Goal: Task Accomplishment & Management: Manage account settings

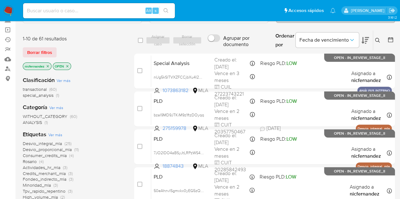
scroll to position [46, 0]
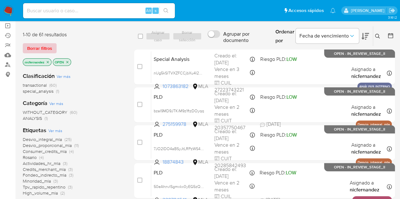
click at [40, 47] on span "Borrar filtros" at bounding box center [39, 48] width 25 height 9
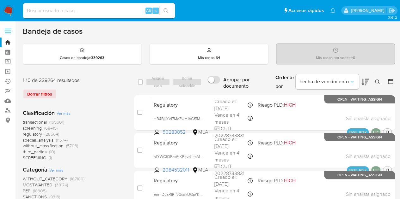
click at [379, 82] on icon at bounding box center [377, 82] width 5 height 5
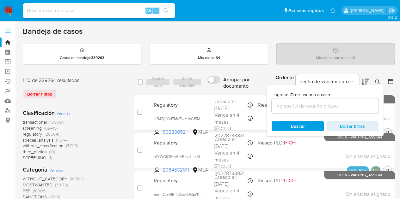
click at [301, 108] on input at bounding box center [324, 106] width 107 height 8
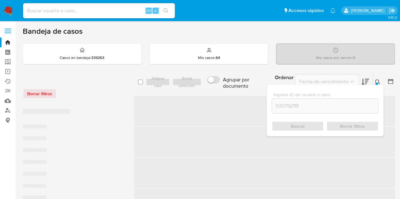
click at [377, 80] on icon at bounding box center [377, 82] width 5 height 5
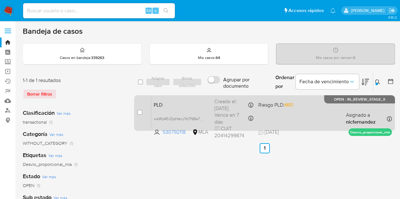
click at [206, 105] on span "PLD" at bounding box center [182, 104] width 56 height 8
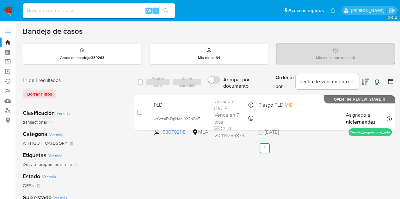
drag, startPoint x: 376, startPoint y: 81, endPoint x: 344, endPoint y: 109, distance: 43.4
click at [376, 81] on icon at bounding box center [377, 82] width 5 height 5
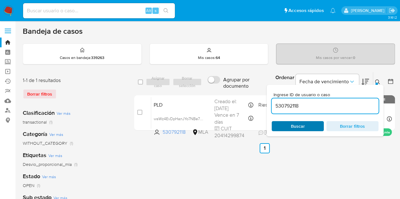
click at [316, 126] on span "Buscar" at bounding box center [297, 126] width 43 height 9
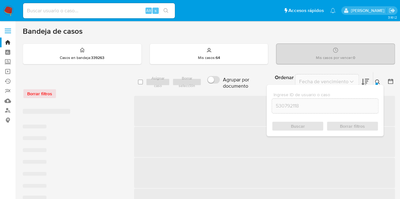
click at [378, 81] on icon at bounding box center [377, 82] width 5 height 5
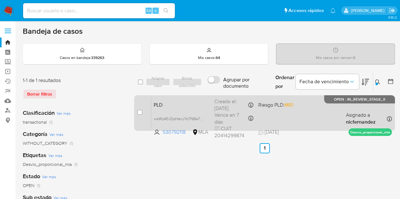
click at [190, 107] on span "PLD" at bounding box center [182, 104] width 56 height 8
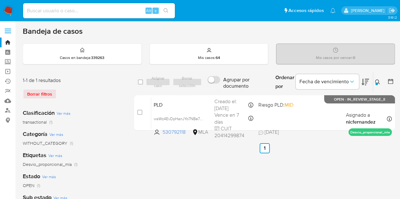
click at [375, 80] on icon at bounding box center [377, 82] width 5 height 5
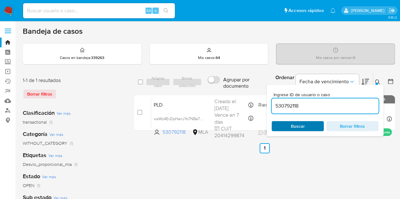
click at [310, 125] on span "Buscar" at bounding box center [297, 126] width 43 height 9
click at [379, 81] on icon at bounding box center [377, 82] width 5 height 5
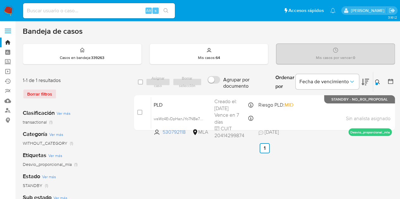
click at [377, 81] on icon at bounding box center [377, 82] width 5 height 5
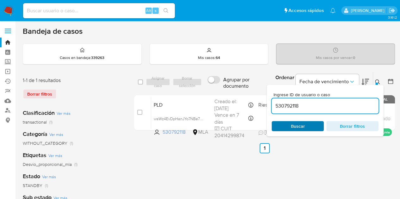
click at [295, 127] on span "Buscar" at bounding box center [298, 126] width 14 height 10
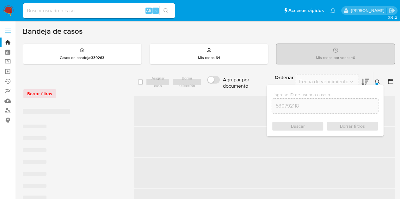
drag, startPoint x: 378, startPoint y: 81, endPoint x: 288, endPoint y: 97, distance: 91.2
click at [378, 81] on icon at bounding box center [377, 82] width 5 height 5
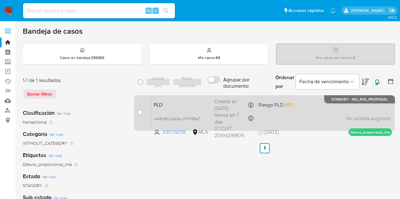
click at [210, 108] on div "PLD wsWz4EvDpHanJYo7NBe7FJtR 530792118 MLA Riesgo PLD: MID Creado el: 12/08/202…" at bounding box center [271, 113] width 240 height 32
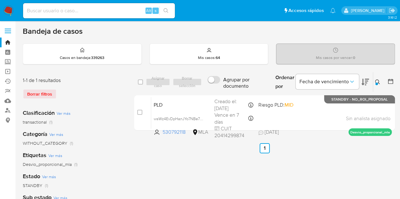
click at [378, 80] on icon at bounding box center [377, 82] width 5 height 5
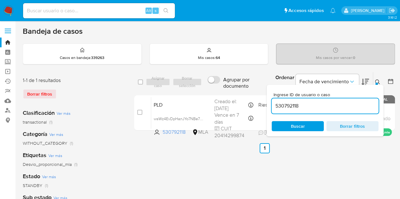
click at [377, 82] on icon at bounding box center [377, 82] width 5 height 5
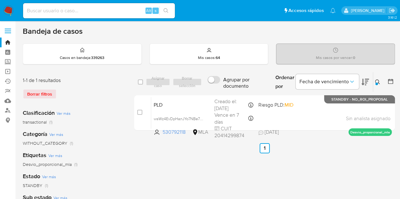
drag, startPoint x: 378, startPoint y: 81, endPoint x: 348, endPoint y: 93, distance: 31.7
click at [378, 81] on icon at bounding box center [377, 82] width 5 height 5
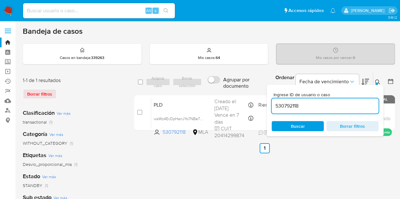
drag, startPoint x: 329, startPoint y: 104, endPoint x: 181, endPoint y: 77, distance: 150.4
click at [181, 76] on div "select-all-cases-checkbox Asignar caso Borrar selección Agrupar por documento O…" at bounding box center [264, 82] width 261 height 21
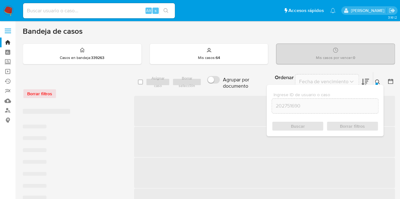
click at [378, 81] on icon at bounding box center [377, 82] width 5 height 5
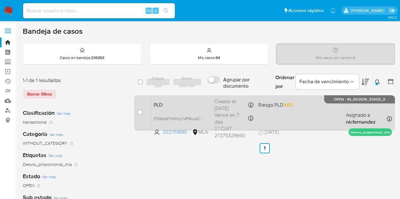
click at [190, 105] on span "PLD" at bounding box center [182, 104] width 56 height 8
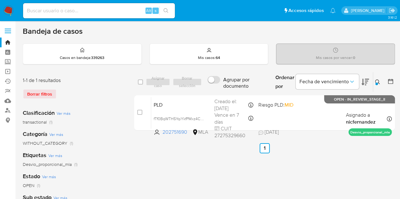
click at [377, 80] on icon at bounding box center [377, 82] width 5 height 5
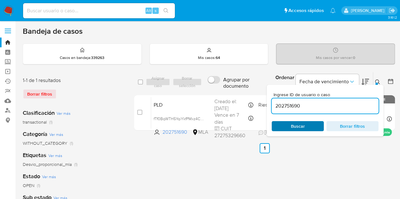
click at [298, 126] on span "Buscar" at bounding box center [298, 126] width 14 height 10
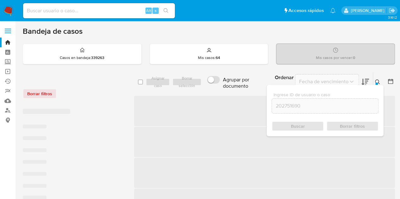
click at [378, 81] on icon at bounding box center [377, 82] width 5 height 5
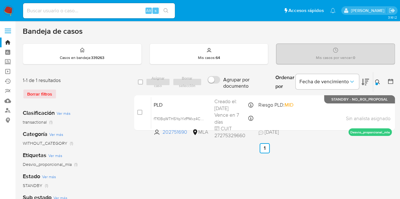
click at [376, 79] on button at bounding box center [378, 82] width 10 height 8
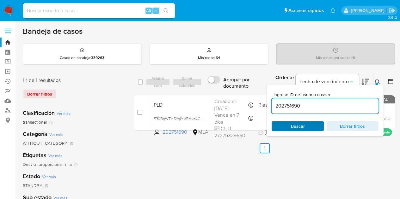
click at [311, 125] on span "Buscar" at bounding box center [297, 126] width 43 height 9
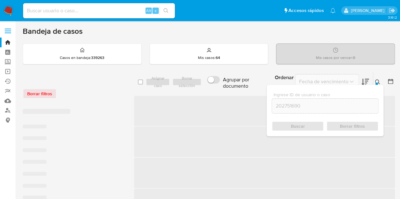
click at [379, 80] on icon at bounding box center [377, 82] width 5 height 5
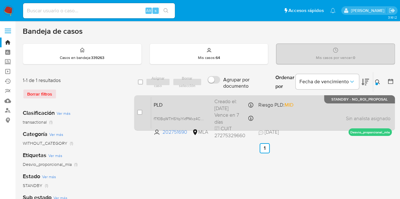
click at [213, 102] on div "PLD fTf0BqWTH5YqiYkfPMxz4CWx 202751690 MLA Riesgo PLD: MID Creado el: 12/08/202…" at bounding box center [271, 113] width 240 height 32
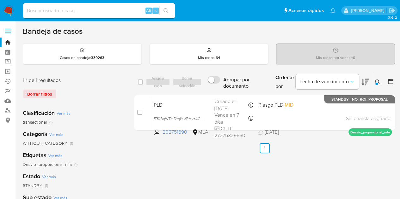
click at [377, 83] on div at bounding box center [376, 84] width 3 height 3
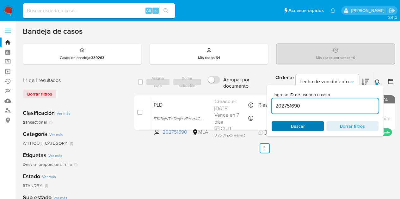
click at [304, 123] on span "Buscar" at bounding box center [298, 126] width 14 height 10
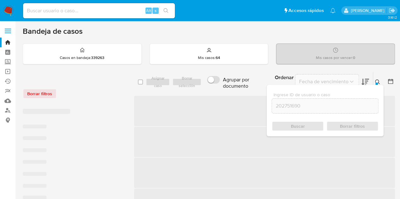
click at [378, 79] on button at bounding box center [378, 82] width 10 height 8
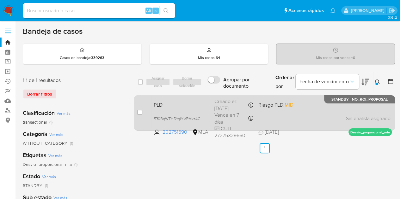
click at [181, 108] on div "PLD fTf0BqWTH5YqiYkfPMxz4CWx 202751690 MLA Riesgo PLD: MID Creado el: 12/08/202…" at bounding box center [271, 113] width 240 height 32
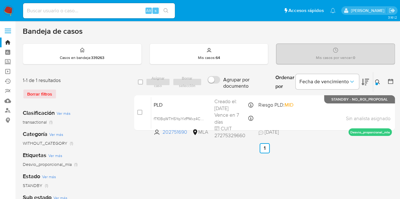
click at [376, 80] on icon at bounding box center [377, 82] width 5 height 5
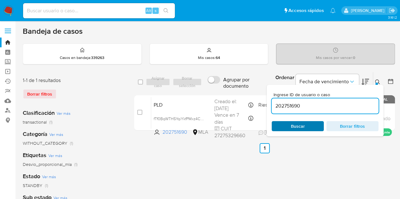
click at [305, 126] on span "Buscar" at bounding box center [297, 126] width 43 height 9
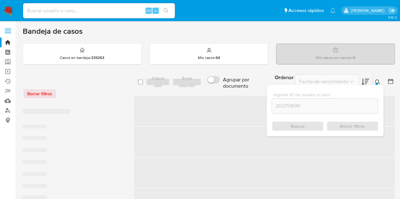
click at [373, 81] on button at bounding box center [378, 82] width 10 height 8
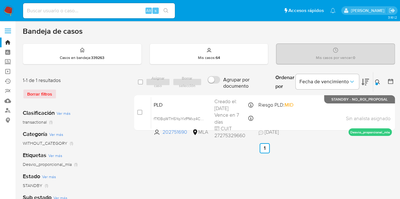
drag, startPoint x: 377, startPoint y: 83, endPoint x: 309, endPoint y: 113, distance: 73.8
click at [377, 83] on div at bounding box center [376, 84] width 3 height 3
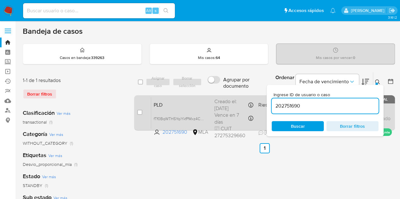
drag, startPoint x: 298, startPoint y: 104, endPoint x: 234, endPoint y: 99, distance: 64.0
click at [235, 100] on div "select-all-cases-checkbox Asignar caso Borrar selección Agrupar por documento O…" at bounding box center [264, 102] width 261 height 61
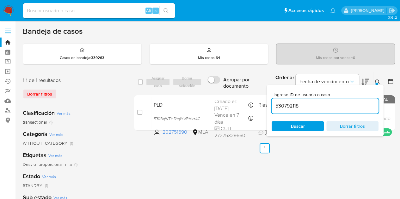
type input "530792118"
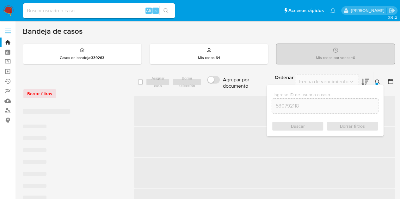
click at [377, 82] on icon at bounding box center [377, 82] width 5 height 5
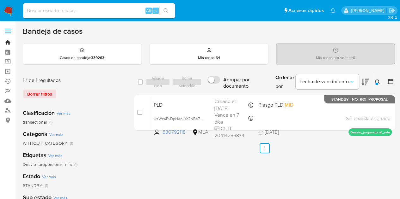
click at [7, 39] on link "Bandeja" at bounding box center [37, 43] width 75 height 10
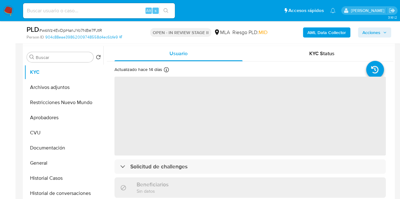
scroll to position [163, 0]
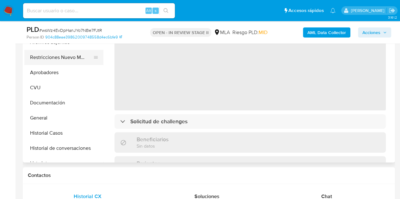
select select "10"
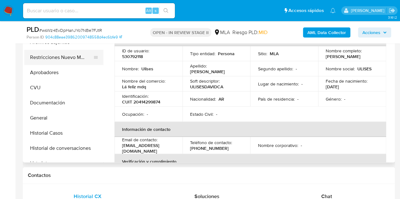
click at [59, 59] on button "Restricciones Nuevo Mundo" at bounding box center [61, 57] width 74 height 15
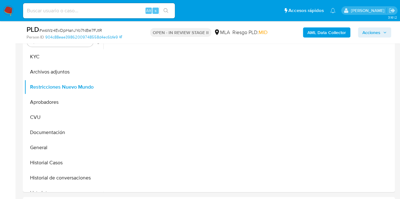
scroll to position [130, 0]
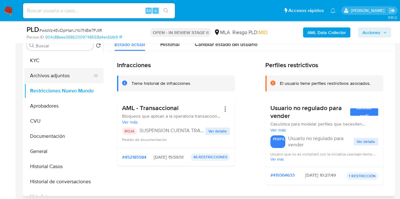
click at [66, 72] on button "Archivos adjuntos" at bounding box center [61, 75] width 74 height 15
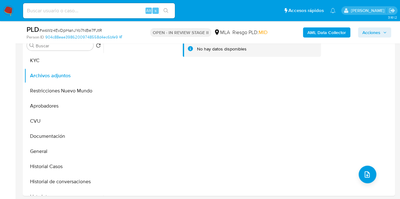
scroll to position [114, 0]
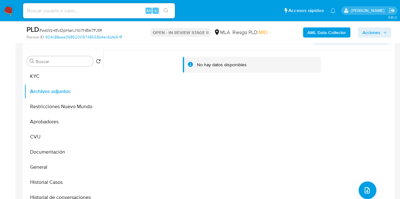
click at [326, 34] on b "AML Data Collector" at bounding box center [326, 32] width 39 height 10
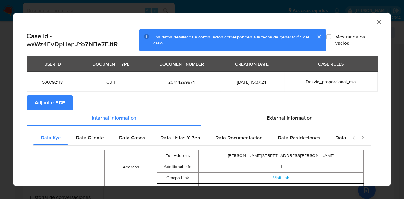
click at [60, 103] on span "Adjuntar PDF" at bounding box center [50, 103] width 30 height 14
click at [376, 23] on icon "Cerrar ventana" at bounding box center [379, 22] width 6 height 6
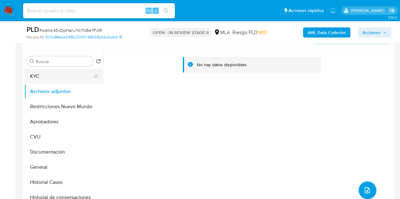
click at [52, 74] on button "KYC" at bounding box center [61, 76] width 74 height 15
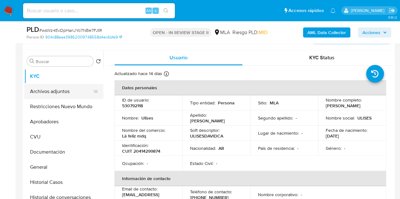
click at [48, 86] on button "Archivos adjuntos" at bounding box center [61, 91] width 74 height 15
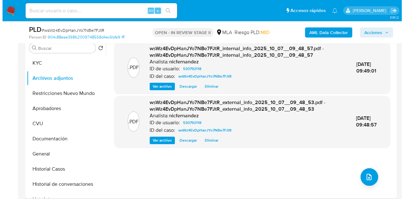
scroll to position [131, 0]
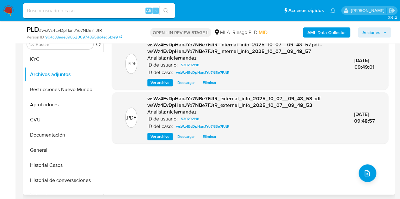
click at [138, 166] on div ".PDF wsWz4EvDpHanJYo7NBe7FJtR_internal_info_2025_10_07__09_48_57.pdf - wsWz4EvD…" at bounding box center [250, 114] width 276 height 152
click at [363, 171] on icon "upload-file" at bounding box center [367, 174] width 8 height 8
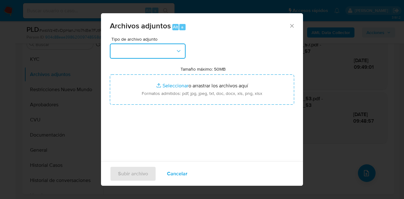
click at [159, 52] on button "button" at bounding box center [148, 51] width 76 height 15
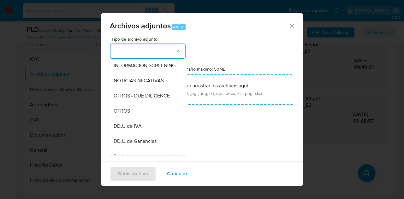
scroll to position [88, 0]
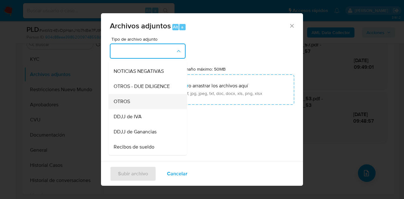
click at [147, 109] on div "OTROS" at bounding box center [146, 101] width 64 height 15
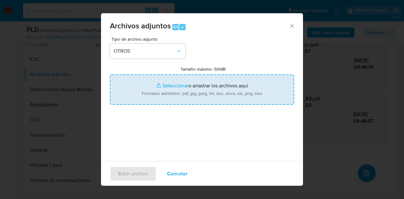
click at [157, 82] on input "Tamaño máximo: 50MB Seleccionar archivos" at bounding box center [202, 90] width 184 height 30
type input "C:\fakepath\Constancia de inscripcion de IIBB.png"
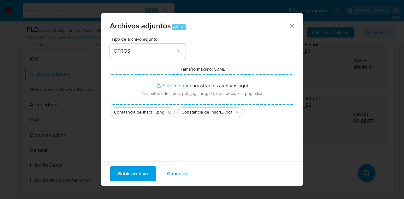
drag, startPoint x: 157, startPoint y: 82, endPoint x: 129, endPoint y: 173, distance: 95.5
click at [129, 173] on span "Subir archivo" at bounding box center [133, 174] width 30 height 14
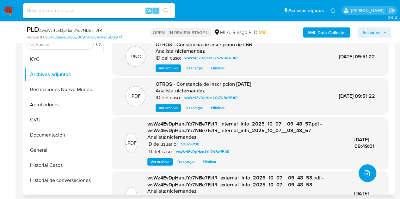
click at [364, 172] on icon "upload-file" at bounding box center [366, 173] width 5 height 6
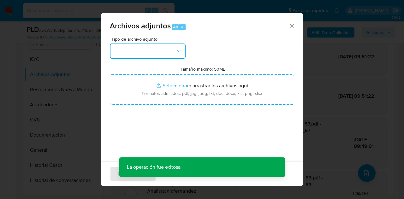
click at [176, 57] on button "button" at bounding box center [148, 51] width 76 height 15
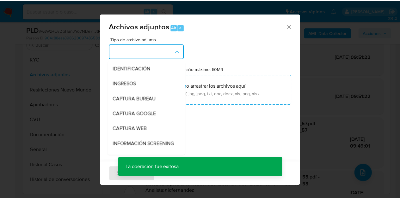
scroll to position [54, 0]
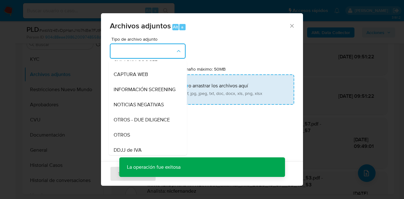
drag, startPoint x: 146, startPoint y: 146, endPoint x: 159, endPoint y: 102, distance: 45.2
click at [147, 143] on div "OTROS" at bounding box center [146, 135] width 64 height 15
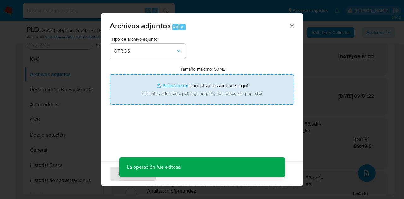
click at [165, 91] on input "Tamaño máximo: 50MB Seleccionar archivos" at bounding box center [202, 90] width 184 height 30
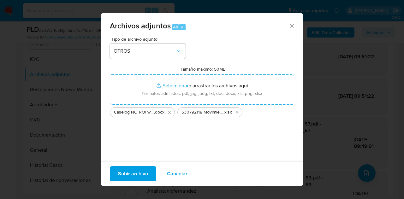
click at [132, 174] on span "Subir archivo" at bounding box center [133, 174] width 30 height 14
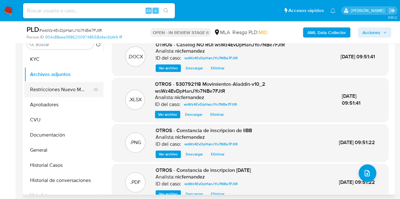
click at [61, 90] on button "Restricciones Nuevo Mundo" at bounding box center [61, 89] width 74 height 15
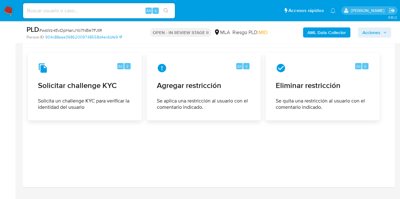
scroll to position [892, 0]
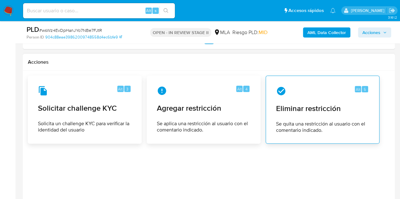
click at [329, 121] on span "Se quita una restricción al usuario con el comentario indicado." at bounding box center [322, 127] width 93 height 13
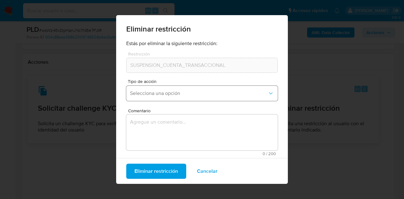
click at [180, 93] on span "Selecciona una opción" at bounding box center [199, 93] width 138 height 6
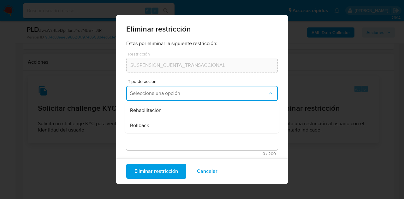
drag, startPoint x: 170, startPoint y: 113, endPoint x: 171, endPoint y: 125, distance: 11.5
click at [170, 114] on div "Rehabilitación" at bounding box center [200, 110] width 140 height 15
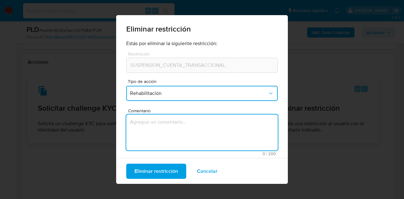
click at [171, 126] on textarea "Comentario" at bounding box center [202, 133] width 152 height 36
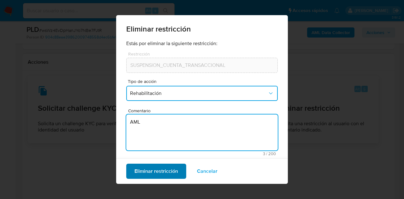
type textarea "AML"
click at [158, 173] on span "Eliminar restricción" at bounding box center [157, 172] width 44 height 14
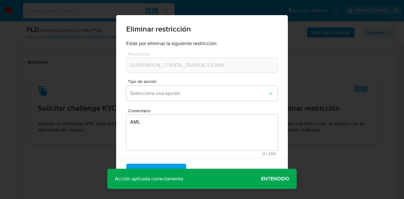
click at [282, 146] on div "Estás por eliminar la siguiente restricción: Restricción SUSPENSION_CUENTA_TRAN…" at bounding box center [202, 103] width 172 height 126
click at [278, 179] on span "Entendido" at bounding box center [275, 179] width 28 height 0
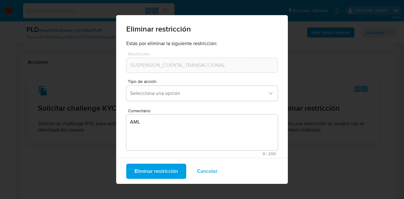
click at [213, 171] on span "Cancelar" at bounding box center [207, 172] width 21 height 14
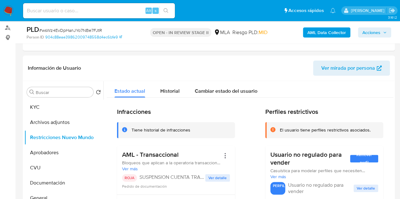
scroll to position [84, 0]
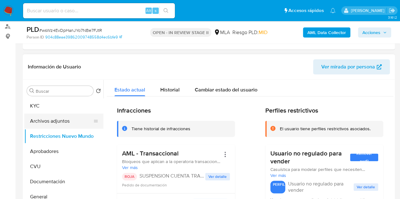
click at [55, 118] on button "Archivos adjuntos" at bounding box center [61, 121] width 74 height 15
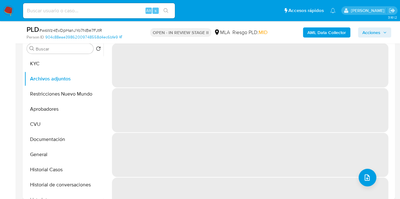
scroll to position [133, 0]
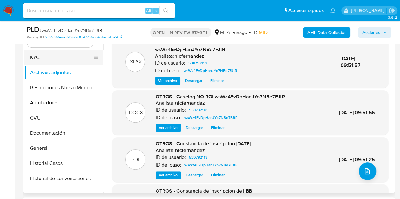
click at [50, 57] on button "KYC" at bounding box center [61, 57] width 74 height 15
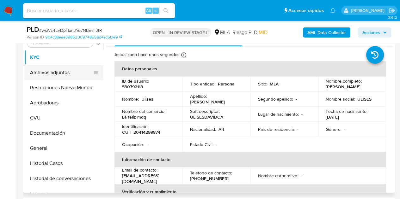
click at [57, 75] on button "Archivos adjuntos" at bounding box center [61, 72] width 74 height 15
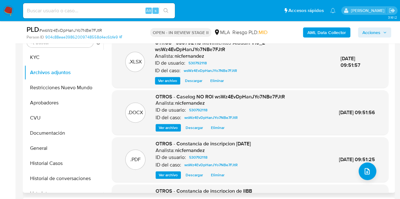
click at [169, 126] on span "Ver archivo" at bounding box center [168, 128] width 19 height 6
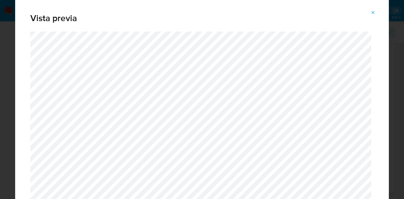
drag, startPoint x: 369, startPoint y: 12, endPoint x: 350, endPoint y: 41, distance: 35.6
click at [369, 12] on button "Attachment preview" at bounding box center [373, 13] width 14 height 10
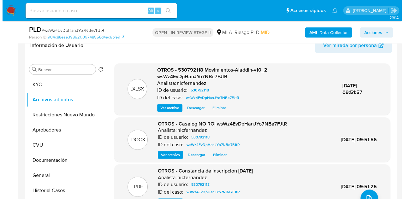
scroll to position [104, 0]
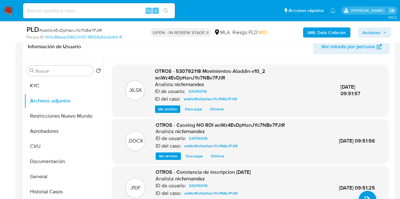
click at [169, 155] on span "Ver archivo" at bounding box center [168, 156] width 19 height 6
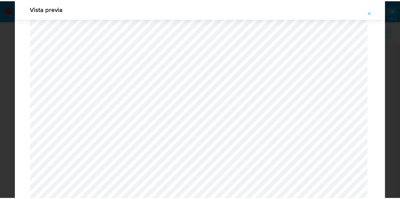
scroll to position [0, 0]
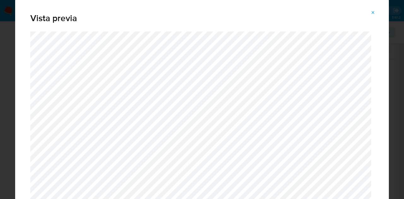
click at [373, 13] on icon "Attachment preview" at bounding box center [373, 12] width 5 height 5
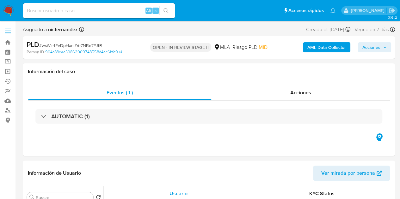
select select "10"
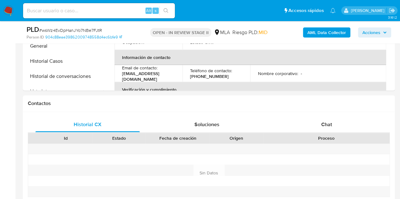
scroll to position [168, 0]
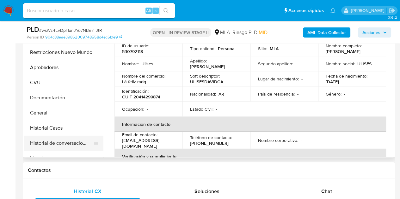
drag, startPoint x: 63, startPoint y: 144, endPoint x: 85, endPoint y: 136, distance: 23.9
click at [63, 144] on button "Historial de conversaciones" at bounding box center [61, 143] width 74 height 15
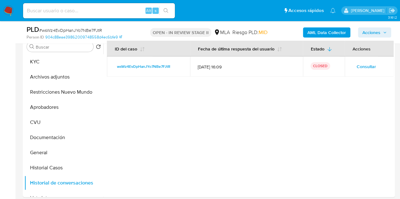
scroll to position [124, 0]
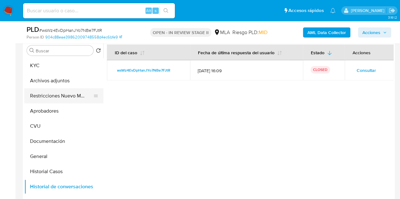
click at [50, 95] on button "Restricciones Nuevo Mundo" at bounding box center [61, 95] width 74 height 15
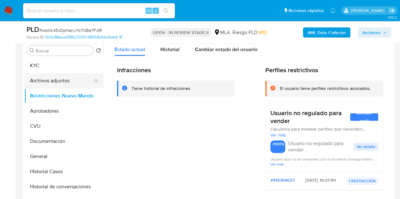
click at [51, 79] on button "Archivos adjuntos" at bounding box center [61, 80] width 74 height 15
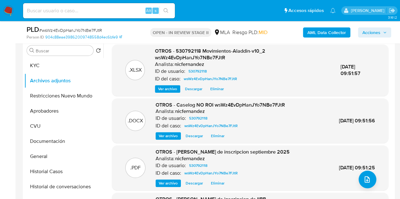
click at [191, 56] on span "OTROS - 530792118 Movimientos-Aladdin-v10_2 wsWz4EvDpHanJYo7NBe7FJtR" at bounding box center [210, 54] width 110 height 14
click at [169, 136] on span "Ver archivo" at bounding box center [168, 136] width 19 height 6
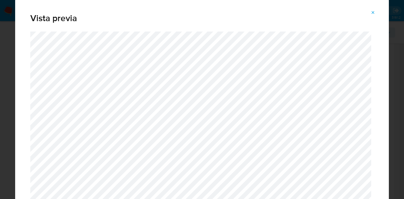
click at [373, 11] on icon "Attachment preview" at bounding box center [373, 12] width 5 height 5
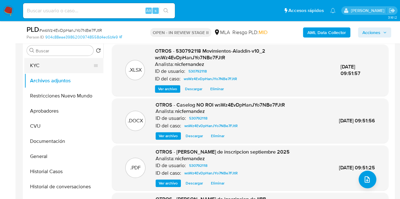
click at [57, 64] on button "KYC" at bounding box center [61, 65] width 74 height 15
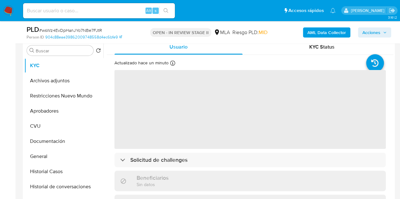
scroll to position [112, 0]
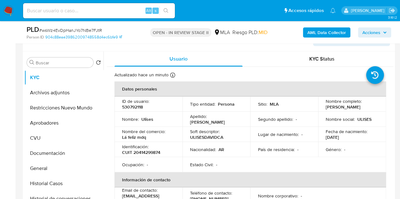
click at [372, 33] on span "Acciones" at bounding box center [371, 32] width 18 height 10
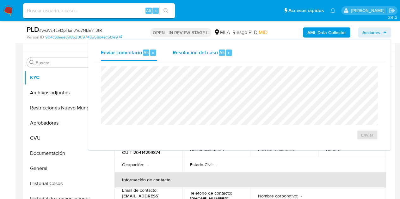
click at [214, 60] on div "Resolución del caso Alt r" at bounding box center [202, 53] width 60 height 16
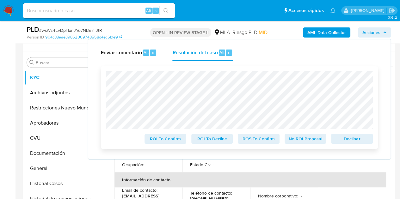
click at [305, 139] on span "No ROI Proposal" at bounding box center [305, 139] width 33 height 9
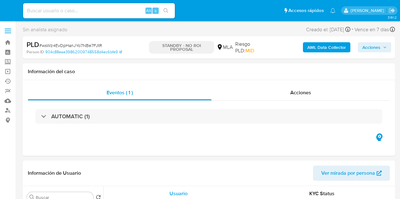
select select "10"
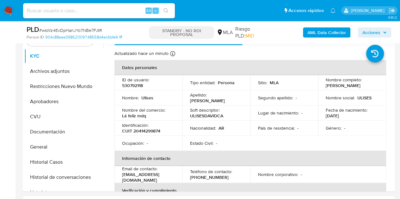
scroll to position [149, 0]
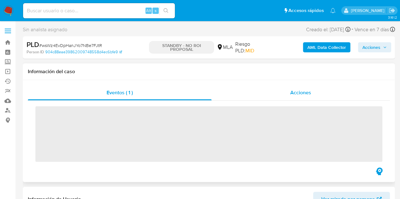
drag, startPoint x: 299, startPoint y: 93, endPoint x: 305, endPoint y: 91, distance: 6.5
click at [299, 92] on span "Acciones" at bounding box center [300, 92] width 21 height 7
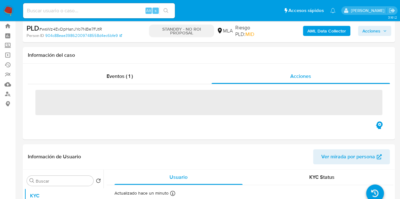
select select "10"
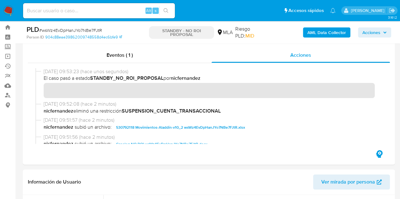
scroll to position [105, 0]
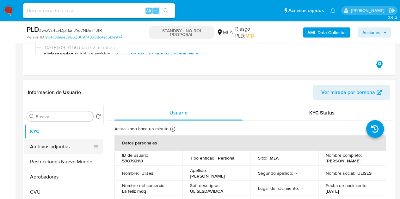
click at [43, 148] on button "Archivos adjuntos" at bounding box center [61, 146] width 74 height 15
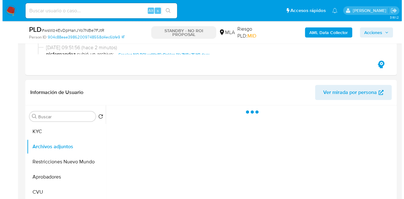
scroll to position [153, 0]
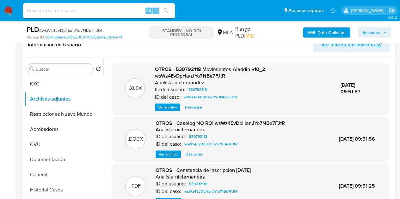
click at [170, 153] on span "Ver archivo" at bounding box center [168, 154] width 19 height 6
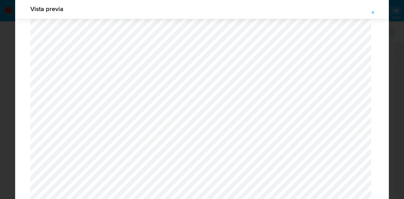
click at [374, 13] on icon "Attachment preview" at bounding box center [373, 12] width 5 height 5
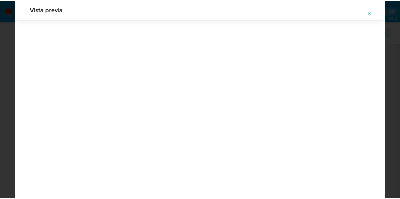
scroll to position [20, 0]
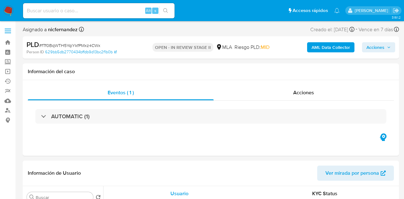
select select "10"
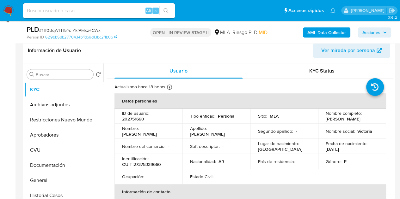
scroll to position [102, 0]
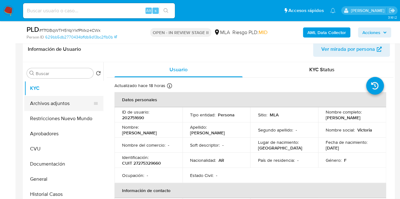
click at [47, 109] on button "Archivos adjuntos" at bounding box center [61, 103] width 74 height 15
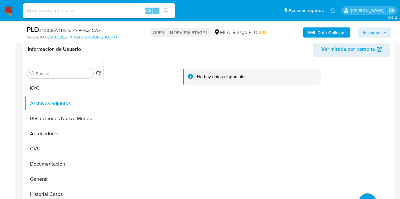
click at [310, 32] on b "AML Data Collector" at bounding box center [326, 32] width 39 height 10
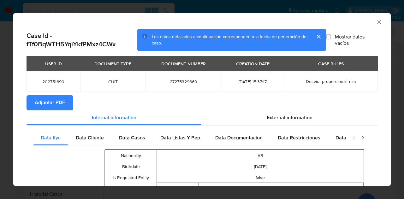
click at [40, 104] on span "Adjuntar PDF" at bounding box center [50, 103] width 30 height 14
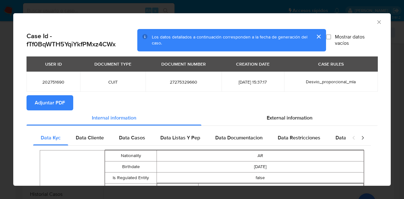
click at [372, 18] on div "AML Data Collector" at bounding box center [202, 21] width 378 height 16
click at [378, 21] on icon "Cerrar ventana" at bounding box center [379, 21] width 3 height 3
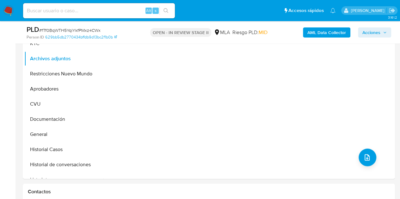
scroll to position [142, 0]
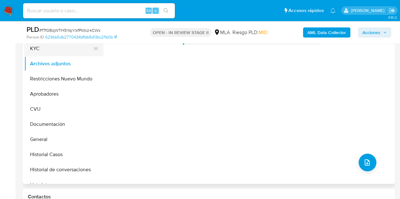
click at [32, 49] on button "KYC" at bounding box center [61, 48] width 74 height 15
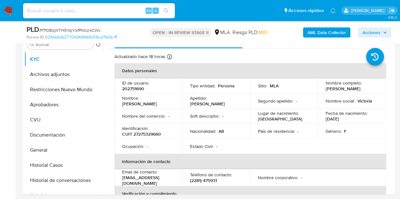
scroll to position [123, 0]
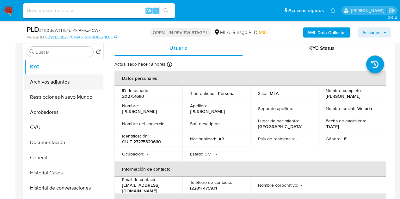
click at [44, 81] on button "Archivos adjuntos" at bounding box center [61, 82] width 74 height 15
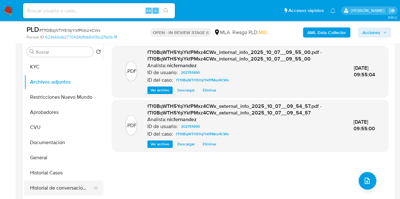
click at [33, 185] on button "Historial de conversaciones" at bounding box center [61, 188] width 74 height 15
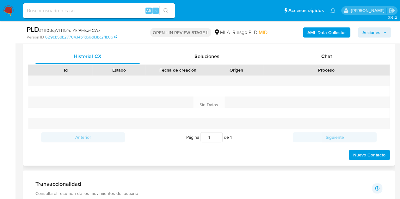
scroll to position [297, 0]
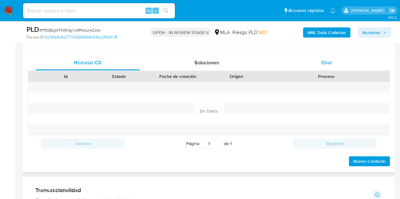
drag, startPoint x: 344, startPoint y: 64, endPoint x: 348, endPoint y: 65, distance: 4.0
click at [344, 64] on div "Chat" at bounding box center [326, 62] width 104 height 15
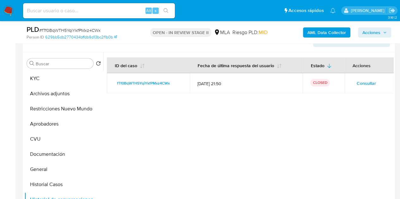
scroll to position [107, 0]
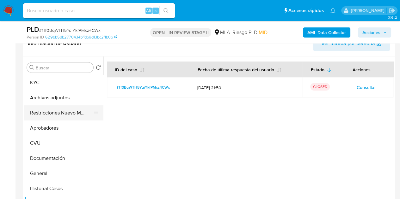
click at [40, 111] on button "Restricciones Nuevo Mundo" at bounding box center [61, 113] width 74 height 15
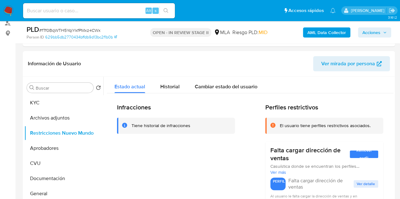
scroll to position [75, 0]
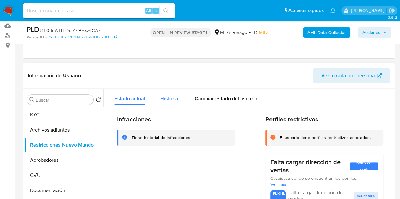
click at [163, 97] on span "Historial" at bounding box center [169, 98] width 19 height 7
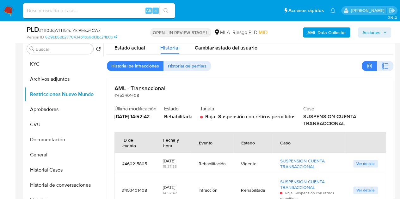
scroll to position [117, 0]
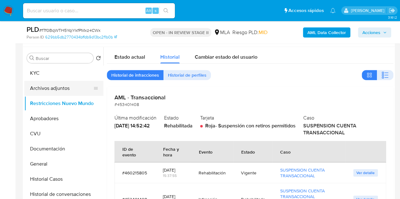
click at [31, 91] on button "Archivos adjuntos" at bounding box center [61, 88] width 74 height 15
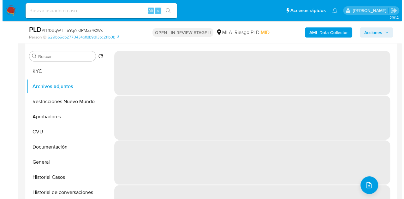
scroll to position [139, 0]
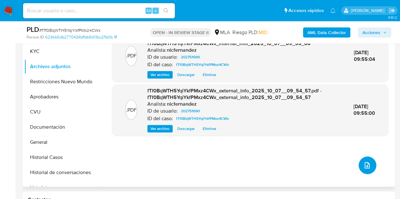
click at [365, 169] on icon "upload-file" at bounding box center [367, 166] width 8 height 8
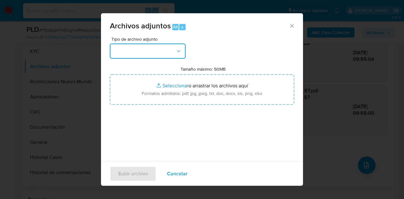
click at [171, 48] on button "button" at bounding box center [148, 51] width 76 height 15
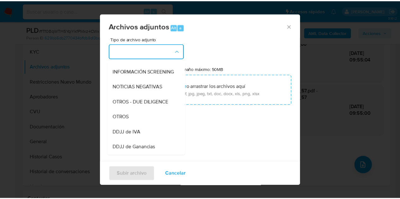
scroll to position [89, 0]
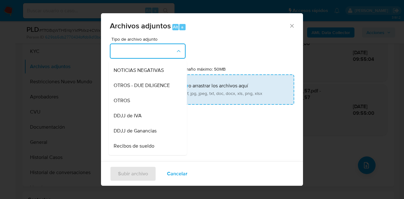
drag, startPoint x: 143, startPoint y: 104, endPoint x: 154, endPoint y: 94, distance: 14.5
click at [143, 104] on div "OTROS" at bounding box center [146, 100] width 64 height 15
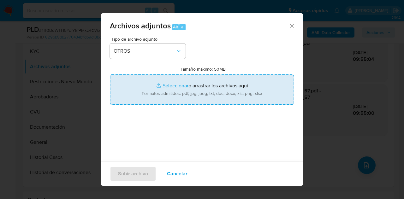
click at [155, 93] on input "Tamaño máximo: 50MB Seleccionar archivos" at bounding box center [202, 90] width 184 height 30
type input "C:\fakepath\Prestamo prendario.jpg"
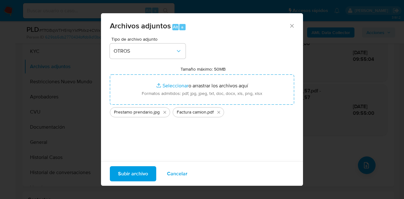
click at [130, 175] on span "Subir archivo" at bounding box center [133, 174] width 30 height 14
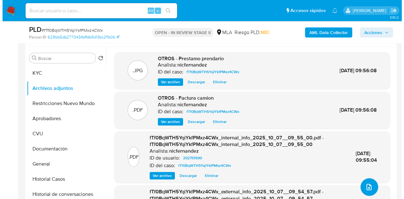
scroll to position [138, 0]
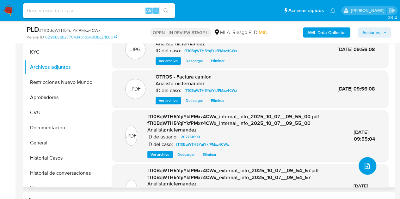
click at [364, 164] on icon "upload-file" at bounding box center [366, 166] width 5 height 6
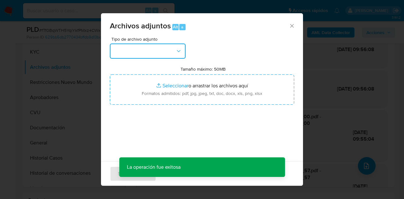
click at [160, 47] on button "button" at bounding box center [148, 51] width 76 height 15
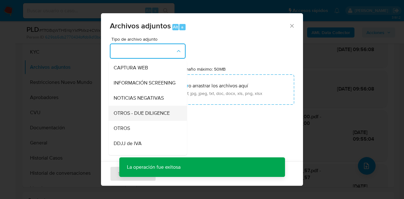
scroll to position [71, 0]
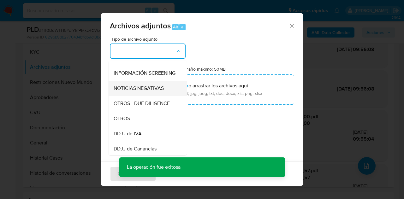
drag, startPoint x: 138, startPoint y: 119, endPoint x: 154, endPoint y: 93, distance: 31.2
click at [138, 116] on ul "IDENTIFICACIÓN INGRESOS CAPTURA BUREAU CAPTURA GOOGLE CAPTURA WEB INFORMACIÓN S…" at bounding box center [148, 167] width 78 height 355
click at [154, 81] on div "INFORMACIÓN SCREENING" at bounding box center [146, 73] width 64 height 15
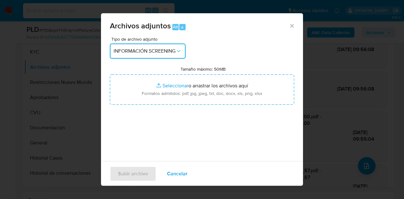
click at [166, 57] on button "INFORMACIÓN SCREENING" at bounding box center [148, 51] width 76 height 15
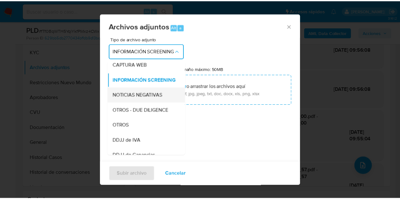
scroll to position [66, 0]
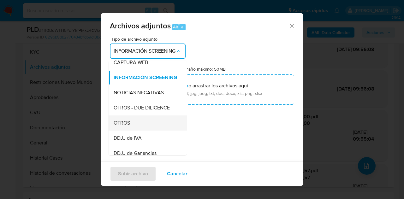
click at [138, 128] on div "OTROS" at bounding box center [146, 123] width 64 height 15
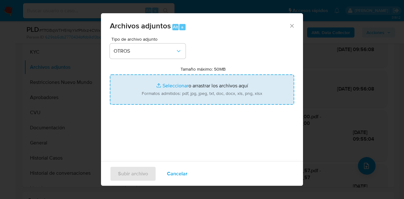
click at [157, 82] on input "Tamaño máximo: 50MB Seleccionar archivos" at bounding box center [202, 90] width 184 height 30
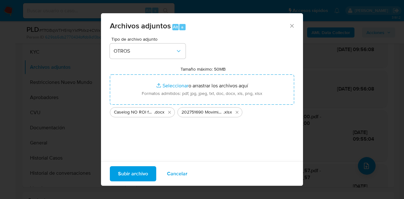
click at [132, 173] on span "Subir archivo" at bounding box center [133, 174] width 30 height 14
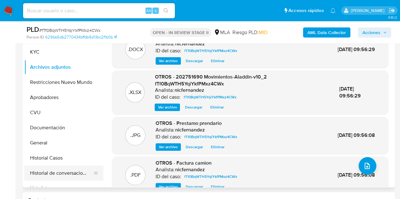
click at [63, 172] on button "Historial de conversaciones" at bounding box center [61, 173] width 74 height 15
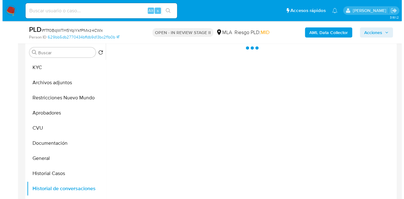
scroll to position [120, 0]
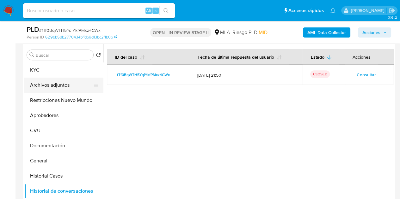
click at [47, 84] on button "Archivos adjuntos" at bounding box center [61, 85] width 74 height 15
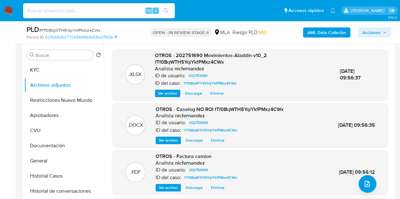
click at [165, 139] on span "Ver archivo" at bounding box center [168, 140] width 19 height 6
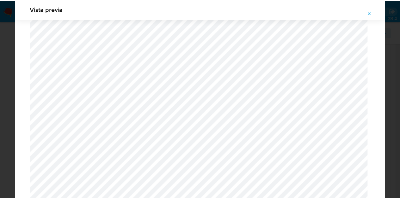
scroll to position [0, 0]
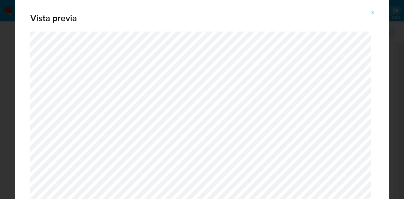
drag, startPoint x: 378, startPoint y: 11, endPoint x: 286, endPoint y: 41, distance: 96.9
click at [378, 12] on button "Attachment preview" at bounding box center [373, 13] width 14 height 10
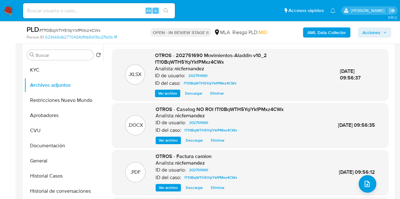
click at [202, 64] on span "OTROS - 202751690 Movimientos-Aladdin-v10_2 fTf0BqWTH5YqiYkfPMxz4CWx" at bounding box center [211, 59] width 112 height 14
click at [368, 29] on span "Acciones" at bounding box center [371, 32] width 18 height 10
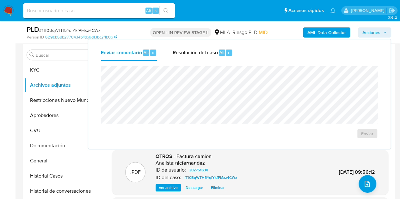
drag, startPoint x: 206, startPoint y: 53, endPoint x: 209, endPoint y: 63, distance: 10.7
click at [206, 53] on span "Resolución del caso" at bounding box center [194, 52] width 45 height 7
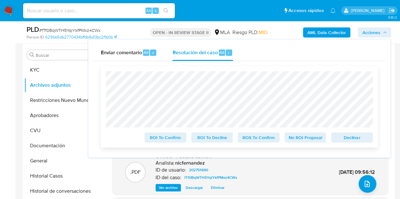
click at [306, 139] on span "No ROI Proposal" at bounding box center [305, 137] width 33 height 9
click at [301, 140] on span "No ROI Proposal" at bounding box center [305, 137] width 33 height 9
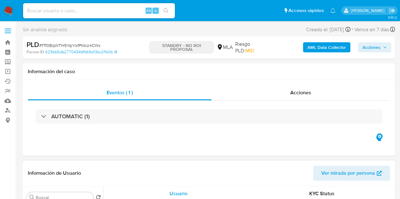
select select "10"
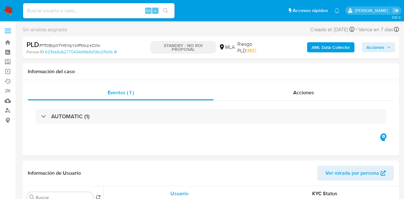
select select "10"
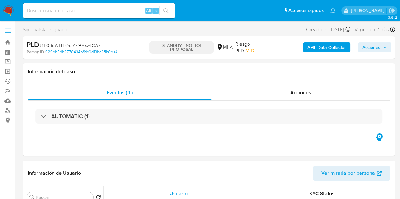
select select "10"
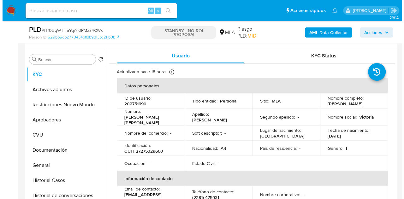
scroll to position [125, 0]
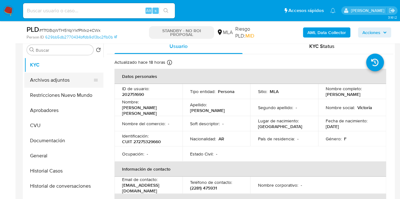
click at [58, 79] on button "Archivos adjuntos" at bounding box center [61, 80] width 74 height 15
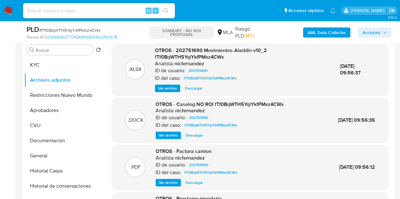
click at [169, 180] on span "Ver archivo" at bounding box center [168, 183] width 19 height 6
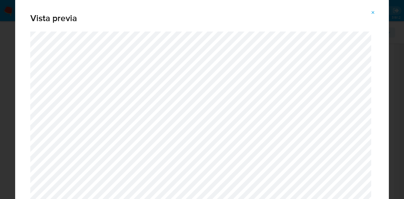
click at [378, 11] on button "Attachment preview" at bounding box center [373, 13] width 14 height 10
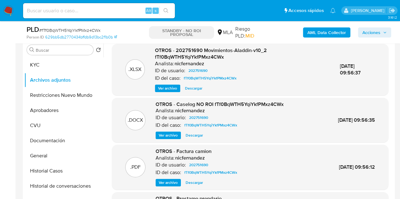
click at [165, 136] on span "Ver archivo" at bounding box center [168, 135] width 19 height 6
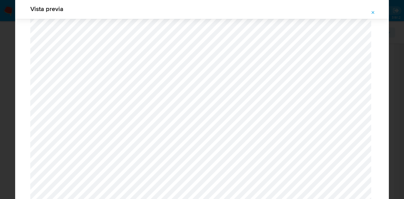
scroll to position [721, 0]
click at [373, 14] on icon "Attachment preview" at bounding box center [373, 12] width 5 height 5
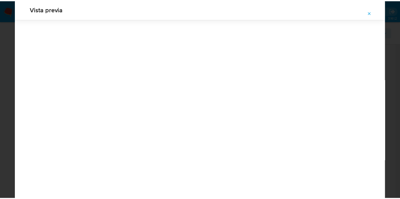
scroll to position [20, 0]
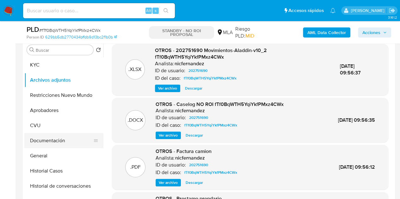
click at [52, 145] on button "Documentación" at bounding box center [61, 140] width 74 height 15
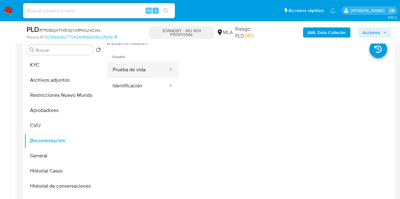
click at [151, 66] on button "Prueba de vida" at bounding box center [138, 70] width 62 height 16
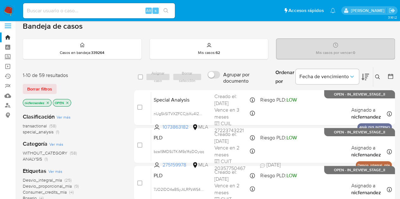
scroll to position [4, 0]
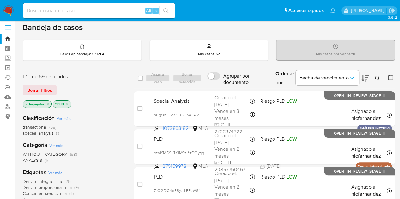
click at [364, 77] on icon at bounding box center [365, 79] width 8 height 8
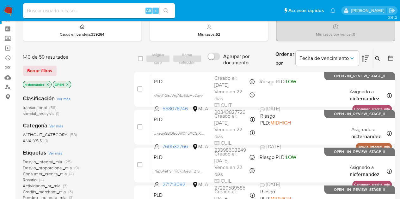
scroll to position [24, 0]
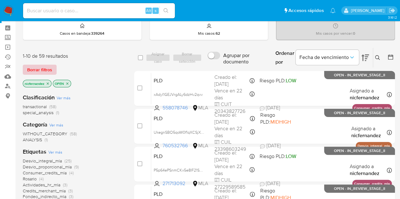
click at [44, 67] on span "Borrar filtros" at bounding box center [39, 69] width 25 height 9
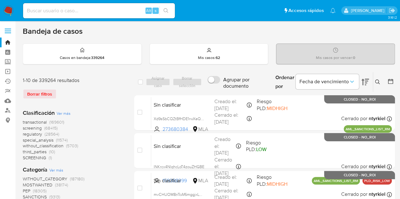
click at [377, 82] on icon at bounding box center [377, 82] width 5 height 5
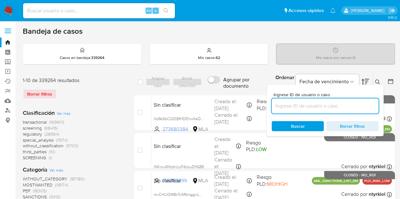
click at [327, 106] on input at bounding box center [324, 106] width 107 height 8
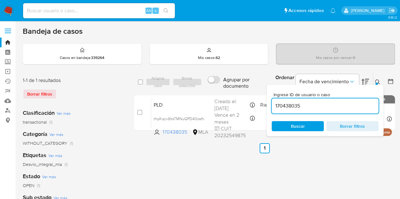
click at [377, 82] on icon at bounding box center [377, 82] width 5 height 5
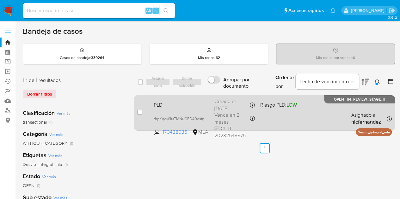
click at [178, 103] on span "PLD" at bounding box center [182, 104] width 56 height 8
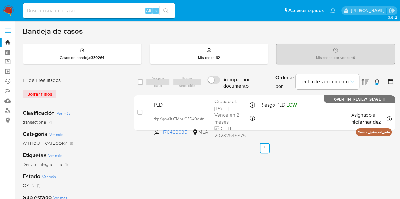
click at [377, 80] on icon at bounding box center [377, 82] width 5 height 5
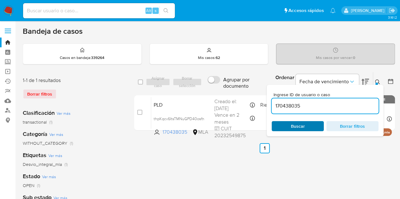
click at [307, 124] on span "Buscar" at bounding box center [297, 126] width 43 height 9
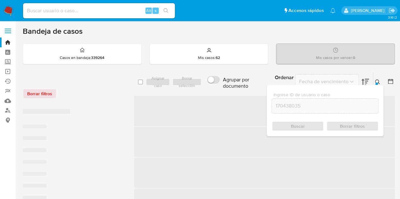
click at [376, 85] on div "Ingrese ID de usuario o caso 170438035 Buscar Borrar filtros" at bounding box center [324, 110] width 117 height 51
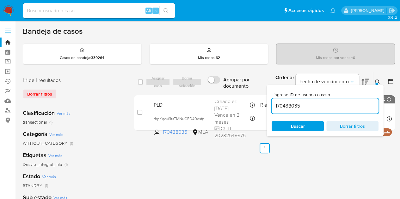
click at [376, 83] on div at bounding box center [376, 84] width 3 height 3
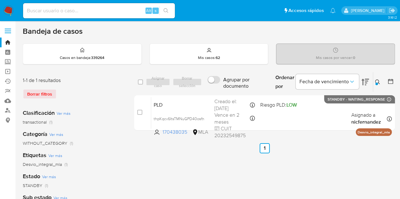
click at [377, 81] on icon at bounding box center [377, 82] width 5 height 5
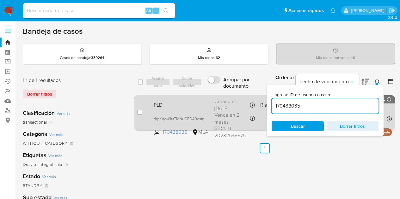
drag, startPoint x: 327, startPoint y: 109, endPoint x: 247, endPoint y: 95, distance: 81.1
click at [247, 95] on div "select-all-cases-checkbox Asignar caso Borrar selección Agrupar por documento O…" at bounding box center [264, 102] width 261 height 61
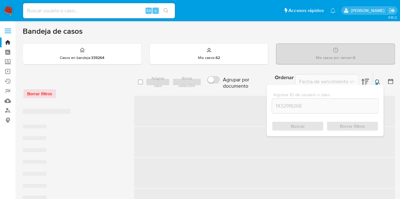
click at [376, 82] on icon at bounding box center [377, 82] width 5 height 5
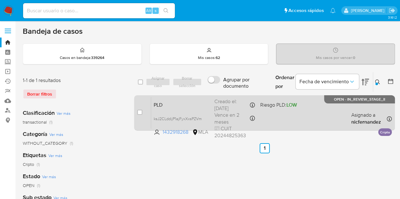
click at [188, 111] on div "PLD ksJ2CLddijP1ajFyxXxsPZVm 1432918268 MLA Riesgo PLD: LOW Creado el: [DATE] C…" at bounding box center [271, 113] width 240 height 32
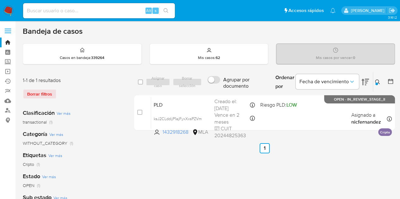
click at [376, 83] on div at bounding box center [376, 84] width 3 height 3
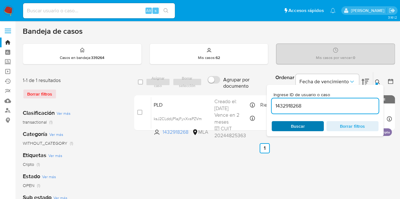
click at [312, 128] on span "Buscar" at bounding box center [297, 126] width 43 height 9
click at [377, 80] on icon at bounding box center [377, 82] width 5 height 5
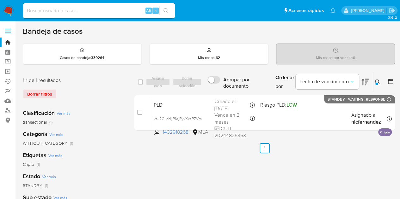
click at [377, 81] on icon at bounding box center [377, 82] width 5 height 5
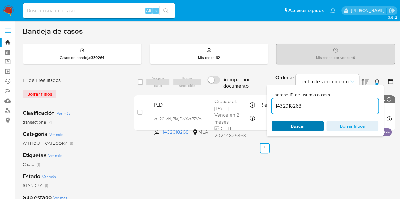
drag, startPoint x: 302, startPoint y: 128, endPoint x: 309, endPoint y: 124, distance: 8.2
click at [301, 128] on span "Buscar" at bounding box center [298, 126] width 14 height 10
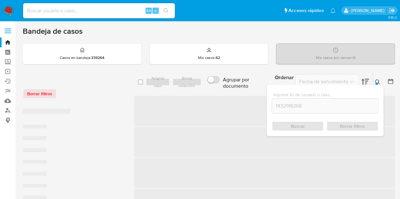
click at [374, 81] on button at bounding box center [378, 82] width 10 height 8
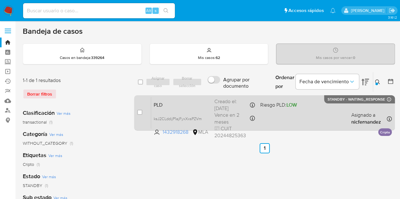
click at [171, 103] on span "PLD" at bounding box center [182, 104] width 56 height 8
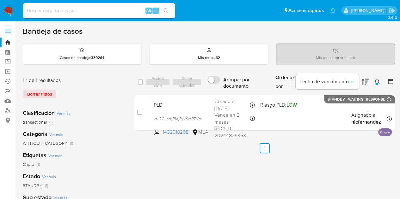
click at [378, 83] on icon at bounding box center [377, 82] width 5 height 5
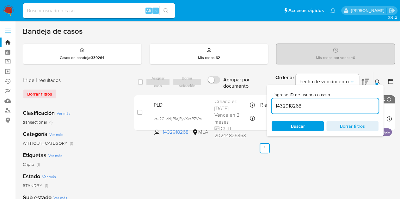
drag, startPoint x: 327, startPoint y: 105, endPoint x: 220, endPoint y: 90, distance: 107.7
click at [220, 90] on div "select-all-cases-checkbox Asignar caso Borrar selección Agrupar por documento O…" at bounding box center [264, 82] width 261 height 21
type input "5118284"
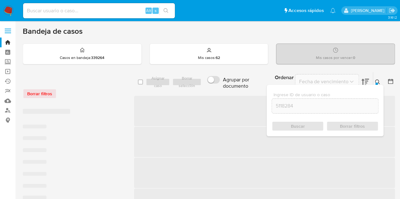
click at [376, 82] on icon at bounding box center [377, 82] width 5 height 5
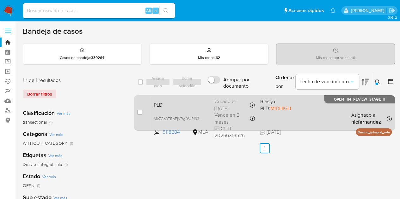
click at [189, 108] on div "PLD Mk7Go9TRhEjVRgiYwP193wN0 5118284 MLA Riesgo PLD: MIDHIGH Creado el: 12/09/2…" at bounding box center [271, 113] width 240 height 32
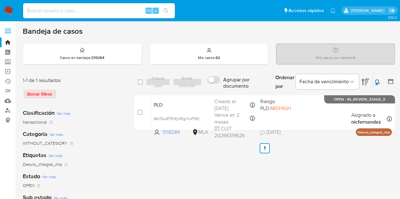
drag, startPoint x: 379, startPoint y: 80, endPoint x: 356, endPoint y: 100, distance: 30.0
click at [378, 80] on icon at bounding box center [377, 82] width 5 height 5
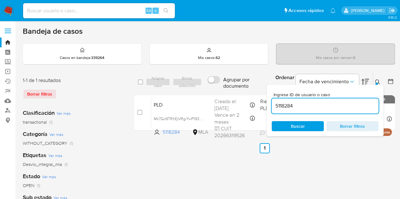
drag, startPoint x: 305, startPoint y: 125, endPoint x: 337, endPoint y: 107, distance: 36.5
click at [305, 125] on span "Buscar" at bounding box center [297, 126] width 43 height 9
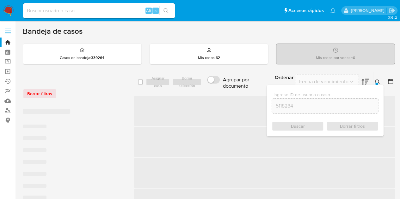
click at [377, 81] on icon at bounding box center [377, 82] width 5 height 5
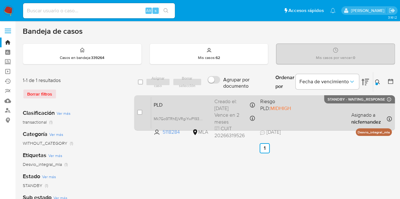
drag, startPoint x: 139, startPoint y: 111, endPoint x: 142, endPoint y: 107, distance: 4.1
click at [140, 110] on input "checkbox" at bounding box center [139, 112] width 5 height 5
checkbox input "true"
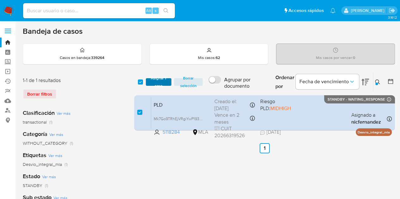
click at [162, 80] on span "Asignar 1 caso" at bounding box center [159, 82] width 20 height 6
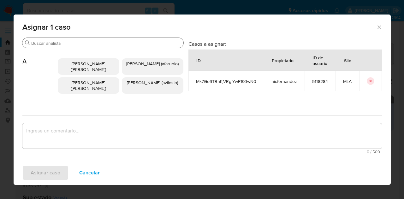
click at [54, 40] on div "Buscar" at bounding box center [102, 43] width 161 height 10
click at [52, 42] on input "Buscar" at bounding box center [106, 43] width 150 height 6
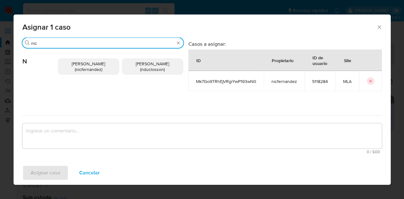
type input "nic"
drag, startPoint x: 68, startPoint y: 64, endPoint x: 71, endPoint y: 69, distance: 5.8
click at [72, 64] on span "Nicolas Fernandez Allen (nicfernandez)" at bounding box center [88, 67] width 33 height 12
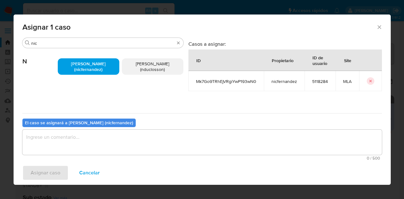
click at [101, 146] on textarea "assign-modal" at bounding box center [202, 142] width 360 height 25
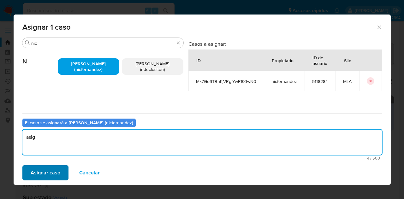
type textarea "asig"
click at [49, 172] on span "Asignar caso" at bounding box center [46, 173] width 30 height 14
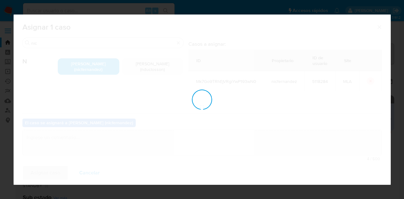
checkbox input "false"
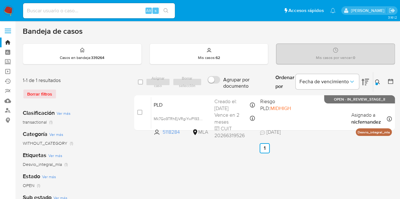
click at [377, 80] on icon at bounding box center [377, 82] width 5 height 5
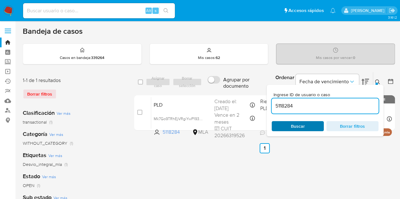
click at [306, 127] on span "Buscar" at bounding box center [297, 126] width 43 height 9
click at [373, 81] on button at bounding box center [378, 82] width 10 height 8
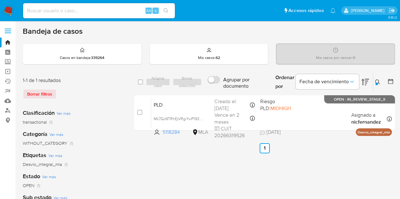
click at [378, 81] on icon at bounding box center [377, 82] width 5 height 5
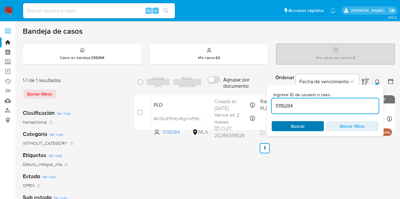
click at [290, 125] on span "Buscar" at bounding box center [297, 126] width 43 height 9
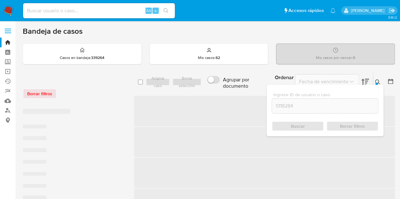
click at [377, 80] on icon at bounding box center [377, 82] width 5 height 5
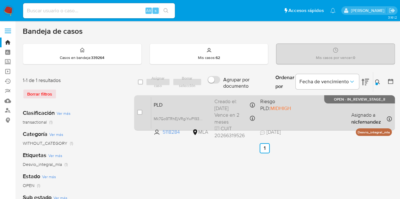
click at [181, 105] on span "PLD" at bounding box center [182, 104] width 56 height 8
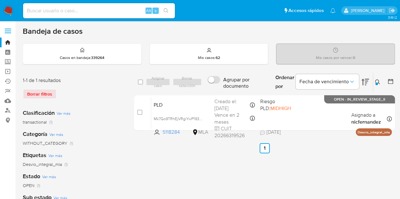
drag, startPoint x: 380, startPoint y: 80, endPoint x: 369, endPoint y: 90, distance: 15.0
click at [380, 80] on button at bounding box center [378, 82] width 10 height 8
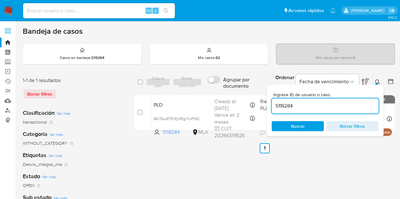
drag, startPoint x: 259, startPoint y: 96, endPoint x: 212, endPoint y: 88, distance: 47.5
click at [210, 87] on div "select-all-cases-checkbox Asignar caso Borrar selección Agrupar por documento O…" at bounding box center [264, 82] width 261 height 21
click at [290, 106] on input "5118284" at bounding box center [324, 106] width 107 height 8
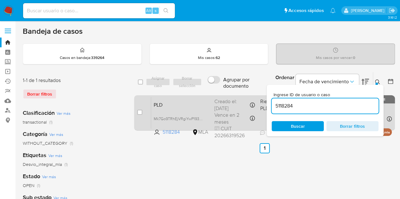
paste input "267129302"
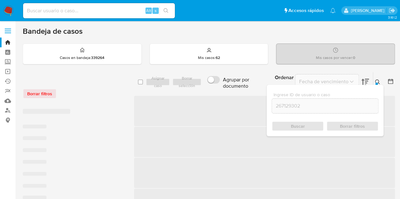
click at [377, 81] on icon at bounding box center [377, 82] width 5 height 5
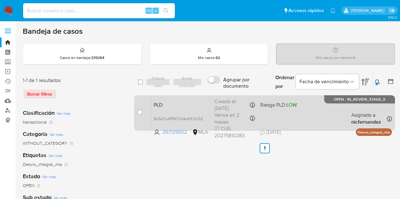
click at [179, 103] on span "PLD" at bounding box center [182, 104] width 56 height 8
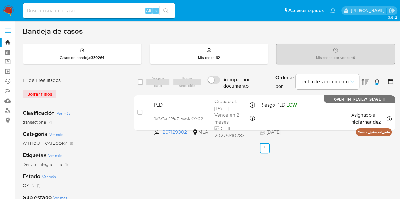
drag, startPoint x: 377, startPoint y: 77, endPoint x: 372, endPoint y: 88, distance: 11.7
click at [377, 78] on div "Ingrese ID de usuario o caso 267129302 Buscar Borrar filtros" at bounding box center [377, 82] width 11 height 20
click at [378, 86] on div "Ingrese ID de usuario o caso 267129302 Buscar Borrar filtros" at bounding box center [377, 82] width 11 height 20
drag, startPoint x: 376, startPoint y: 86, endPoint x: 370, endPoint y: 90, distance: 8.0
click at [376, 85] on div "Ingrese ID de usuario o caso 267129302 Buscar Borrar filtros" at bounding box center [377, 82] width 11 height 20
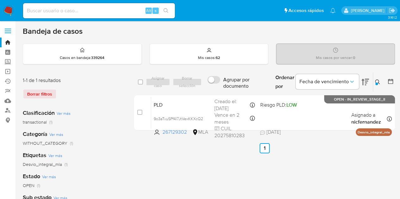
click at [376, 80] on icon at bounding box center [377, 82] width 5 height 5
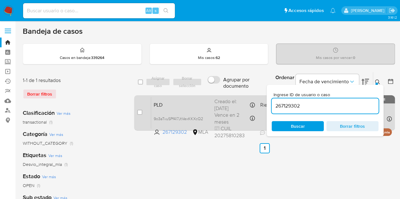
drag, startPoint x: 303, startPoint y: 106, endPoint x: 233, endPoint y: 96, distance: 69.9
click at [233, 96] on div "select-all-cases-checkbox Asignar caso Borrar selección Agrupar por documento O…" at bounding box center [264, 102] width 261 height 61
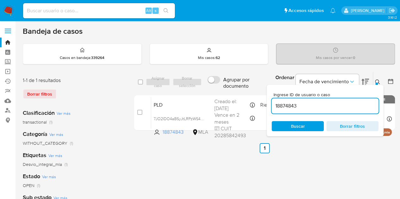
click at [381, 81] on button at bounding box center [378, 82] width 10 height 8
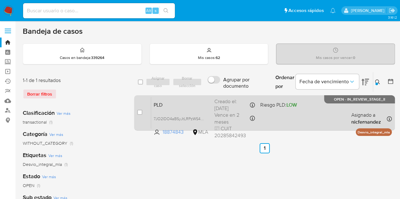
click at [185, 111] on div "PLD 7JO2IDO4aBSyJtLRPzWS4GeR 18874843 MLA Riesgo PLD: LOW Creado el: 12/09/2025…" at bounding box center [271, 113] width 240 height 32
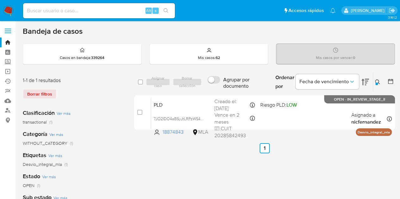
click at [376, 83] on div at bounding box center [376, 84] width 3 height 3
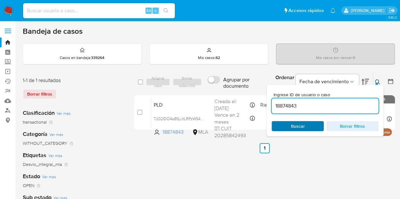
click at [311, 128] on span "Buscar" at bounding box center [297, 126] width 43 height 9
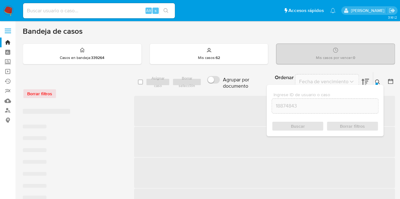
click at [379, 80] on icon at bounding box center [377, 82] width 5 height 5
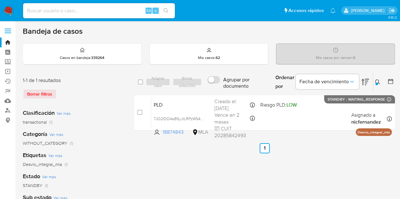
click at [377, 81] on icon at bounding box center [377, 82] width 5 height 5
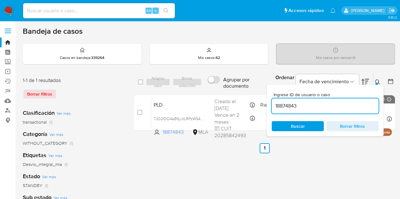
drag, startPoint x: 327, startPoint y: 106, endPoint x: 199, endPoint y: 92, distance: 128.7
click at [202, 93] on div "select-all-cases-checkbox Asignar caso Borrar selección Agrupar por documento O…" at bounding box center [264, 102] width 261 height 61
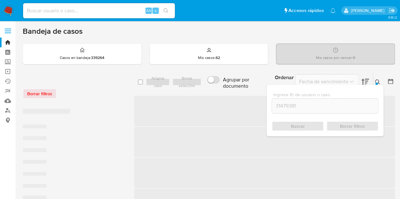
click at [378, 80] on icon at bounding box center [377, 82] width 5 height 5
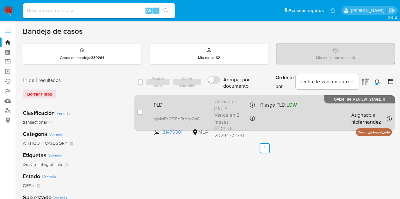
click at [184, 105] on span "PLD" at bounding box center [182, 104] width 56 height 8
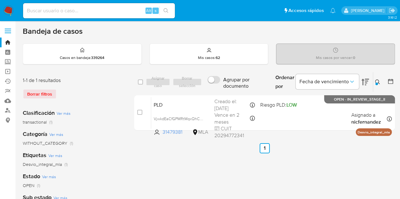
click at [376, 83] on div at bounding box center [376, 84] width 3 height 3
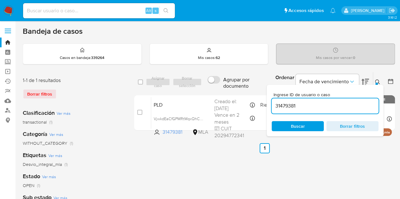
drag, startPoint x: 312, startPoint y: 124, endPoint x: 346, endPoint y: 106, distance: 38.4
click at [312, 124] on span "Buscar" at bounding box center [297, 126] width 43 height 9
click at [379, 81] on icon at bounding box center [377, 82] width 5 height 5
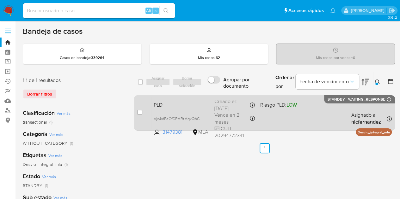
click at [165, 106] on span "PLD" at bounding box center [182, 104] width 56 height 8
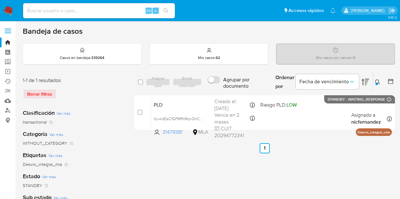
click at [379, 81] on icon at bounding box center [377, 82] width 5 height 5
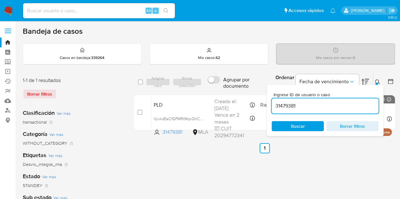
drag, startPoint x: 329, startPoint y: 103, endPoint x: 204, endPoint y: 78, distance: 126.8
click at [205, 78] on div "select-all-cases-checkbox Asignar caso Borrar selección Agrupar por documento O…" at bounding box center [264, 82] width 261 height 21
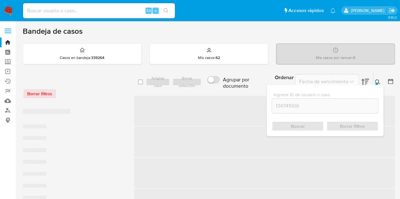
click at [377, 85] on div "Ingrese ID de usuario o caso 134741006 Buscar Borrar filtros" at bounding box center [324, 110] width 117 height 51
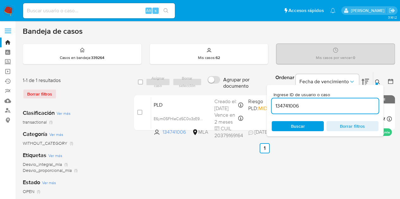
click at [374, 77] on div "Ingrese ID de usuario o caso 134741006 Buscar Borrar filtros" at bounding box center [377, 82] width 11 height 20
click at [378, 80] on icon at bounding box center [377, 82] width 5 height 5
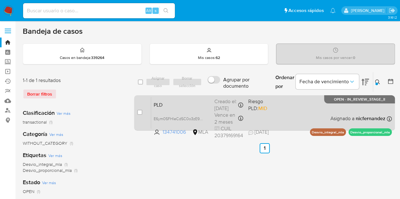
click at [198, 106] on span "PLD" at bounding box center [182, 104] width 56 height 8
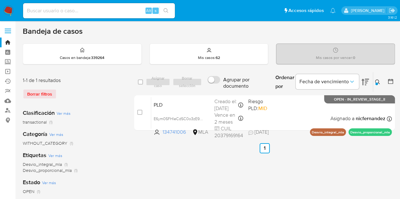
click at [378, 80] on icon at bounding box center [377, 82] width 5 height 5
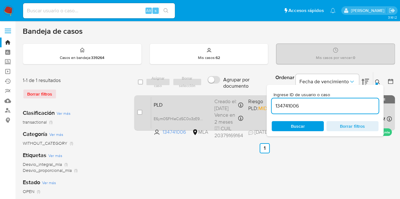
drag, startPoint x: 308, startPoint y: 108, endPoint x: 265, endPoint y: 96, distance: 43.8
click at [250, 97] on div "select-all-cases-checkbox Asignar caso Borrar selección Agrupar por documento O…" at bounding box center [264, 102] width 261 height 61
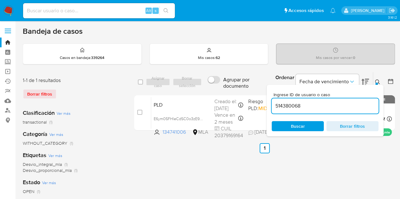
type input "514380068"
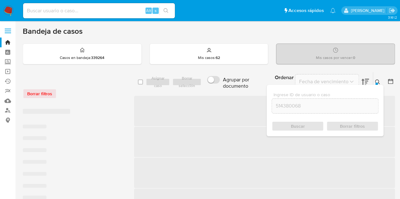
click at [378, 82] on icon at bounding box center [377, 82] width 5 height 5
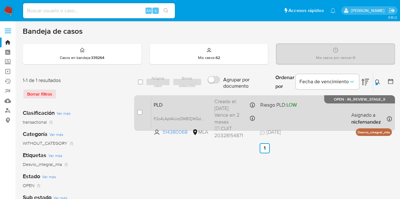
click at [189, 110] on div "PLD F2o4LApVAUotZW81ZjWGd0AK 514380068 MLA Riesgo PLD: LOW Creado el: 12/09/202…" at bounding box center [271, 113] width 240 height 32
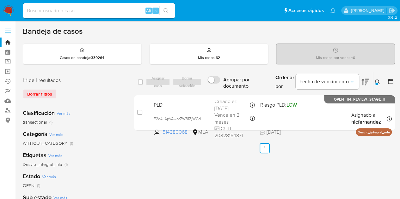
click at [378, 81] on icon at bounding box center [377, 82] width 5 height 5
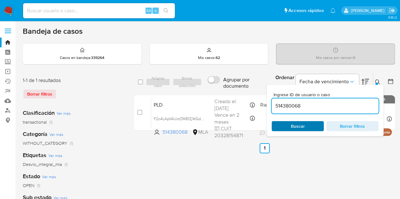
click at [308, 128] on span "Buscar" at bounding box center [297, 126] width 43 height 9
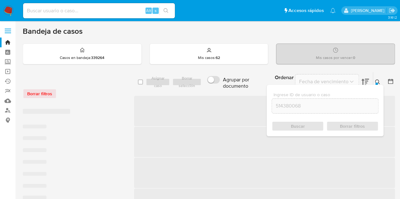
click at [378, 85] on div "Ingrese ID de usuario o caso 514380068 Buscar Borrar filtros" at bounding box center [324, 110] width 117 height 51
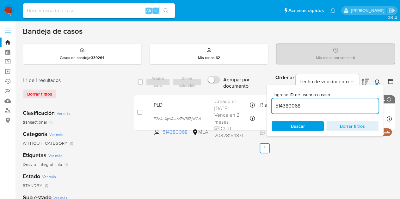
click at [377, 83] on icon at bounding box center [377, 82] width 5 height 5
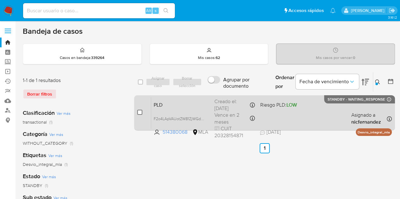
click at [138, 112] on input "checkbox" at bounding box center [139, 112] width 5 height 5
checkbox input "true"
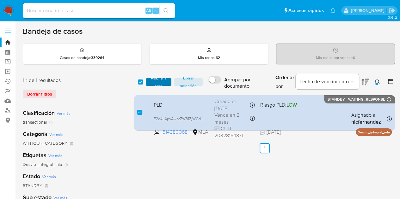
click at [153, 79] on span "Asignar 1 caso" at bounding box center [159, 82] width 20 height 6
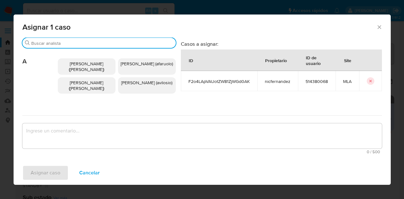
click at [63, 41] on input "Buscar" at bounding box center [102, 43] width 142 height 6
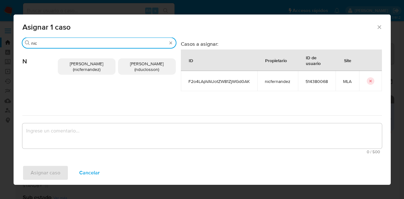
type input "nic"
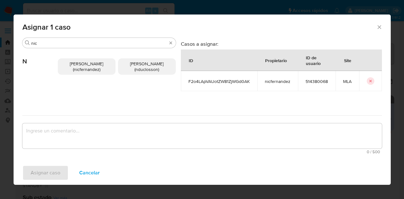
drag, startPoint x: 78, startPoint y: 70, endPoint x: 94, endPoint y: 144, distance: 76.3
click at [78, 70] on span "Nicolas Fernandez Allen (nicfernandez)" at bounding box center [86, 67] width 33 height 12
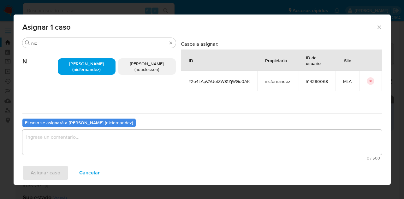
click at [99, 153] on textarea "assign-modal" at bounding box center [202, 142] width 360 height 25
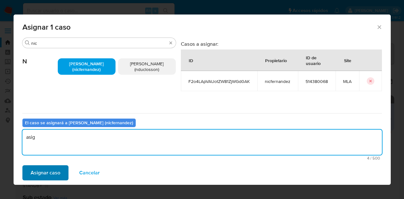
type textarea "asig"
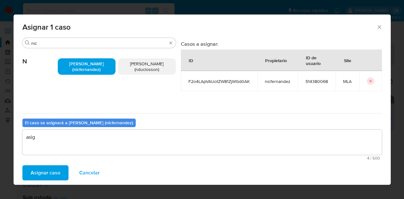
click at [57, 172] on span "Asignar caso" at bounding box center [46, 173] width 30 height 14
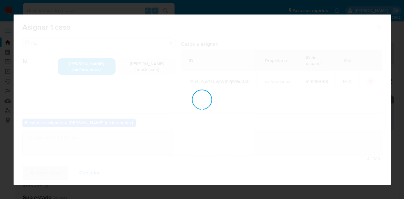
checkbox input "false"
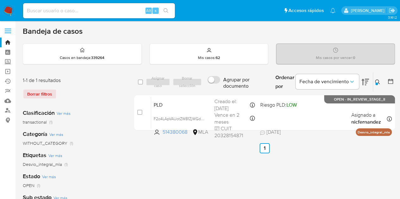
click at [379, 83] on icon at bounding box center [377, 82] width 5 height 5
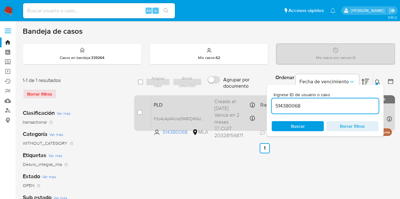
drag, startPoint x: 309, startPoint y: 107, endPoint x: 248, endPoint y: 96, distance: 61.9
click at [248, 96] on div "select-all-cases-checkbox Asignar caso Borrar selección Agrupar por documento O…" at bounding box center [264, 102] width 261 height 61
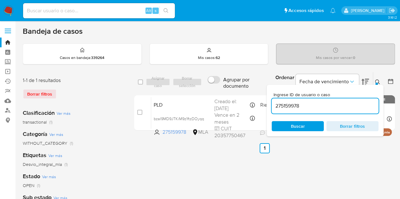
click at [375, 82] on icon at bounding box center [377, 82] width 5 height 5
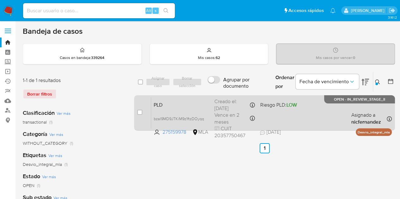
click at [213, 106] on div "PLD bzaI9MD9JTKiM9z1ftzDOyqq 275159978 MLA Riesgo PLD: LOW Creado el: 12/09/202…" at bounding box center [271, 113] width 240 height 32
click at [202, 118] on span "bzaI9MD9JTKiM9z1ftzDOyqq" at bounding box center [179, 118] width 50 height 7
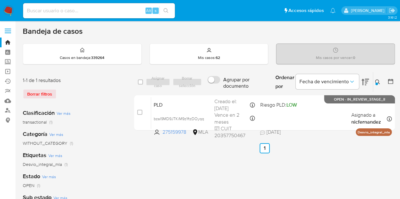
drag, startPoint x: 378, startPoint y: 82, endPoint x: 305, endPoint y: 117, distance: 81.0
click at [378, 82] on icon at bounding box center [377, 82] width 5 height 5
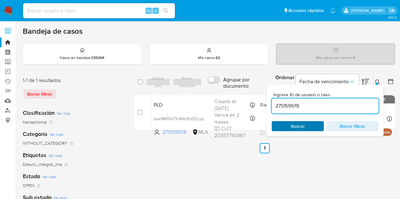
click at [293, 125] on span "Buscar" at bounding box center [298, 126] width 14 height 10
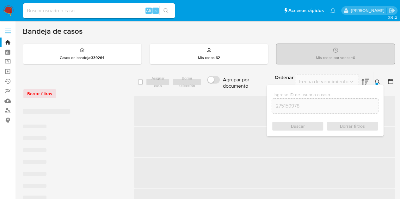
click at [378, 80] on icon at bounding box center [377, 82] width 5 height 5
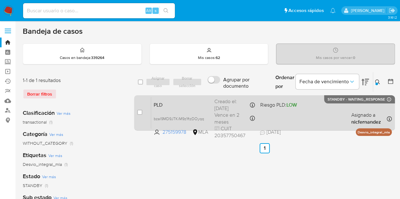
click at [201, 103] on span "PLD" at bounding box center [182, 104] width 56 height 8
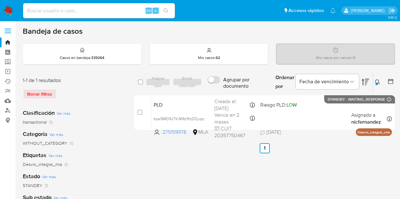
click at [377, 81] on icon at bounding box center [377, 82] width 5 height 5
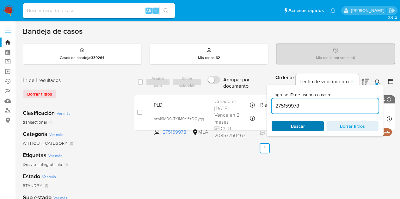
click at [315, 122] on span "Buscar" at bounding box center [297, 126] width 43 height 9
click at [376, 79] on button at bounding box center [378, 82] width 10 height 8
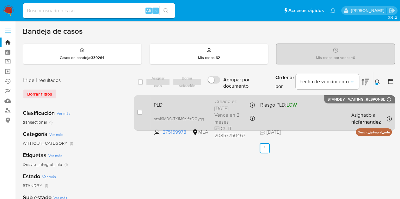
click at [173, 109] on div "PLD bzaI9MD9JTKiM9z1ftzDOyqq 275159978 MLA Riesgo PLD: LOW Creado el: 12/09/202…" at bounding box center [271, 113] width 240 height 32
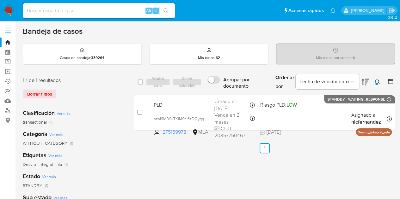
click at [377, 81] on icon at bounding box center [377, 82] width 5 height 5
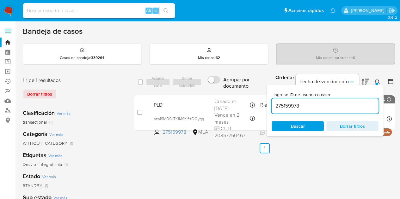
drag, startPoint x: 307, startPoint y: 106, endPoint x: 203, endPoint y: 83, distance: 106.3
click at [204, 82] on div "select-all-cases-checkbox Asignar caso Borrar selección Agrupar por documento O…" at bounding box center [264, 82] width 261 height 21
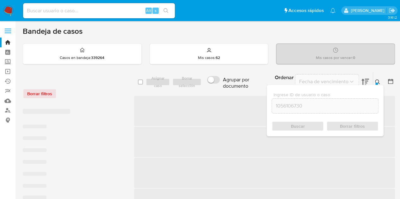
click at [378, 80] on icon at bounding box center [377, 82] width 5 height 5
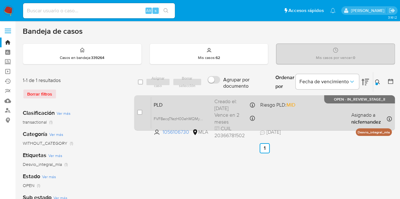
click at [181, 106] on span "PLD" at bounding box center [182, 104] width 56 height 8
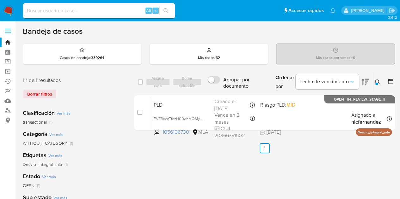
click at [376, 83] on div at bounding box center [376, 84] width 3 height 3
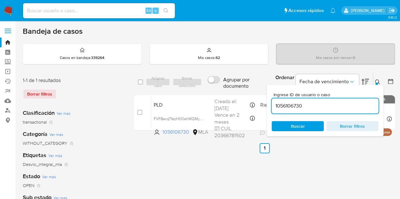
drag, startPoint x: 235, startPoint y: 96, endPoint x: 222, endPoint y: 90, distance: 14.6
click at [223, 91] on div "select-all-cases-checkbox Asignar caso Borrar selección Agrupar por documento O…" at bounding box center [264, 82] width 261 height 21
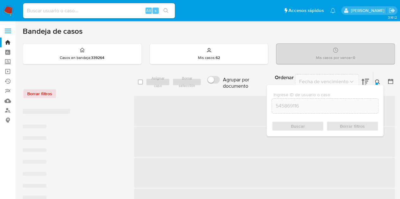
click at [376, 80] on icon at bounding box center [377, 82] width 5 height 5
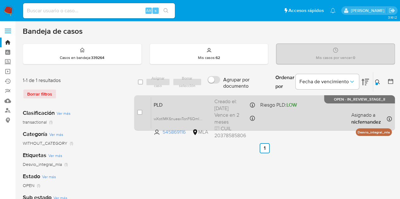
click at [188, 103] on span "PLD" at bounding box center [182, 104] width 56 height 8
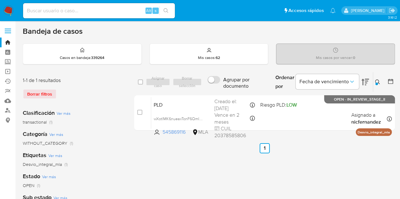
click at [379, 82] on icon at bounding box center [377, 82] width 5 height 5
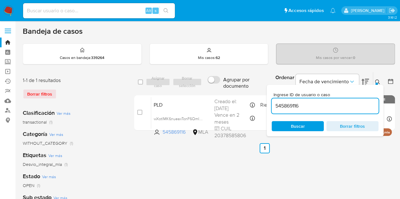
drag, startPoint x: 332, startPoint y: 104, endPoint x: 209, endPoint y: 89, distance: 123.8
click at [209, 88] on div "select-all-cases-checkbox Asignar caso Borrar selección Agrupar por documento O…" at bounding box center [264, 82] width 261 height 21
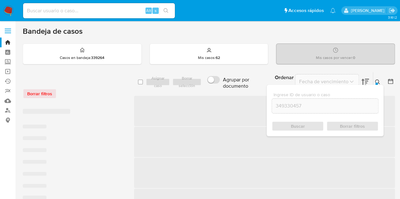
click at [378, 80] on icon at bounding box center [377, 82] width 5 height 5
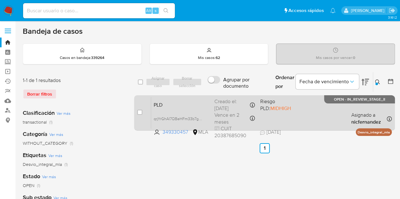
click at [190, 108] on span "PLD" at bounding box center [182, 104] width 56 height 8
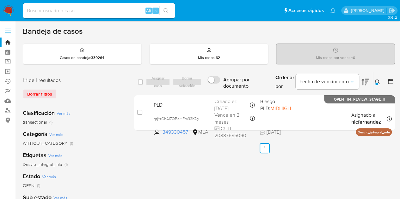
click at [376, 80] on icon at bounding box center [377, 82] width 5 height 5
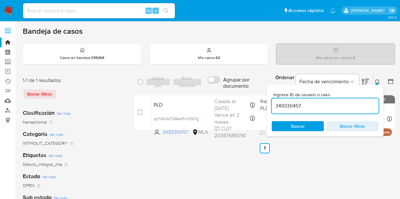
drag, startPoint x: 246, startPoint y: 97, endPoint x: 210, endPoint y: 91, distance: 37.2
click at [211, 90] on div "select-all-cases-checkbox Asignar caso Borrar selección Agrupar por documento O…" at bounding box center [264, 82] width 261 height 21
click at [377, 82] on icon at bounding box center [377, 82] width 5 height 5
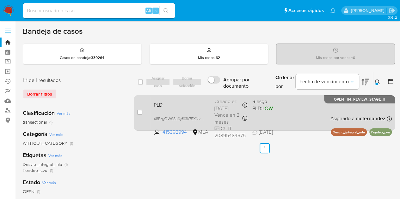
click at [243, 108] on div "Creado el: 12/09/2025 Creado el: 12/09/2025 03:21:17" at bounding box center [230, 105] width 33 height 14
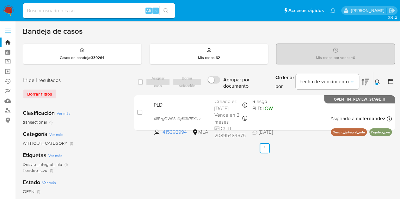
click at [376, 85] on button at bounding box center [378, 82] width 10 height 8
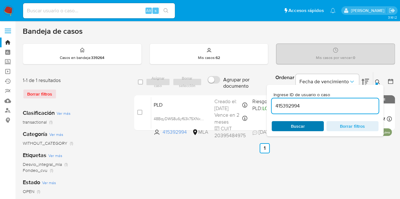
click at [301, 126] on span "Buscar" at bounding box center [298, 126] width 14 height 10
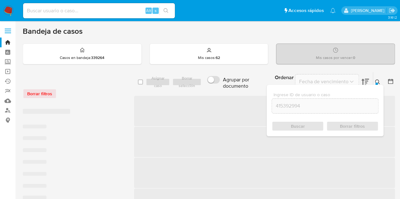
click at [376, 80] on icon at bounding box center [377, 82] width 5 height 5
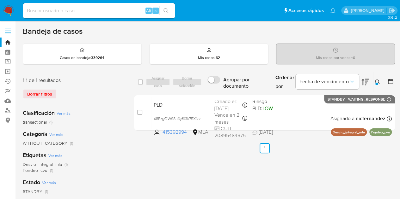
drag, startPoint x: 176, startPoint y: 175, endPoint x: 152, endPoint y: 187, distance: 26.1
click at [378, 82] on icon at bounding box center [377, 82] width 5 height 5
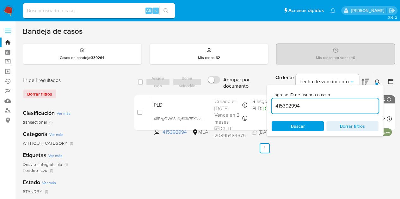
drag, startPoint x: 322, startPoint y: 106, endPoint x: 220, endPoint y: 92, distance: 103.0
click at [221, 91] on div "select-all-cases-checkbox Asignar caso Borrar selección Agrupar por documento O…" at bounding box center [264, 82] width 261 height 21
type input "176446590"
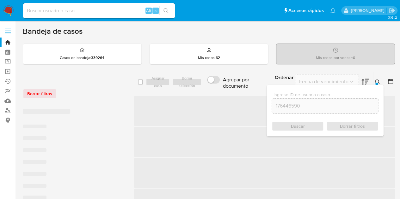
click at [376, 81] on icon at bounding box center [377, 82] width 5 height 5
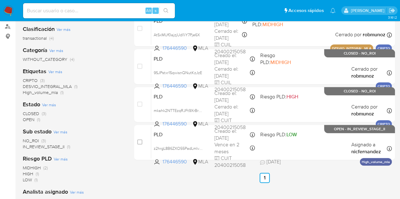
scroll to position [88, 0]
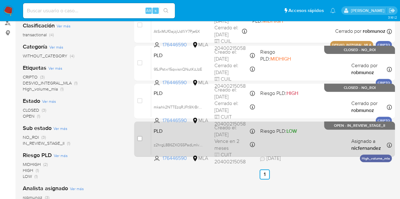
click at [213, 130] on div "PLD z2hrgL8B6ZXO55PadLmIveFf 176446590 MLA Riesgo PLD: LOW Creado el: 12/09/202…" at bounding box center [271, 139] width 240 height 32
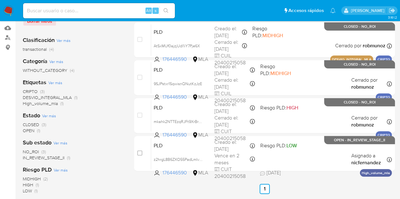
scroll to position [74, 0]
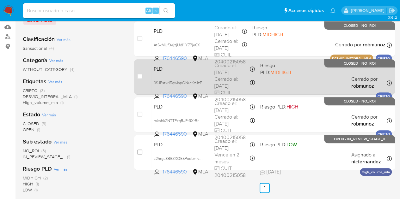
click at [172, 71] on span "PLD" at bounding box center [182, 68] width 56 height 8
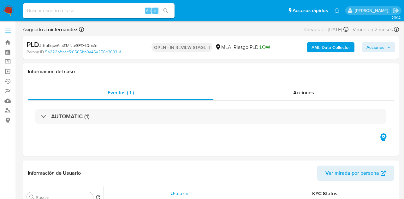
select select "10"
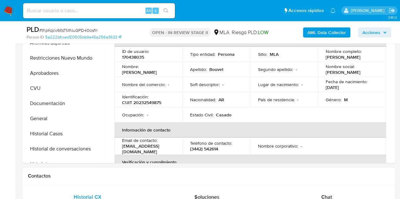
scroll to position [143, 0]
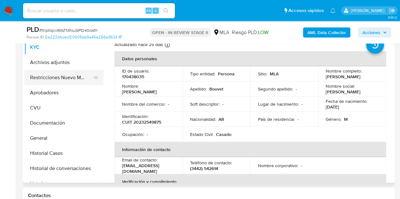
click at [46, 78] on button "Restricciones Nuevo Mundo" at bounding box center [61, 77] width 74 height 15
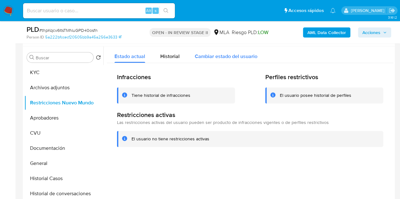
scroll to position [115, 0]
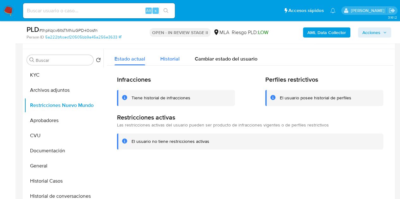
click at [169, 60] on span "Historial" at bounding box center [169, 58] width 19 height 7
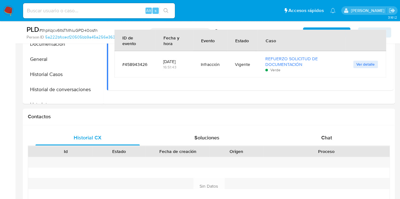
scroll to position [283, 0]
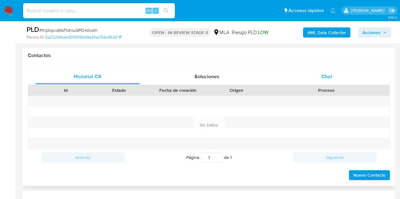
click at [329, 76] on span "Chat" at bounding box center [326, 76] width 11 height 7
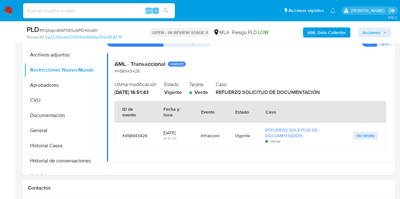
scroll to position [116, 0]
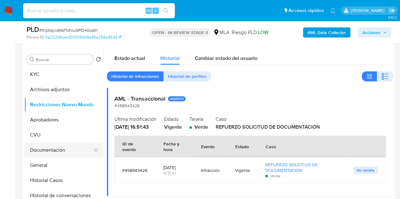
click at [48, 143] on button "Documentación" at bounding box center [61, 150] width 74 height 15
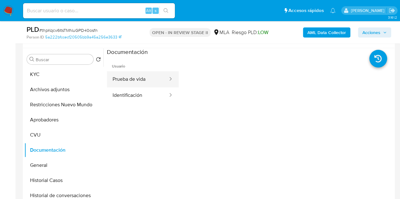
click at [146, 80] on button "Prueba de vida" at bounding box center [138, 79] width 62 height 16
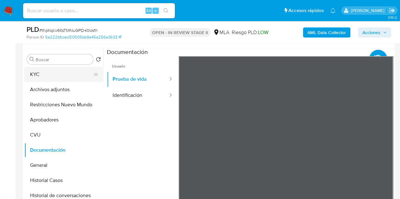
click at [60, 76] on button "KYC" at bounding box center [61, 74] width 74 height 15
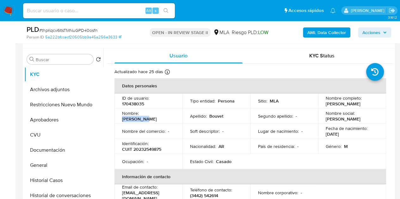
drag, startPoint x: 140, startPoint y: 116, endPoint x: 170, endPoint y: 116, distance: 29.7
click at [170, 116] on div "Nombre : Dario Jose" at bounding box center [148, 116] width 53 height 11
copy p "Dario Jose"
click at [187, 116] on td "Apellido : Bouvet" at bounding box center [216, 116] width 68 height 15
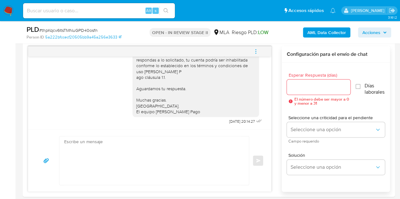
scroll to position [324, 0]
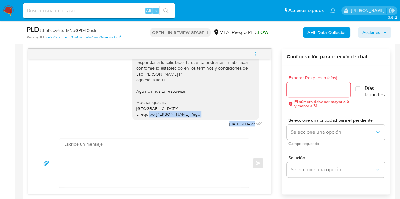
drag, startPoint x: 266, startPoint y: 120, endPoint x: 268, endPoint y: 115, distance: 5.7
click at [267, 108] on div "17/09/2025 14:25:40 Hola, Esperamos que te encuentres muy bien. Te consultamos …" at bounding box center [149, 95] width 243 height 73
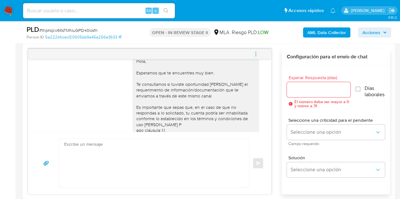
scroll to position [424, 0]
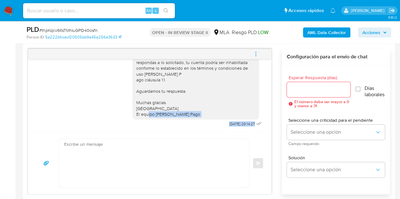
click at [227, 113] on div "Hola, Esperamos que te encuentres muy bien. Te consultamos si tuviste oportunid…" at bounding box center [195, 62] width 119 height 109
click at [178, 147] on textarea at bounding box center [152, 163] width 177 height 49
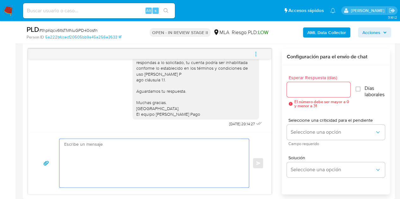
paste textarea "Hola Darío José, Esperamos que te encuentres muy bien. Necesitamos por favor qu…"
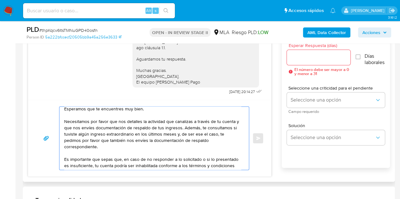
scroll to position [10, 0]
type textarea "Hola Darío José, Esperamos que te encuentres muy bien. Necesitamos por favor qu…"
click at [299, 61] on div at bounding box center [319, 57] width 64 height 15
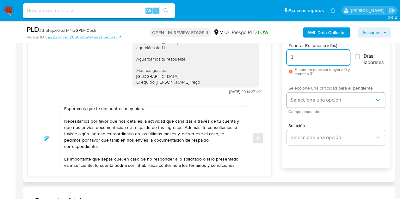
type input "3"
click at [308, 97] on span "Seleccione una opción" at bounding box center [332, 100] width 84 height 6
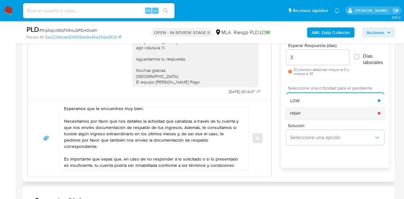
click at [305, 108] on div "HIGH" at bounding box center [334, 113] width 88 height 13
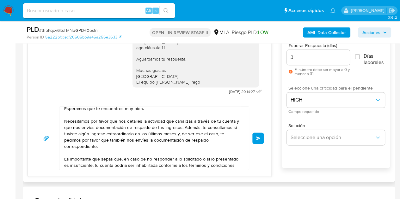
click at [265, 113] on div "Hola Darío José, Esperamos que te encuentres muy bien. Necesitamos por favor qu…" at bounding box center [149, 138] width 243 height 77
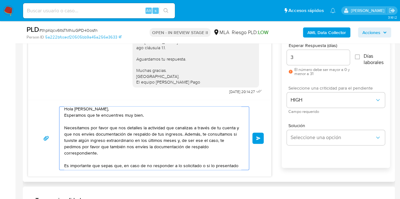
scroll to position [0, 0]
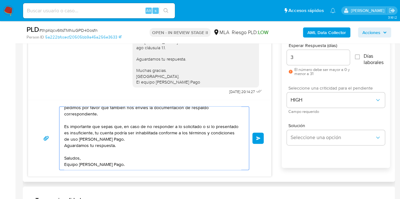
click at [257, 139] on span "Enviar" at bounding box center [258, 138] width 4 height 4
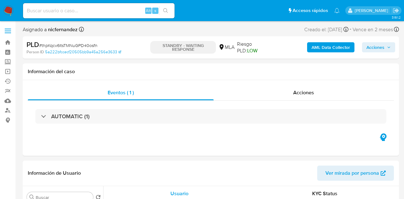
select select "10"
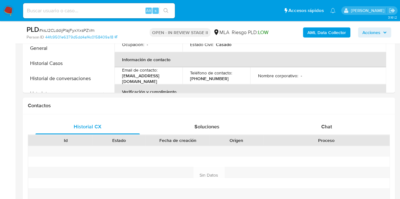
scroll to position [286, 0]
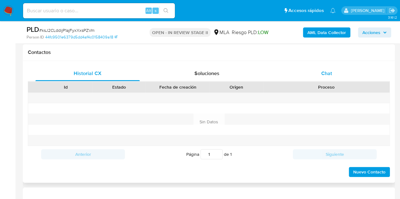
click at [338, 74] on div "Chat" at bounding box center [326, 73] width 104 height 15
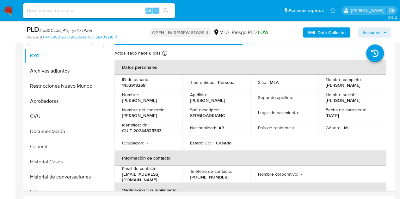
scroll to position [121, 0]
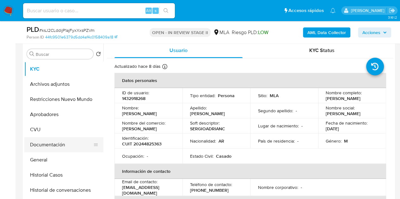
click at [57, 143] on button "Documentación" at bounding box center [61, 144] width 74 height 15
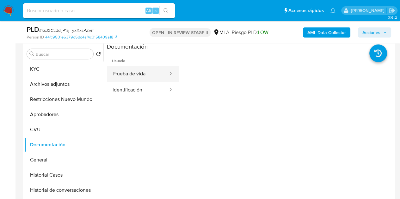
click at [135, 75] on button "Prueba de vida" at bounding box center [138, 74] width 62 height 16
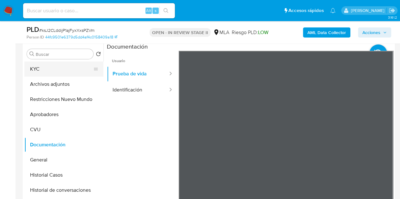
click at [53, 70] on button "KYC" at bounding box center [61, 69] width 74 height 15
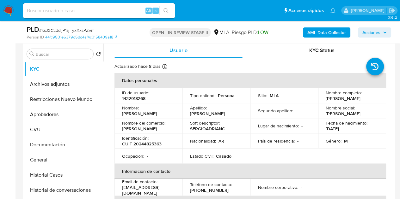
click at [138, 99] on p "1432918268" at bounding box center [133, 99] width 23 height 6
copy p "1432918268"
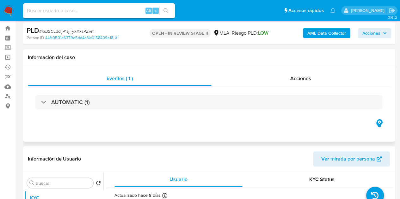
scroll to position [13, 0]
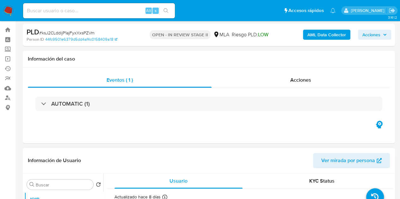
click at [333, 155] on span "Ver mirada por persona" at bounding box center [348, 160] width 54 height 15
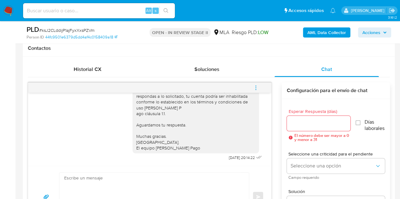
scroll to position [130, 0]
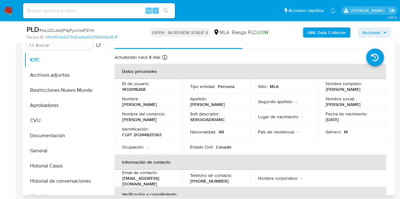
click at [182, 98] on td "Apellido : Capalbo" at bounding box center [216, 101] width 68 height 15
drag, startPoint x: 142, startPoint y: 103, endPoint x: 169, endPoint y: 101, distance: 27.2
click at [169, 101] on div "Nombre : Sergio Adrian" at bounding box center [148, 101] width 53 height 11
copy p "Sergio Adrian"
click at [188, 122] on td "Soft descriptor : SERGIOADRIANC" at bounding box center [216, 116] width 68 height 15
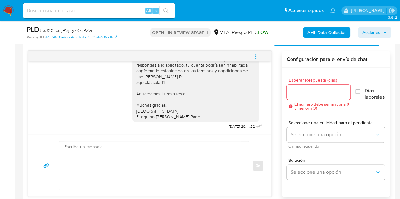
scroll to position [334, 0]
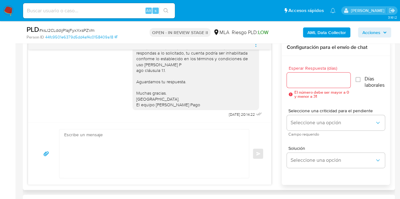
click at [198, 146] on textarea at bounding box center [152, 154] width 177 height 49
paste textarea "Hola Sergio Adrián, Esperamos que te encuentres muy bien. Necesitamos por favor…"
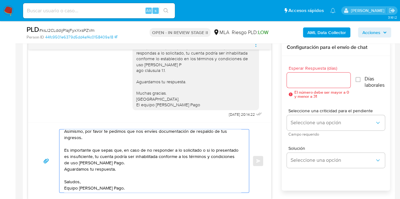
scroll to position [42, 0]
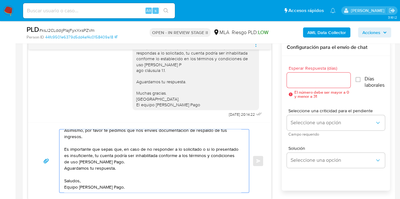
type textarea "Hola Sergio Adrián, Esperamos que te encuentres muy bien. Necesitamos por favor…"
click at [305, 80] on input "Esperar Respuesta (días)" at bounding box center [319, 80] width 64 height 8
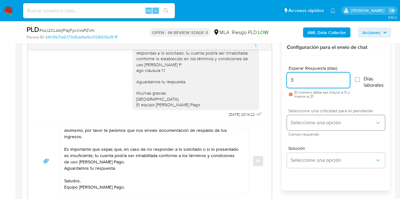
type input "3"
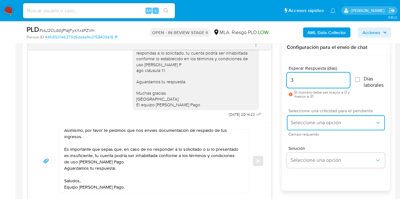
click at [314, 122] on span "Seleccione una opción" at bounding box center [332, 123] width 84 height 6
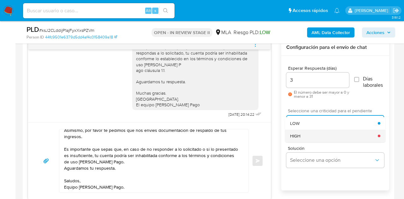
click at [310, 135] on div "HIGH" at bounding box center [334, 136] width 88 height 13
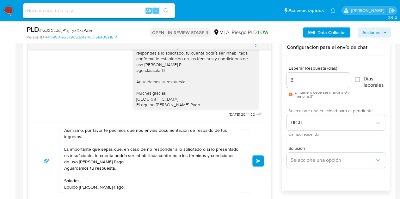
click at [260, 159] on span "Enviar" at bounding box center [258, 161] width 4 height 4
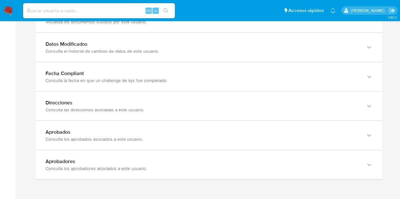
scroll to position [699, 0]
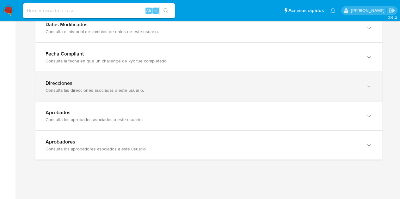
click at [294, 88] on div "Consulta las direcciones asociadas a este usuario." at bounding box center [202, 91] width 314 height 6
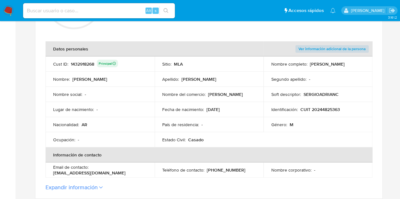
scroll to position [107, 0]
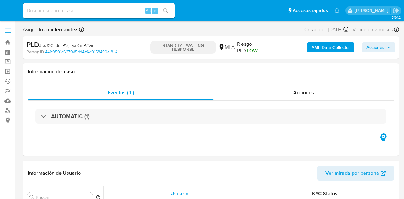
select select "10"
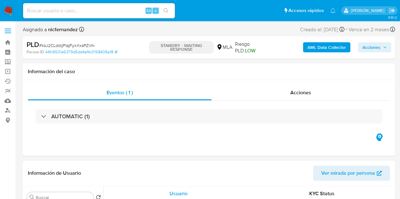
select select "10"
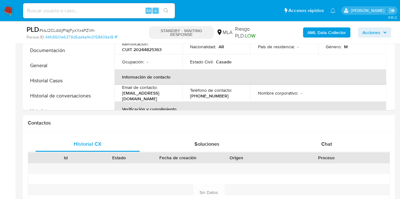
scroll to position [259, 0]
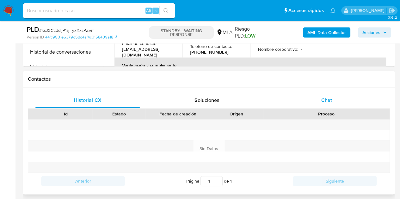
click at [336, 96] on div "Chat" at bounding box center [326, 100] width 104 height 15
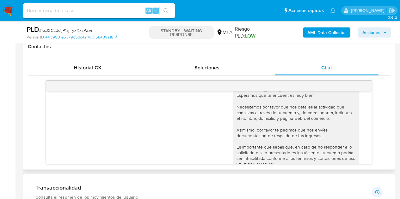
scroll to position [546, 0]
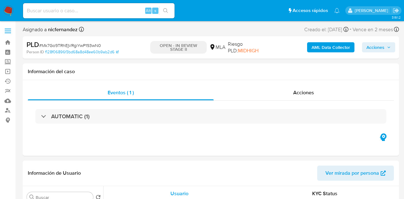
select select "10"
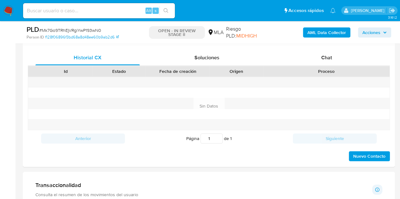
scroll to position [305, 0]
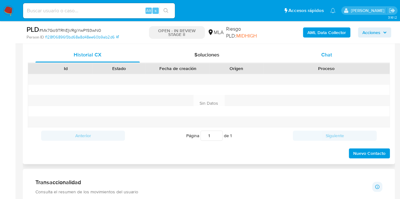
click at [320, 56] on div "Chat" at bounding box center [326, 54] width 104 height 15
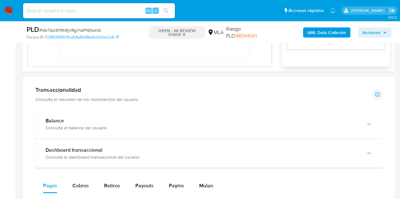
scroll to position [569, 0]
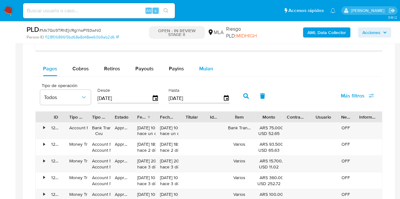
click at [204, 67] on span "Mulan" at bounding box center [206, 68] width 14 height 7
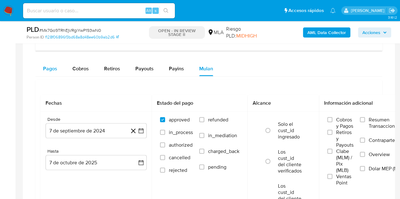
click at [51, 73] on div "Pagos" at bounding box center [50, 68] width 14 height 15
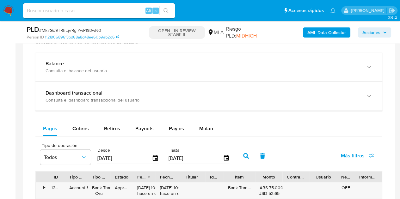
scroll to position [521, 0]
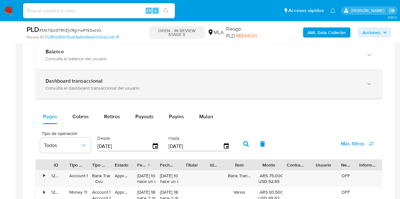
click at [231, 81] on div "Dashboard transaccional" at bounding box center [202, 81] width 314 height 6
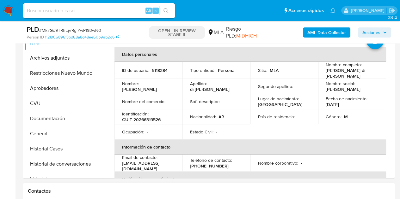
scroll to position [152, 0]
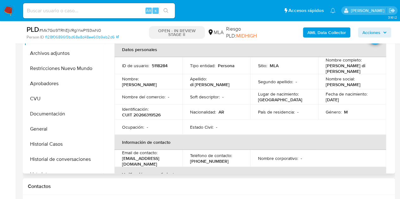
click at [149, 91] on td "Nombre del comercio : -" at bounding box center [148, 96] width 68 height 15
click at [142, 82] on p "[PERSON_NAME]" at bounding box center [139, 85] width 35 height 6
click at [143, 82] on p "[PERSON_NAME]" at bounding box center [139, 85] width 35 height 6
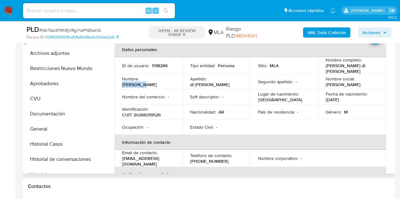
drag, startPoint x: 141, startPoint y: 79, endPoint x: 166, endPoint y: 79, distance: 25.3
click at [166, 79] on div "Nombre : [PERSON_NAME]" at bounding box center [148, 81] width 53 height 11
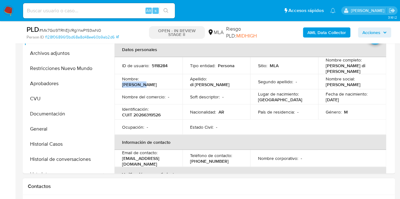
copy p "[PERSON_NAME]"
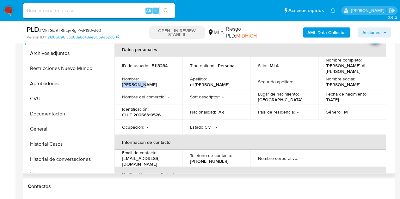
click at [179, 127] on td "Ocupación : -" at bounding box center [148, 127] width 68 height 15
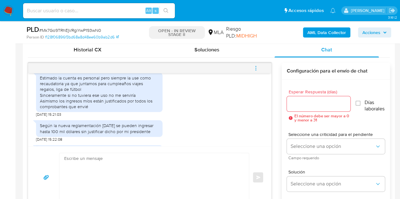
scroll to position [349, 0]
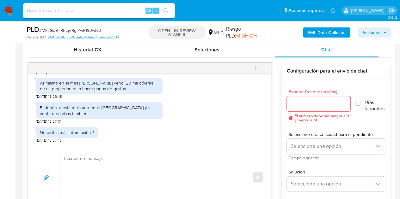
click at [149, 165] on textarea at bounding box center [152, 177] width 177 height 49
paste textarea "[PERSON_NAME], ¡Muchas gracias por tu respuesta! Confirmamos la recepción de la…"
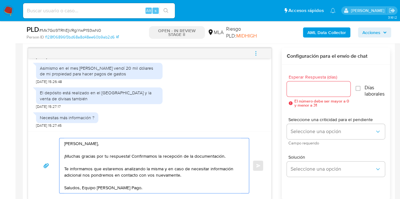
scroll to position [335, 0]
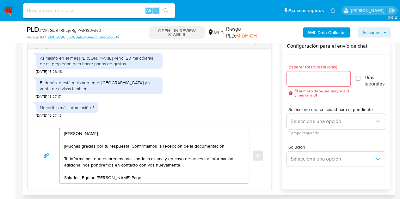
type textarea "[PERSON_NAME], ¡Muchas gracias por tu respuesta! Confirmamos la recepción de la…"
click at [304, 82] on input "Esperar Respuesta (días)" at bounding box center [319, 79] width 64 height 8
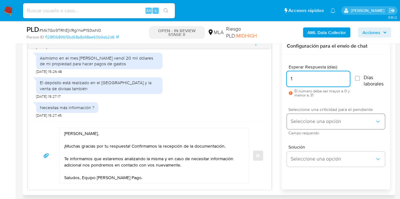
type input "1"
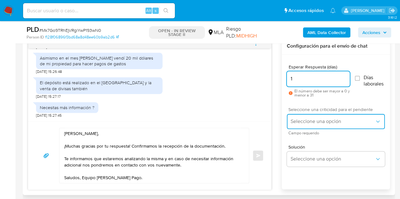
click at [299, 115] on button "Seleccione una opción" at bounding box center [336, 121] width 98 height 15
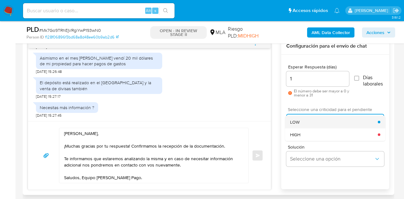
click at [299, 119] on span "LOW" at bounding box center [294, 122] width 9 height 6
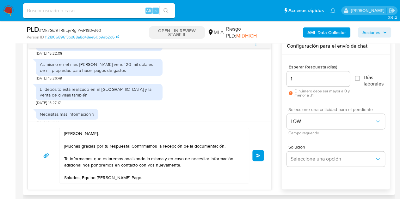
scroll to position [819, 0]
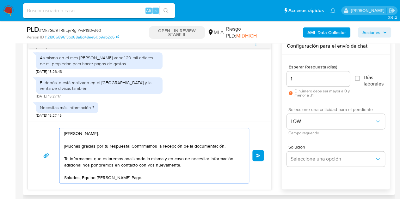
click at [168, 179] on textarea "[PERSON_NAME], ¡Muchas gracias por tu respuesta! Confirmamos la recepción de la…" at bounding box center [152, 155] width 177 height 55
click at [258, 156] on span "Enviar" at bounding box center [258, 156] width 4 height 4
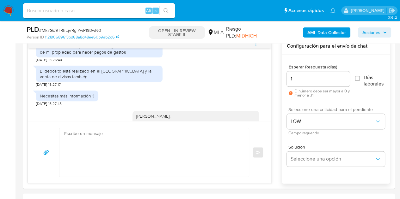
scroll to position [895, 0]
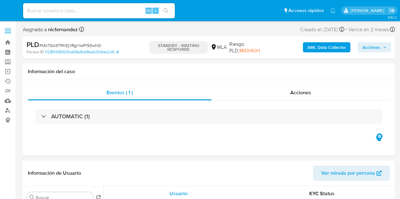
select select "10"
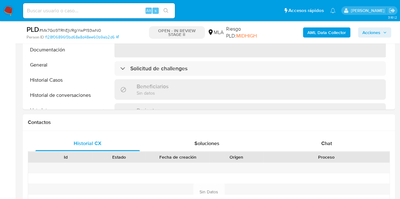
scroll to position [284, 0]
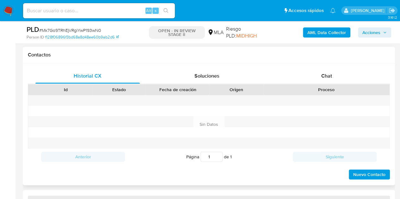
select select "10"
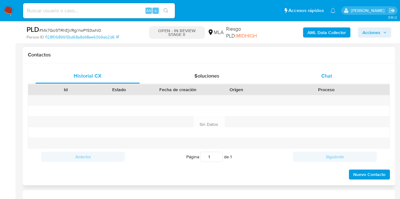
click at [319, 77] on div "Chat" at bounding box center [326, 76] width 104 height 15
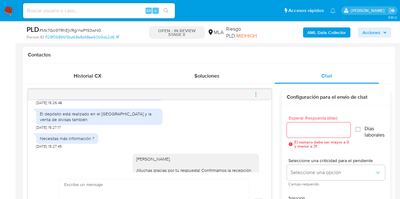
scroll to position [395, 0]
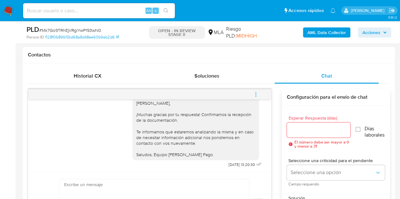
click at [256, 97] on span "menu-action" at bounding box center [256, 94] width 6 height 15
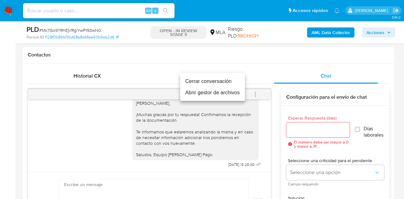
click at [224, 80] on li "Cerrar conversación" at bounding box center [212, 81] width 65 height 11
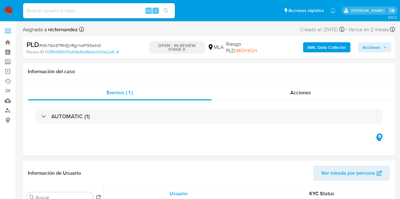
select select "10"
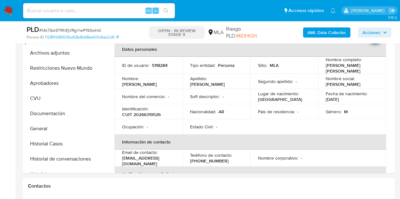
scroll to position [128, 0]
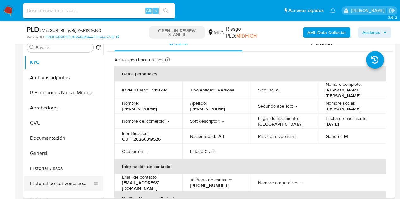
click at [54, 190] on ul "KYC Archivos adjuntos Restricciones Nuevo Mundo Aprobadores CVU Documentación G…" at bounding box center [63, 126] width 79 height 142
click at [55, 184] on button "Historial de conversaciones" at bounding box center [61, 183] width 74 height 15
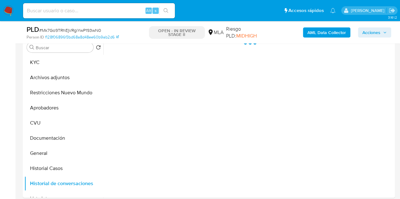
scroll to position [114, 0]
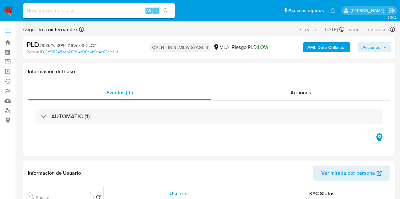
select select "10"
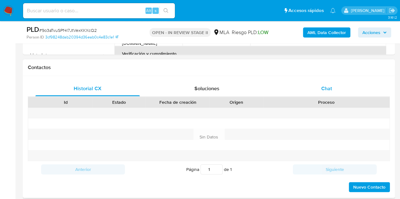
click at [330, 90] on span "Chat" at bounding box center [326, 88] width 11 height 7
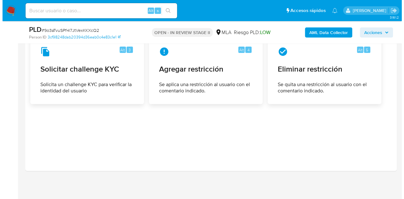
scroll to position [983, 0]
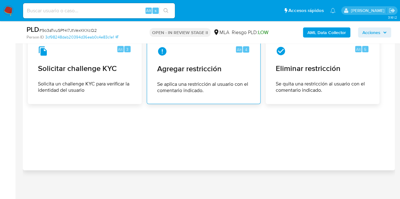
click at [182, 88] on span "Se aplica una restricción al usuario con el comentario indicado." at bounding box center [203, 87] width 93 height 13
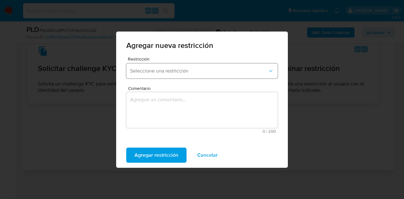
drag, startPoint x: 168, startPoint y: 63, endPoint x: 172, endPoint y: 68, distance: 6.3
click at [168, 63] on div "Restricción Seleccione una restricción" at bounding box center [202, 69] width 152 height 24
click at [173, 69] on span "Seleccione una restricción" at bounding box center [199, 71] width 138 height 6
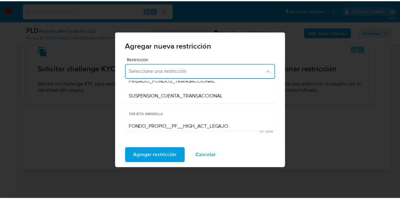
scroll to position [84, 0]
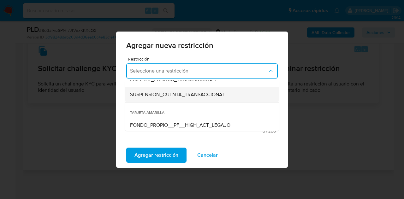
click at [214, 89] on div "SUSPENSION_CUENTA_TRANSACCIONAL" at bounding box center [200, 94] width 140 height 15
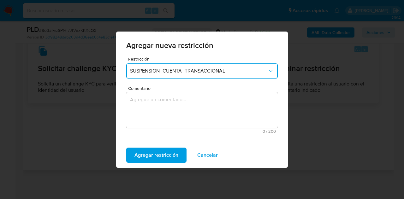
click at [187, 118] on textarea "Comentario" at bounding box center [202, 110] width 152 height 36
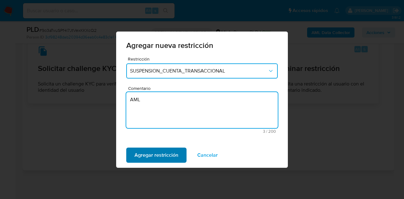
type textarea "AML"
click at [166, 149] on span "Agregar restricción" at bounding box center [157, 155] width 44 height 14
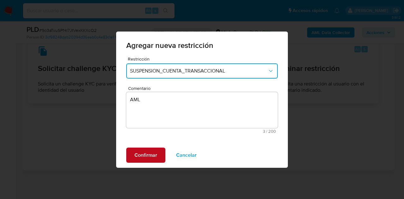
click at [153, 153] on span "Confirmar" at bounding box center [146, 155] width 23 height 14
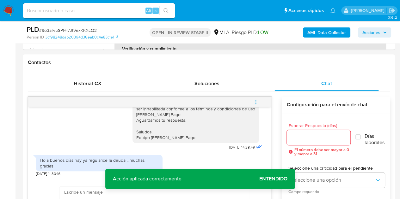
scroll to position [284, 0]
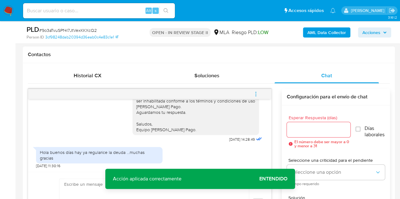
click at [92, 84] on div "17/09/2025 14:27:31 Hola buenos días la deuda del crédito pendiente la voy a re…" at bounding box center [209, 159] width 362 height 151
click at [92, 81] on div "Historial CX" at bounding box center [87, 75] width 104 height 15
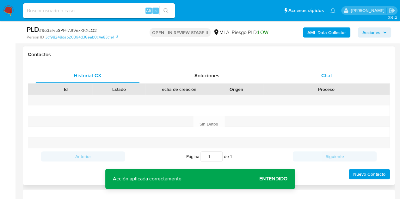
click at [329, 75] on span "Chat" at bounding box center [326, 75] width 11 height 7
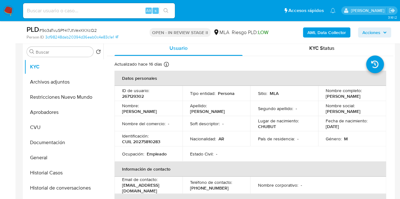
scroll to position [106, 0]
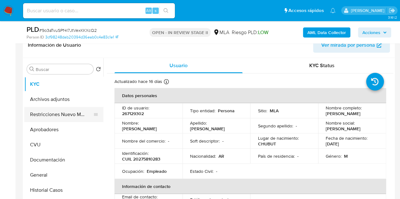
click at [42, 118] on button "Restricciones Nuevo Mundo" at bounding box center [61, 114] width 74 height 15
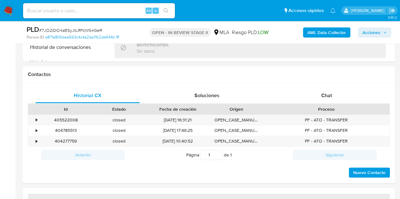
scroll to position [269, 0]
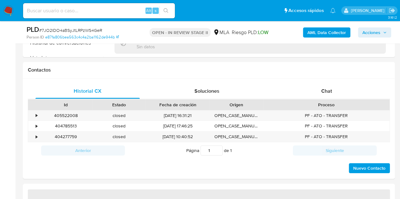
select select "10"
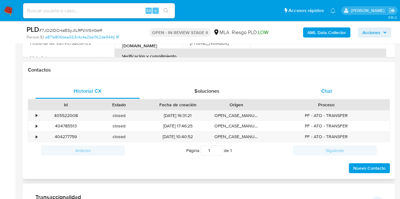
click at [347, 90] on div "Chat" at bounding box center [326, 91] width 104 height 15
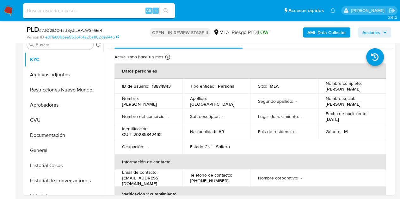
scroll to position [114, 0]
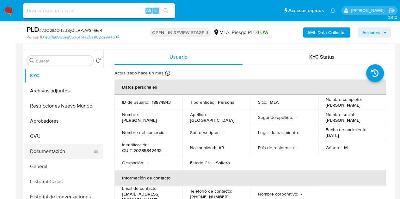
click at [53, 149] on button "Documentación" at bounding box center [61, 151] width 74 height 15
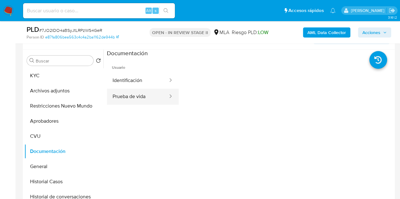
click at [136, 98] on button "Prueba de vida" at bounding box center [138, 97] width 62 height 16
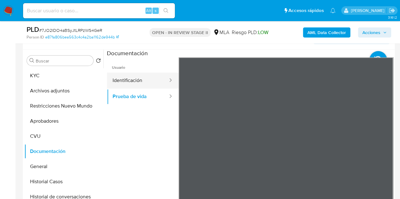
click at [141, 77] on button "Identificación" at bounding box center [138, 81] width 62 height 16
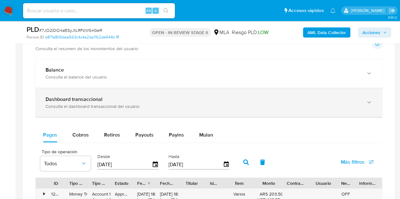
scroll to position [502, 0]
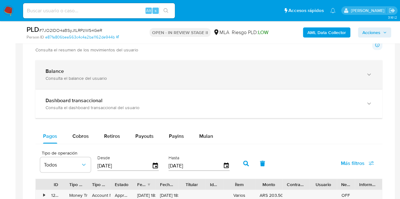
click at [302, 66] on div "Balance Consulta el balance del usuario" at bounding box center [208, 74] width 347 height 29
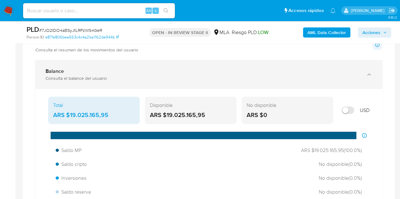
click at [302, 66] on div "Balance Consulta el balance del usuario" at bounding box center [208, 74] width 347 height 29
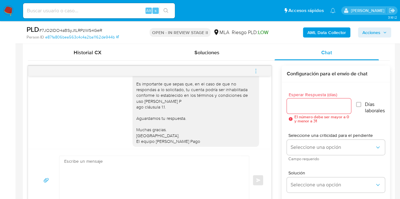
scroll to position [424, 0]
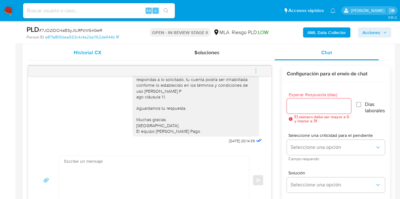
click at [87, 53] on span "Historial CX" at bounding box center [87, 52] width 27 height 7
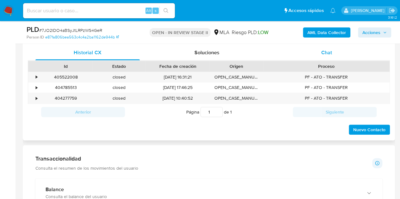
click at [316, 51] on div "Chat" at bounding box center [326, 52] width 104 height 15
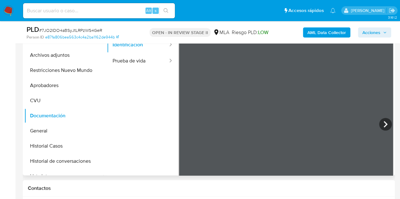
scroll to position [146, 0]
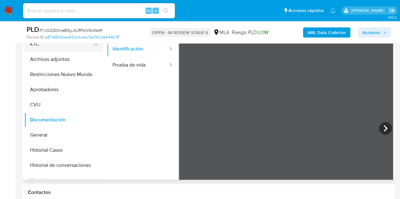
click at [40, 45] on button "KYC" at bounding box center [61, 44] width 74 height 15
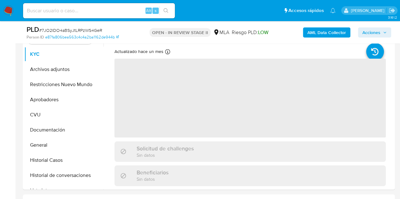
scroll to position [133, 0]
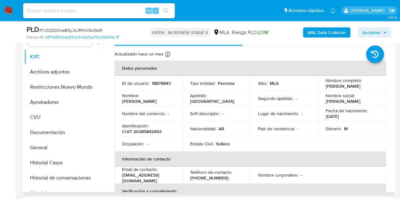
drag, startPoint x: 121, startPoint y: 103, endPoint x: 167, endPoint y: 100, distance: 45.6
click at [166, 100] on td "Nombre : [PERSON_NAME]" at bounding box center [148, 98] width 68 height 15
copy p "[PERSON_NAME]"
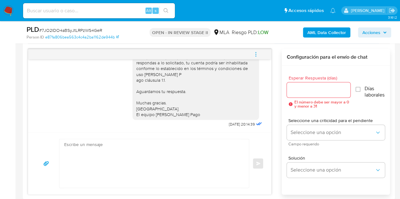
scroll to position [337, 0]
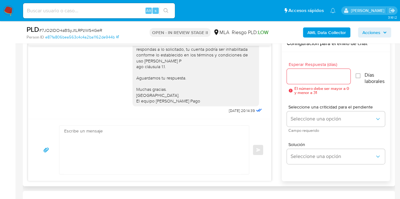
click at [195, 140] on textarea at bounding box center [152, 150] width 177 height 49
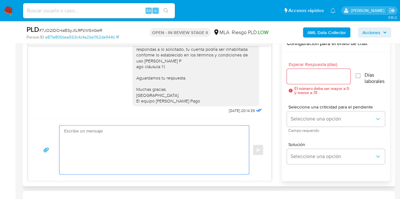
paste textarea "[PERSON_NAME], Esperamos que te encuentres muy bien. Necesitamos por favor que …"
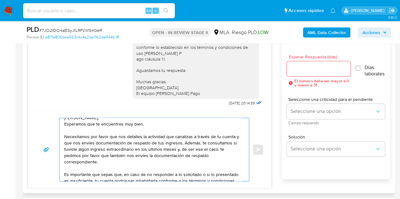
scroll to position [42, 0]
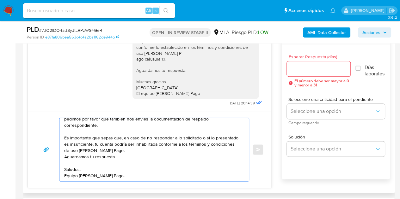
type textarea "[PERSON_NAME], Esperamos que te encuentres muy bien. Necesitamos por favor que …"
click at [301, 72] on input "Esperar Respuesta (días)" at bounding box center [319, 69] width 64 height 8
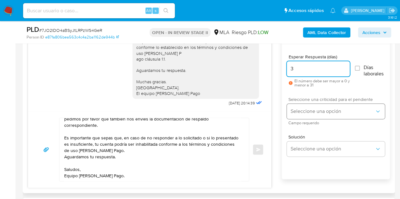
type input "3"
click at [311, 106] on button "Seleccione una opción" at bounding box center [336, 111] width 98 height 15
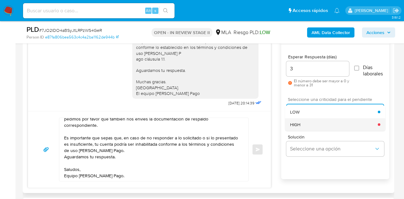
click at [310, 123] on div "HIGH" at bounding box center [334, 124] width 88 height 13
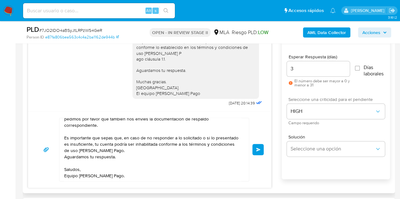
click at [260, 148] on span "Enviar" at bounding box center [258, 150] width 4 height 4
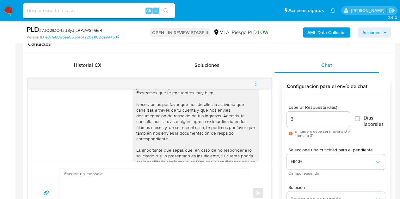
scroll to position [480, 0]
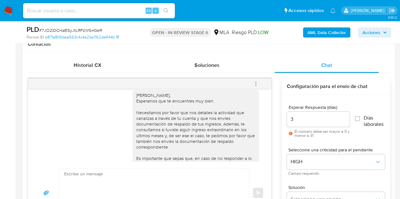
drag, startPoint x: 390, startPoint y: 68, endPoint x: 402, endPoint y: 68, distance: 12.6
click at [394, 67] on div "Historial CX Soluciones Chat Id Estado Fecha de creación Origen Proceso • 40552…" at bounding box center [209, 141] width 372 height 177
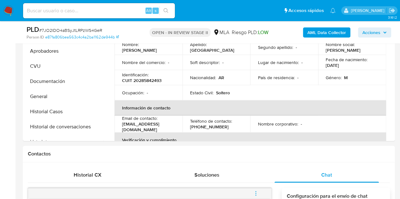
scroll to position [148, 0]
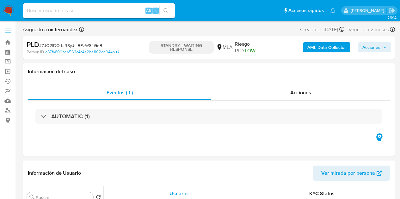
select select "10"
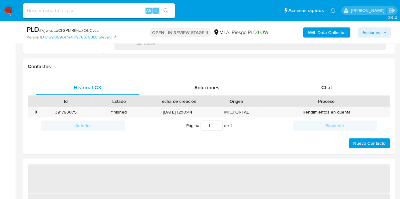
scroll to position [273, 0]
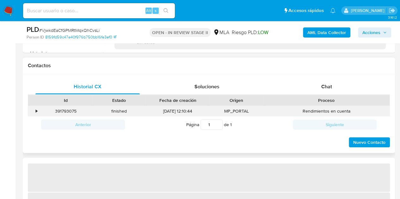
select select "10"
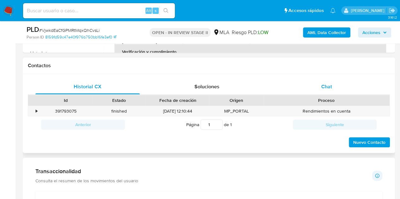
click at [330, 89] on span "Chat" at bounding box center [326, 86] width 11 height 7
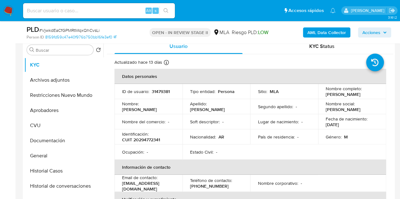
scroll to position [118, 0]
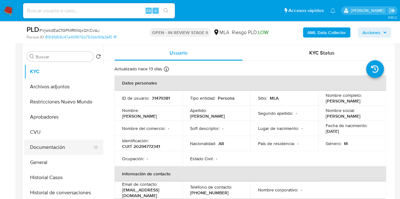
click at [47, 147] on button "Documentación" at bounding box center [61, 147] width 74 height 15
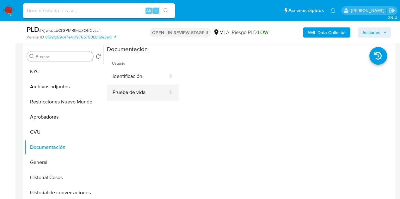
click at [148, 91] on button "Prueba de vida" at bounding box center [138, 93] width 62 height 16
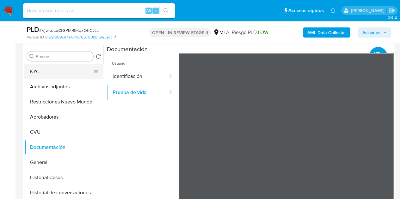
click at [51, 76] on button "KYC" at bounding box center [61, 71] width 74 height 15
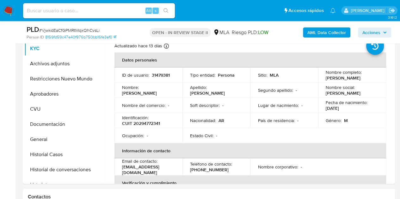
scroll to position [135, 0]
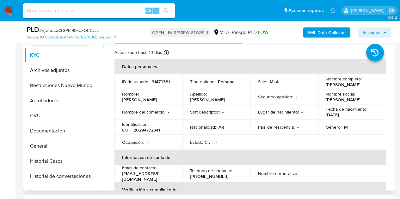
click at [164, 107] on td "Nombre del comercio : -" at bounding box center [148, 112] width 68 height 15
drag, startPoint x: 121, startPoint y: 102, endPoint x: 200, endPoint y: 168, distance: 102.5
click at [160, 100] on td "Nombre : Fernando Gabriel" at bounding box center [148, 96] width 68 height 15
copy p "Fernando Gabriel"
click at [140, 105] on td "Nombre : Fernando Gabriel" at bounding box center [148, 96] width 68 height 15
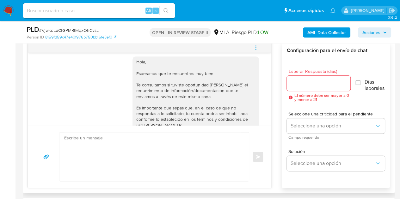
scroll to position [424, 0]
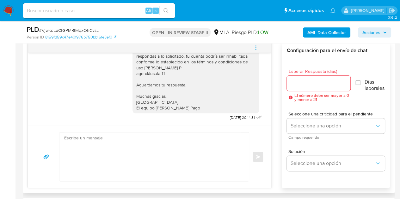
click at [137, 158] on textarea at bounding box center [152, 157] width 177 height 49
paste textarea "Hola Fernando Gabriel, Esperamos que te encuentres muy bien. Necesitamos por fa…"
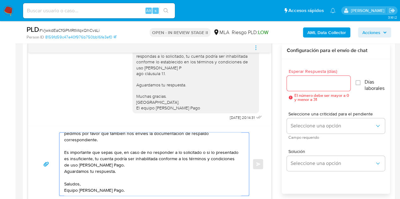
scroll to position [0, 0]
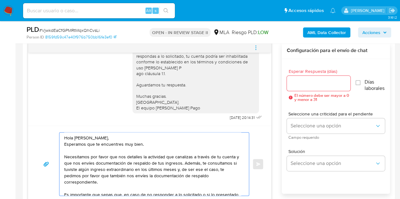
type textarea "Hola Fernando Gabriel, Esperamos que te encuentres muy bien. Necesitamos por fa…"
click at [298, 83] on input "Esperar Respuesta (días)" at bounding box center [319, 83] width 64 height 8
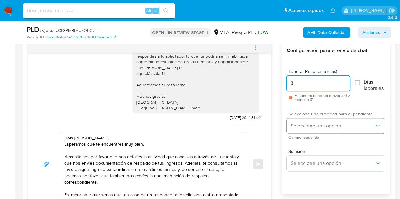
type input "3"
click at [304, 132] on button "Seleccione una opción" at bounding box center [336, 125] width 98 height 15
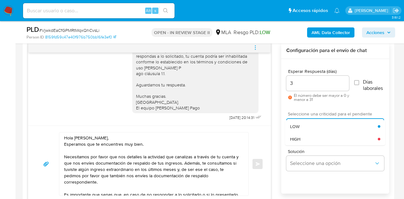
click at [308, 138] on div "HIGH" at bounding box center [334, 139] width 88 height 13
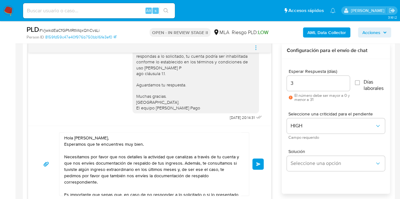
click at [272, 140] on div "17/09/2025 14:28:31 Hola, Esperamos que te encuentres muy bien. Te consultamos …" at bounding box center [209, 122] width 362 height 160
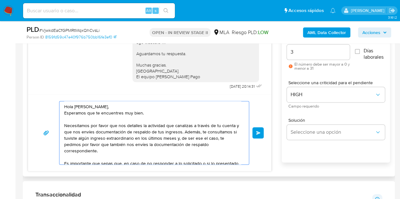
drag, startPoint x: 241, startPoint y: 121, endPoint x: 242, endPoint y: 134, distance: 13.3
click at [242, 136] on div "Hola [PERSON_NAME], Esperamos que te encuentres muy bien. Necesitamos por favor…" at bounding box center [152, 132] width 186 height 63
click at [226, 114] on textarea "Hola [PERSON_NAME], Esperamos que te encuentres muy bien. Necesitamos por favor…" at bounding box center [152, 132] width 177 height 63
click at [197, 107] on textarea "Hola [PERSON_NAME], Esperamos que te encuentres muy bien. Necesitamos por favor…" at bounding box center [152, 132] width 177 height 63
click at [259, 132] on span "Enviar" at bounding box center [258, 133] width 4 height 4
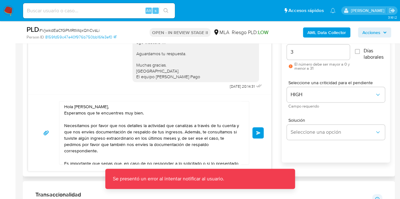
click at [256, 131] on span "Enviar" at bounding box center [258, 133] width 4 height 4
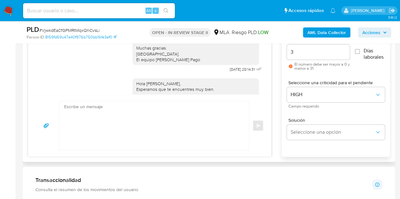
scroll to position [552, 0]
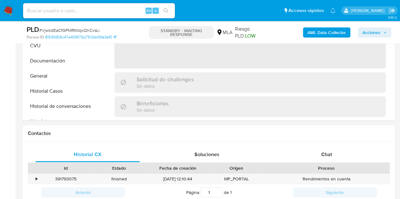
scroll to position [269, 0]
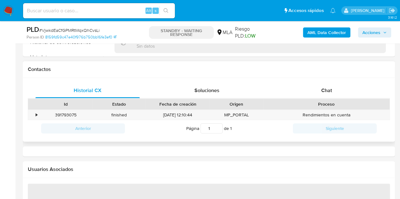
select select "10"
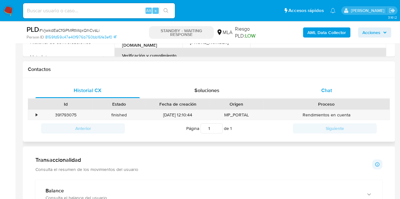
click at [324, 93] on span "Chat" at bounding box center [326, 90] width 11 height 7
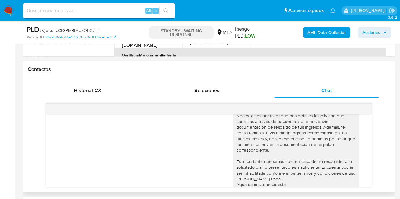
scroll to position [476, 0]
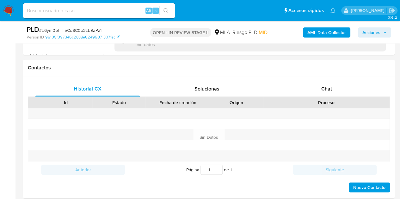
scroll to position [277, 0]
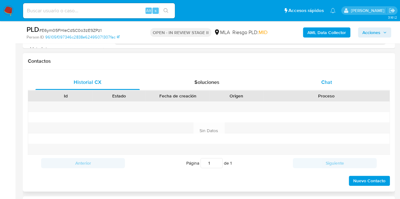
select select "10"
click at [317, 86] on div "Chat" at bounding box center [326, 82] width 104 height 15
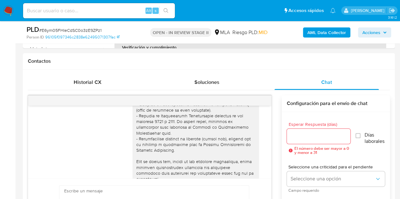
scroll to position [0, 0]
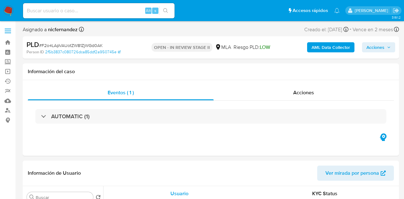
select select "10"
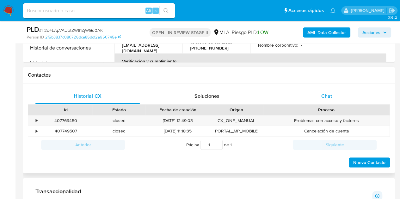
scroll to position [271, 0]
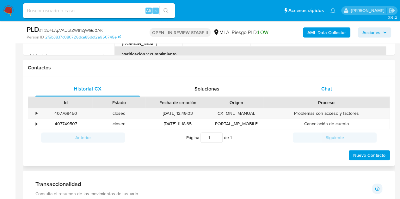
click at [341, 89] on div "Chat" at bounding box center [326, 89] width 104 height 15
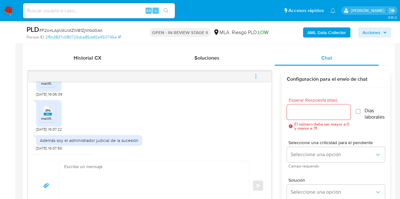
scroll to position [567, 0]
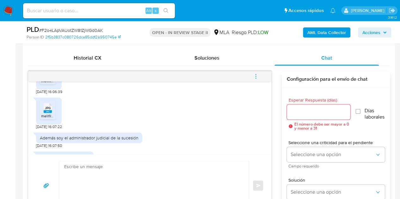
click at [43, 84] on li "JPG JPG melifile1292235904034632012.jpg" at bounding box center [48, 75] width 16 height 20
click at [45, 113] on rect at bounding box center [48, 111] width 8 height 3
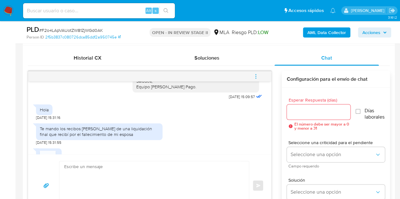
scroll to position [475, 0]
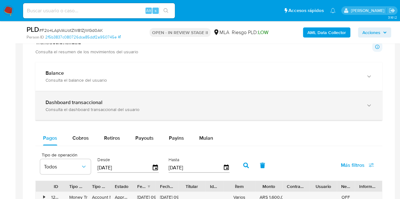
click at [282, 96] on div "Dashboard transaccional Consulta el dashboard transaccional del usuario" at bounding box center [208, 105] width 347 height 29
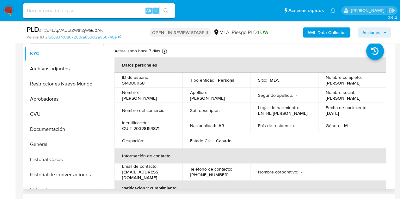
scroll to position [133, 0]
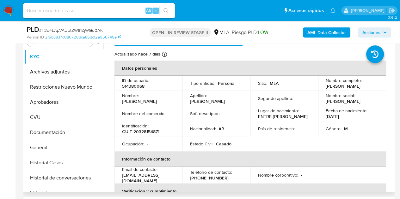
click at [146, 96] on td "Nombre : Tomas" at bounding box center [148, 98] width 68 height 15
copy p "[PERSON_NAME]"
drag, startPoint x: 157, startPoint y: 106, endPoint x: 345, endPoint y: 67, distance: 191.8
click at [157, 106] on td "Nombre : Tomas" at bounding box center [148, 98] width 68 height 15
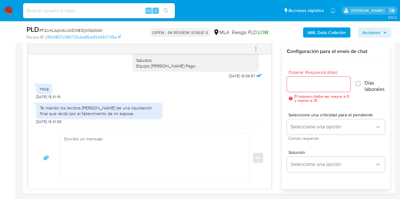
scroll to position [344, 0]
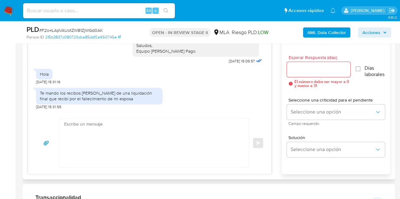
drag, startPoint x: 124, startPoint y: 109, endPoint x: 164, endPoint y: 108, distance: 40.4
click at [124, 104] on div "Te mando los recibos [PERSON_NAME] de una liquidación final que recibí por el f…" at bounding box center [99, 96] width 126 height 16
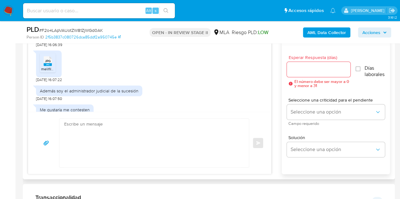
scroll to position [590, 0]
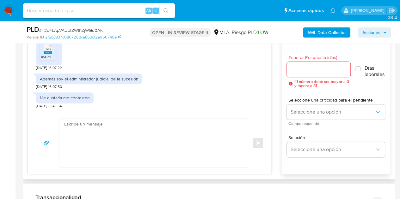
click at [138, 133] on textarea at bounding box center [152, 143] width 177 height 49
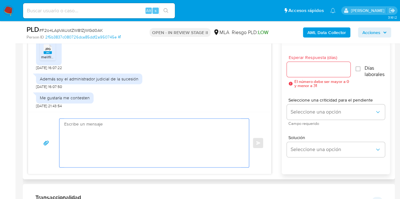
paste textarea "[PERSON_NAME], Muchas gracias por tu respuesta. Confirmamos la recepción de la …"
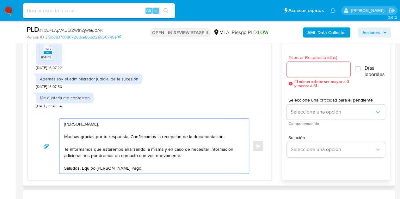
click at [109, 131] on textarea "[PERSON_NAME], Muchas gracias por tu respuesta. Confirmamos la recepción de la …" at bounding box center [152, 146] width 177 height 55
click at [106, 123] on textarea "[PERSON_NAME], Muchas gracias por tu respuesta. Confirmamos la recepción de la …" at bounding box center [152, 146] width 177 height 55
type textarea "[PERSON_NAME], Muchas gracias por tu respuesta. Confirmamos la recepción de la …"
click at [306, 69] on input "Esperar Respuesta (días)" at bounding box center [319, 69] width 64 height 8
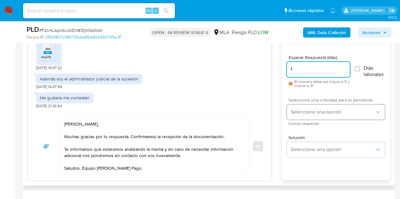
type input "1"
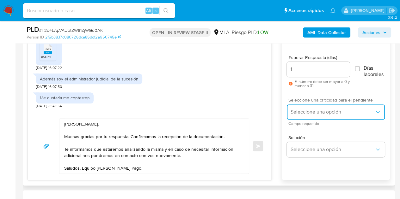
click at [313, 114] on span "Seleccione una opción" at bounding box center [332, 112] width 84 height 6
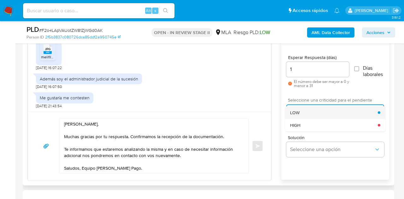
click at [310, 114] on div "LOW" at bounding box center [334, 112] width 88 height 13
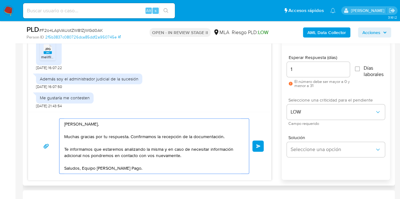
click at [156, 123] on textarea "Hola Tomas, Muchas gracias por tu respuesta. Confirmamos la recepción de la doc…" at bounding box center [152, 146] width 177 height 55
click at [165, 166] on textarea "Hola Tomas, Muchas gracias por tu respuesta. Confirmamos la recepción de la doc…" at bounding box center [152, 146] width 177 height 55
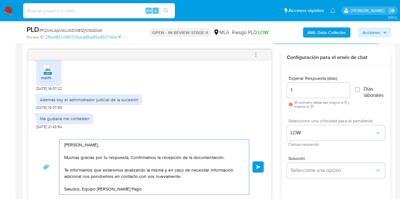
scroll to position [345, 0]
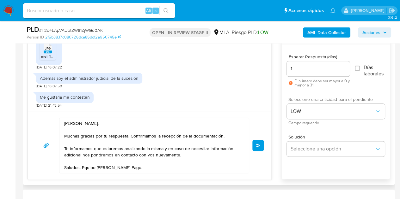
click at [258, 146] on span "Enviar" at bounding box center [258, 146] width 4 height 4
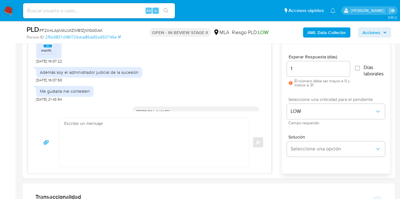
scroll to position [666, 0]
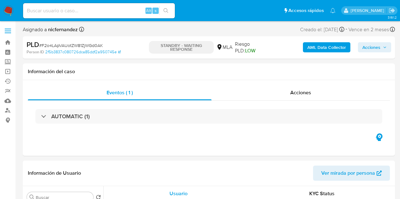
select select "10"
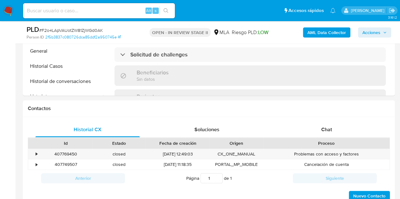
select select "10"
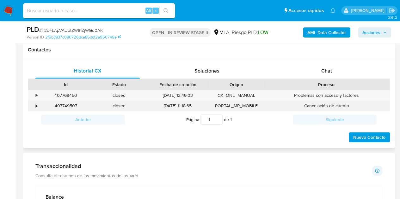
scroll to position [301, 0]
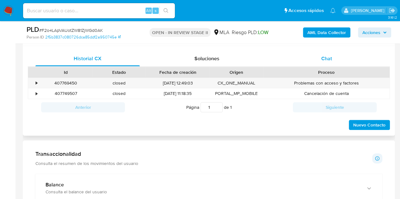
click at [328, 61] on span "Chat" at bounding box center [326, 58] width 11 height 7
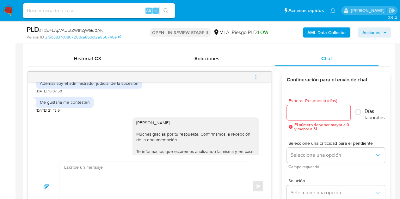
scroll to position [666, 0]
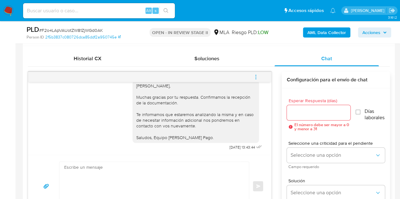
click at [253, 76] on icon "menu-action" at bounding box center [256, 77] width 6 height 6
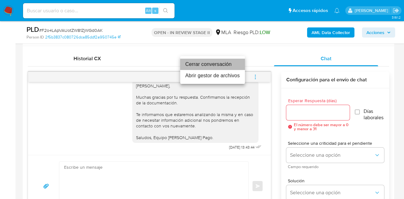
click at [228, 65] on li "Cerrar conversación" at bounding box center [212, 64] width 65 height 11
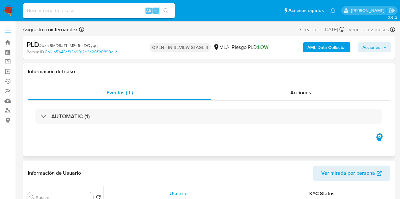
select select "10"
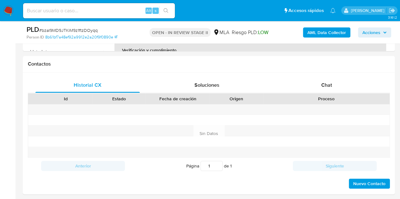
scroll to position [296, 0]
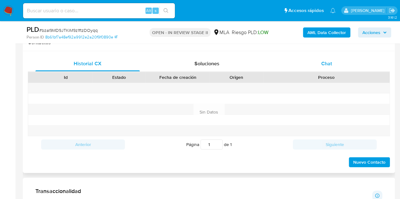
click at [338, 66] on div "Chat" at bounding box center [326, 63] width 104 height 15
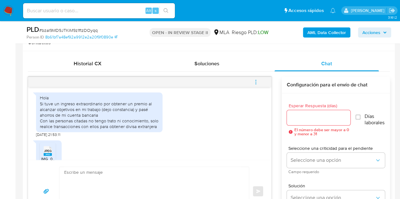
scroll to position [623, 0]
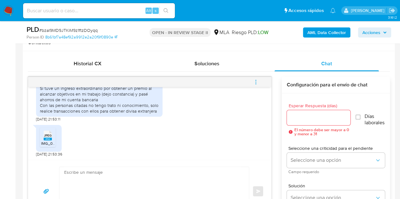
click at [49, 131] on icon at bounding box center [48, 136] width 8 height 10
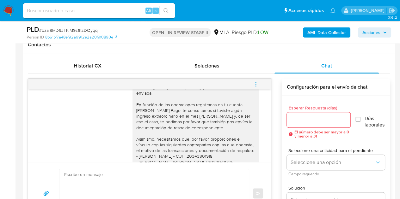
scroll to position [443, 0]
drag, startPoint x: 153, startPoint y: 149, endPoint x: 169, endPoint y: 144, distance: 17.2
click at [154, 148] on div "Hola Tomas, Muchas gracias por tu respuesta y por la documentación enviada. En …" at bounding box center [195, 159] width 119 height 161
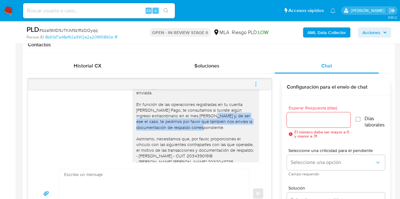
drag, startPoint x: 203, startPoint y: 128, endPoint x: 207, endPoint y: 140, distance: 13.2
click at [207, 140] on div "Hola Tomas, Muchas gracias por tu respuesta y por la documentación enviada. En …" at bounding box center [195, 159] width 119 height 161
copy div "de ser ese el caso, te pedimos por favor que también nos envíes la documentació…"
click at [159, 136] on div "Hola Tomas, Muchas gracias por tu respuesta y por la documentación enviada. En …" at bounding box center [195, 159] width 119 height 161
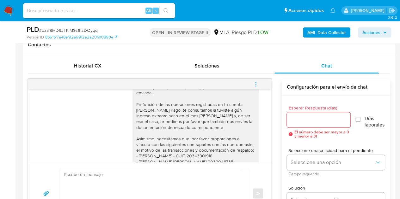
click at [248, 149] on div "Hola Tomas, Muchas gracias por tu respuesta y por la documentación enviada. En …" at bounding box center [195, 159] width 119 height 161
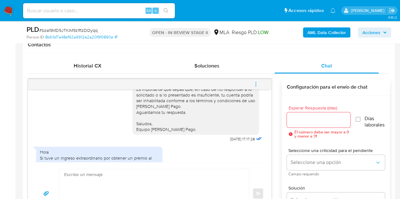
scroll to position [547, 0]
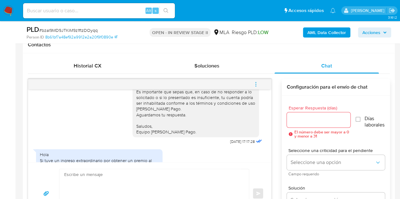
drag, startPoint x: 131, startPoint y: 97, endPoint x: 183, endPoint y: 136, distance: 64.5
click at [183, 135] on div "Hola Tomas, Muchas gracias por tu respuesta y por la documentación enviada. En …" at bounding box center [195, 54] width 119 height 161
copy div "Es importante que sepas que, en caso de no responder a lo solicitado o si lo pr…"
click at [164, 119] on div "Hola Tomas, Muchas gracias por tu respuesta y por la documentación enviada. En …" at bounding box center [195, 54] width 119 height 161
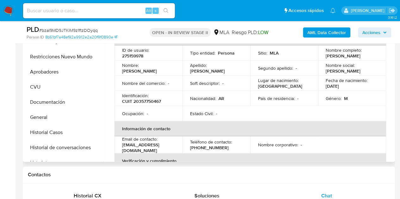
scroll to position [160, 0]
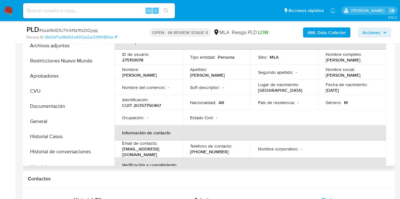
click at [144, 72] on p "Tomas" at bounding box center [139, 75] width 35 height 6
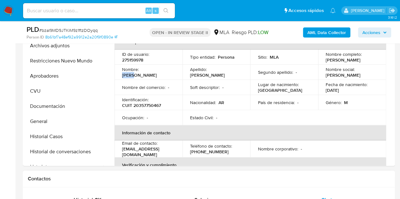
copy p "Tomas"
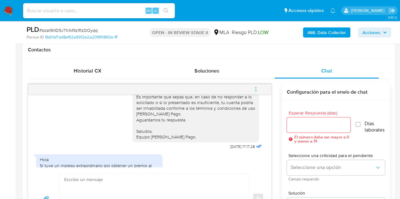
scroll to position [285, 0]
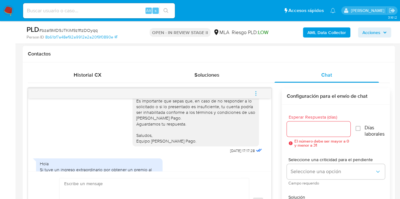
click at [224, 136] on div "Hola Tomas, Muchas gracias por tu respuesta y por la documentación enviada. En …" at bounding box center [195, 63] width 119 height 161
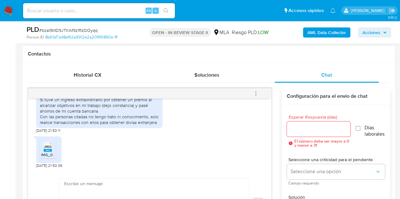
drag, startPoint x: 157, startPoint y: 129, endPoint x: 230, endPoint y: 141, distance: 73.6
click at [160, 130] on div "Hola Si tuve un ingreso extraordinario por obtener un premio al alcanzar objeti…" at bounding box center [99, 109] width 126 height 48
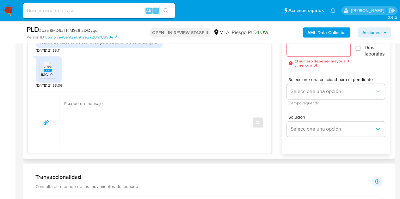
click at [169, 109] on textarea at bounding box center [152, 122] width 177 height 49
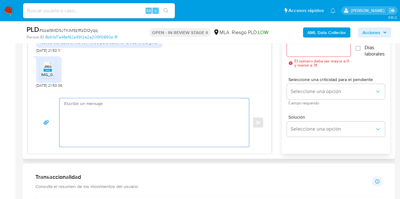
paste textarea "Hola Tomas, Muchas gracias por la respuesta. Verificamos que la documentación a…"
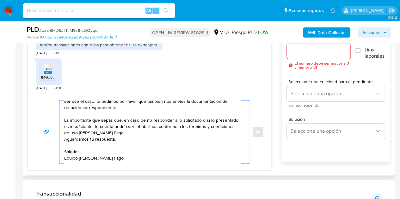
scroll to position [0, 0]
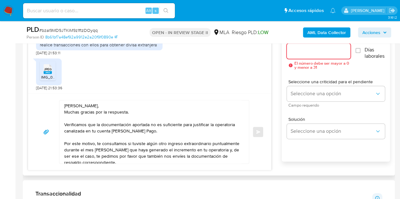
click at [303, 50] on input "Esperar Respuesta (días)" at bounding box center [319, 51] width 64 height 8
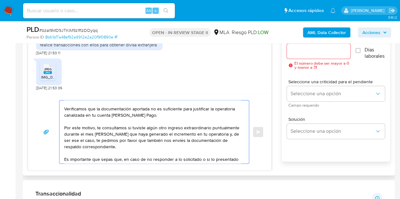
scroll to position [19, 0]
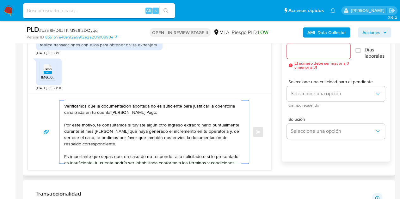
click at [86, 137] on textarea "Hola Tomas, Muchas gracias por la respuesta. Verificamos que la documentación a…" at bounding box center [152, 131] width 177 height 63
paste textarea "por las transferencias recibidas los días 20 y 21 por la suma de $40.000.000"
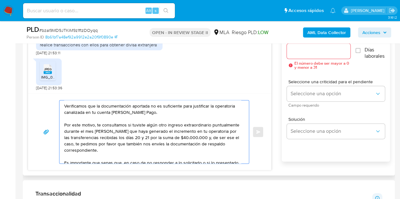
click at [136, 149] on textarea "Hola Tomas, Muchas gracias por la respuesta. Verificamos que la documentación a…" at bounding box center [152, 131] width 177 height 63
click at [65, 143] on textarea "Hola Tomas, Muchas gracias por la respuesta. Verificamos que la documentación a…" at bounding box center [152, 131] width 177 height 63
click at [121, 148] on textarea "Hola Tomas, Muchas gracias por la respuesta. Verificamos que la documentación a…" at bounding box center [152, 131] width 177 height 63
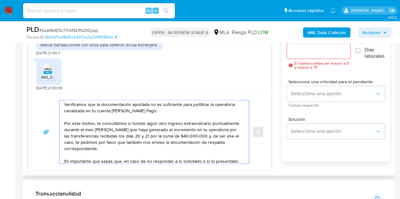
scroll to position [16, 0]
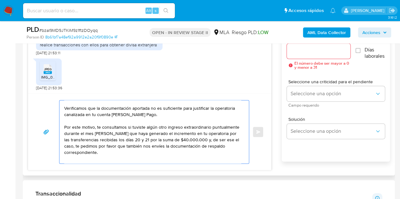
drag, startPoint x: 104, startPoint y: 146, endPoint x: 68, endPoint y: 146, distance: 35.7
click at [68, 146] on textarea "Hola Tomas, Muchas gracias por la respuesta. Verificamos que la documentación a…" at bounding box center [152, 131] width 177 height 63
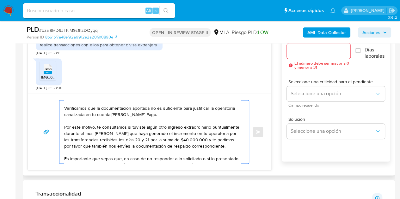
click at [112, 151] on textarea "Hola Tomas, Muchas gracias por la respuesta. Verificamos que la documentación a…" at bounding box center [152, 131] width 177 height 63
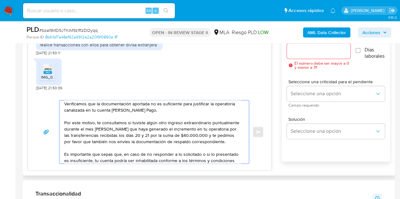
scroll to position [22, 0]
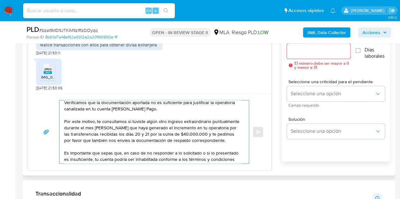
click at [233, 134] on textarea "Hola Tomas, Muchas gracias por la respuesta. Verificamos que la documentación a…" at bounding box center [152, 131] width 177 height 63
click at [220, 145] on textarea "Hola Tomas, Muchas gracias por la respuesta. Verificamos que la documentación a…" at bounding box center [152, 131] width 177 height 63
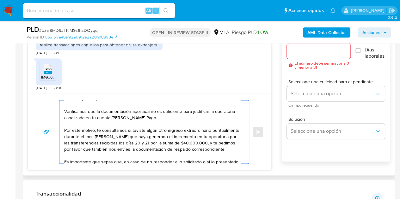
scroll to position [16, 0]
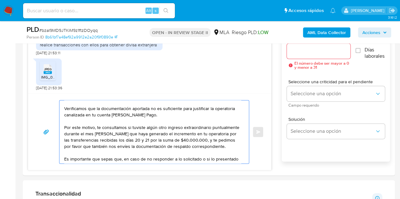
type textarea "Hola Tomas, Muchas gracias por la respuesta. Verificamos que la documentación a…"
click at [299, 53] on input "Esperar Respuesta (días)" at bounding box center [319, 51] width 64 height 8
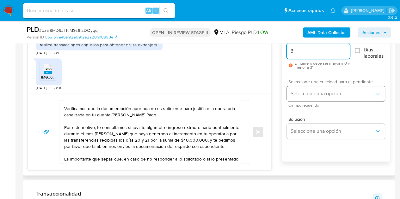
type input "3"
click at [306, 94] on span "Seleccione una opción" at bounding box center [332, 94] width 84 height 6
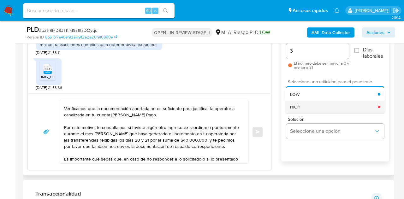
click at [301, 109] on div "HIGH" at bounding box center [334, 107] width 88 height 13
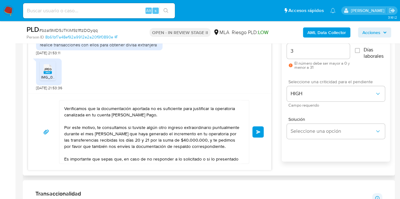
drag, startPoint x: 277, startPoint y: 105, endPoint x: 248, endPoint y: 121, distance: 33.1
click at [277, 105] on div "17/09/2025 14:32:08 Utilizo mercado pago para realizar ahorro y transacciones 1…" at bounding box center [209, 90] width 362 height 160
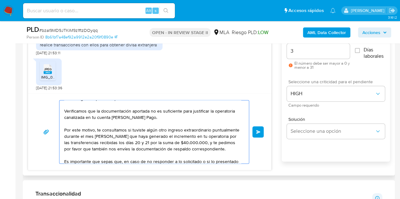
scroll to position [18, 0]
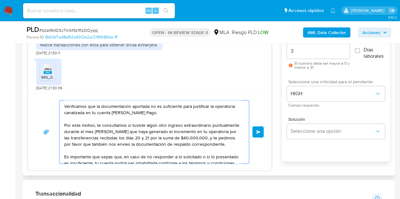
drag, startPoint x: 117, startPoint y: 144, endPoint x: 132, endPoint y: 143, distance: 15.2
click at [132, 143] on textarea "Hola Tomas, Muchas gracias por la respuesta. Verificamos que la documentación a…" at bounding box center [152, 131] width 177 height 63
click at [233, 143] on textarea "Hola Tomas, Muchas gracias por la respuesta. Verificamos que la documentación a…" at bounding box center [152, 131] width 177 height 63
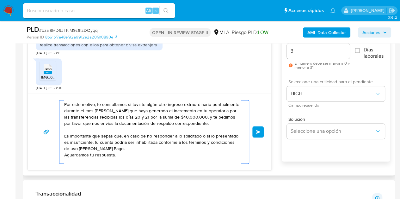
scroll to position [55, 0]
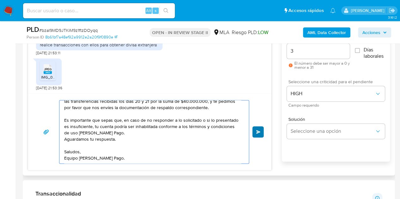
type textarea "Hola Tomas, Muchas gracias por la respuesta. Verificamos que la documentación a…"
click at [257, 129] on button "Enviar" at bounding box center [257, 131] width 11 height 11
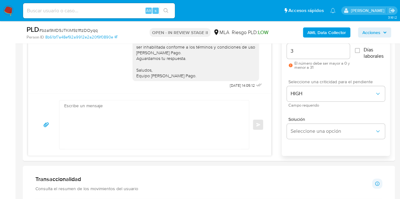
scroll to position [361, 0]
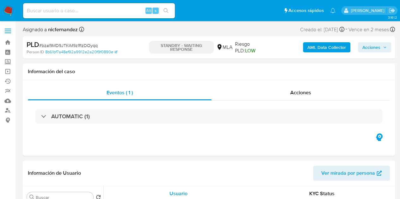
select select "10"
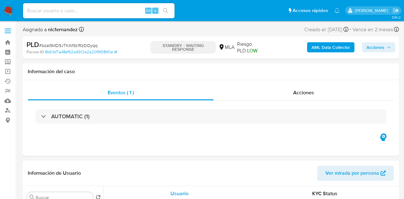
select select "10"
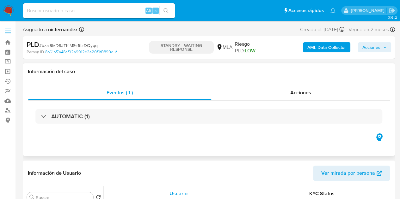
select select "10"
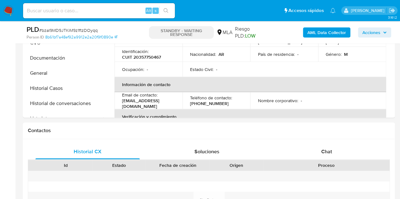
scroll to position [221, 0]
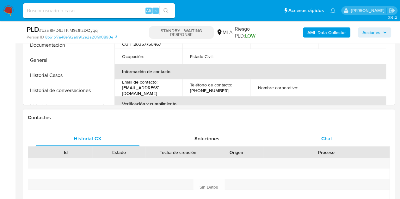
click at [329, 132] on div "Chat" at bounding box center [326, 138] width 104 height 15
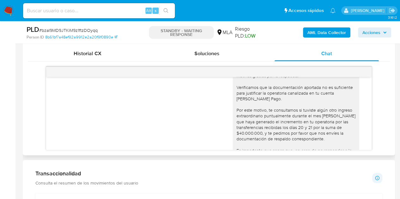
scroll to position [686, 0]
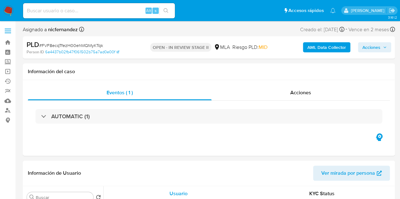
select select "10"
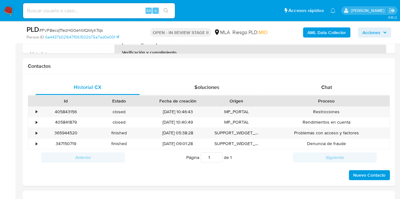
scroll to position [284, 0]
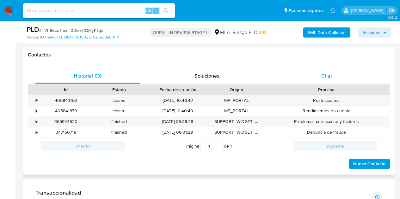
click at [316, 77] on div "Chat" at bounding box center [326, 76] width 104 height 15
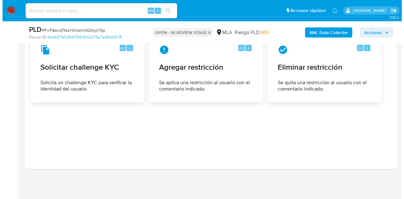
scroll to position [983, 0]
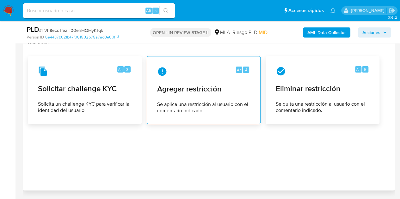
click at [195, 91] on span "Agregar restricción" at bounding box center [203, 88] width 93 height 9
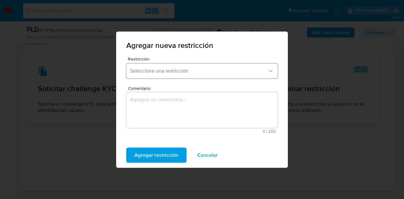
click at [168, 69] on span "Seleccione una restricción" at bounding box center [199, 71] width 138 height 6
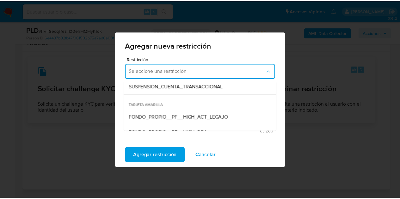
scroll to position [91, 0]
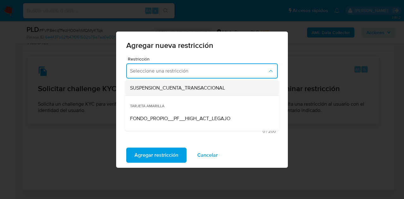
click at [191, 88] on span "SUSPENSION_CUENTA_TRANSACCIONAL" at bounding box center [177, 88] width 95 height 6
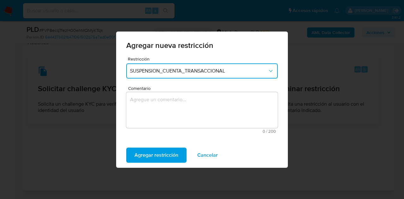
click at [178, 106] on textarea "Comentario" at bounding box center [202, 110] width 152 height 36
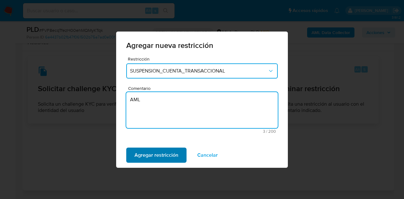
type textarea "AML"
click at [156, 159] on span "Agregar restricción" at bounding box center [157, 155] width 44 height 14
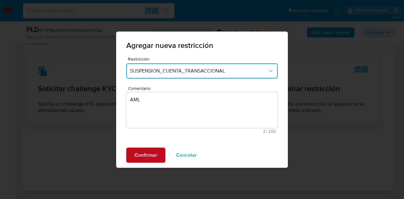
click at [147, 152] on span "Confirmar" at bounding box center [146, 155] width 23 height 14
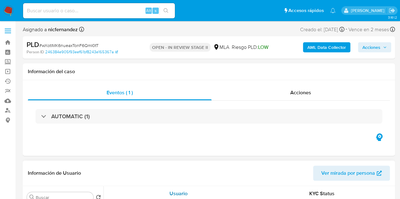
select select "10"
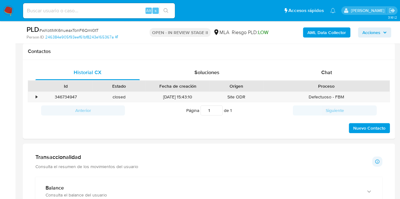
scroll to position [304, 0]
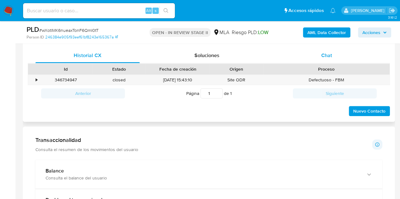
click at [334, 53] on div "Chat" at bounding box center [326, 55] width 104 height 15
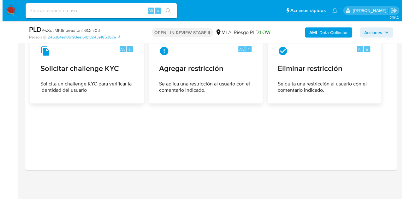
scroll to position [937, 0]
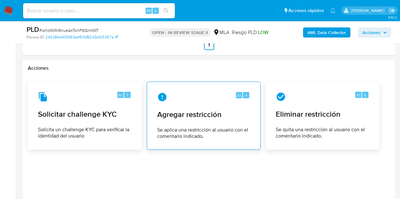
click at [196, 106] on div "Alt 4 Agregar restricción Se aplica una restricción al usuario con el comentari…" at bounding box center [203, 115] width 103 height 57
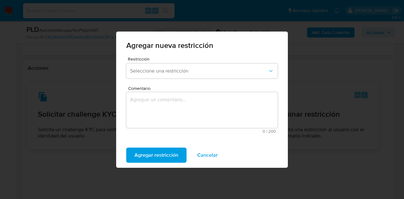
click at [194, 62] on div "Restricción Seleccione una restricción" at bounding box center [202, 69] width 152 height 24
drag, startPoint x: 203, startPoint y: 70, endPoint x: 207, endPoint y: 74, distance: 6.5
click at [202, 70] on span "Seleccione una restricción" at bounding box center [199, 71] width 138 height 6
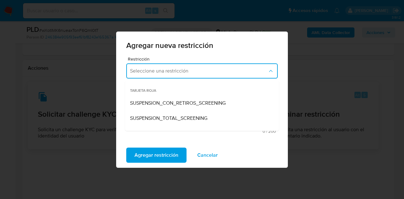
click at [274, 88] on span "TARJETA ROJA" at bounding box center [202, 88] width 154 height 15
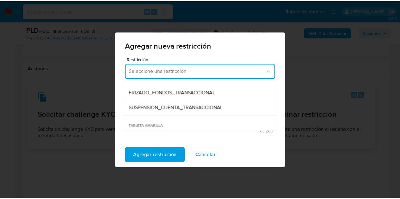
scroll to position [79, 0]
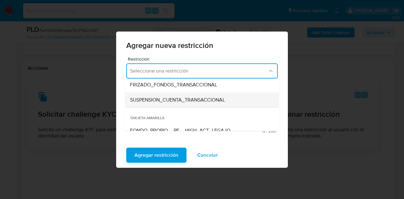
click at [204, 102] on span "SUSPENSION_CUENTA_TRANSACCIONAL" at bounding box center [177, 100] width 95 height 6
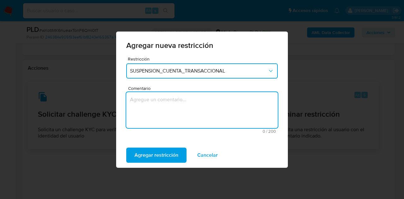
click at [202, 103] on textarea "Comentario" at bounding box center [202, 110] width 152 height 36
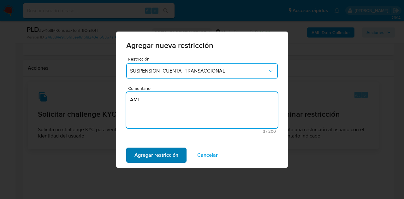
type textarea "AML"
click at [161, 150] on span "Agregar restricción" at bounding box center [157, 155] width 44 height 14
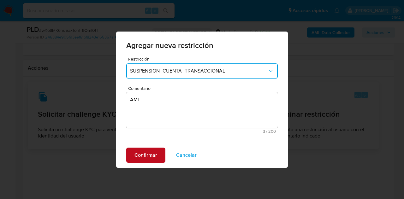
click at [149, 157] on span "Confirmar" at bounding box center [146, 155] width 23 height 14
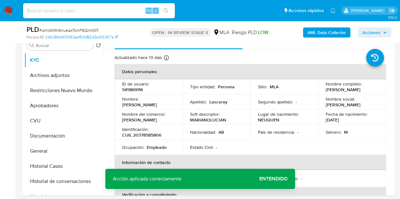
scroll to position [127, 0]
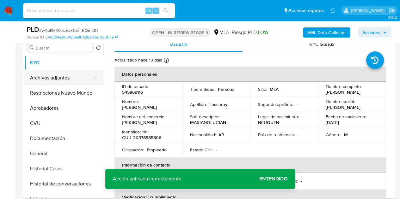
click at [51, 80] on button "Archivos adjuntos" at bounding box center [61, 77] width 74 height 15
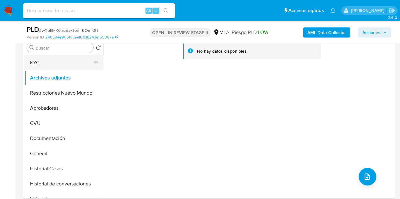
click at [50, 58] on button "KYC" at bounding box center [61, 62] width 74 height 15
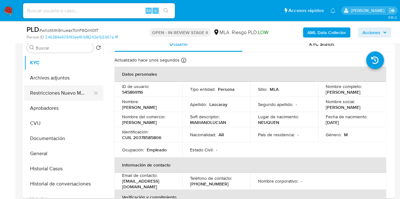
click at [50, 93] on button "Restricciones Nuevo Mundo" at bounding box center [61, 93] width 74 height 15
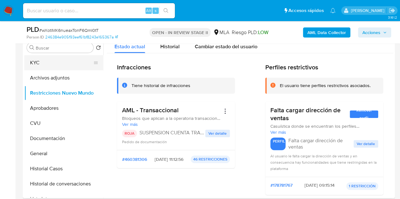
click at [48, 67] on button "KYC" at bounding box center [61, 62] width 74 height 15
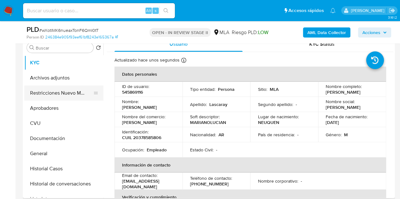
click at [45, 94] on button "Restricciones Nuevo Mundo" at bounding box center [61, 93] width 74 height 15
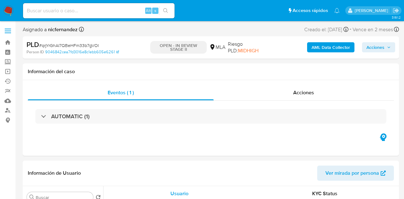
select select "10"
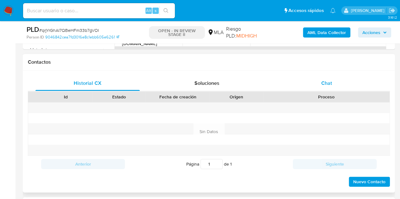
scroll to position [278, 0]
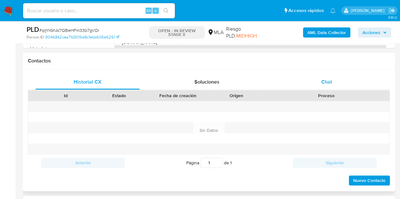
click at [317, 86] on div "Chat" at bounding box center [326, 82] width 104 height 15
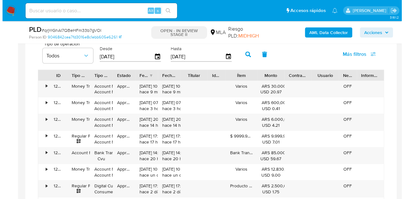
scroll to position [983, 0]
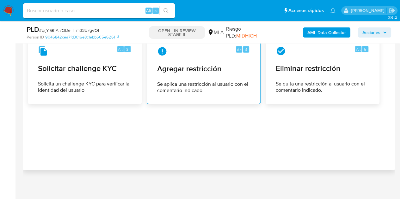
click at [182, 74] on div "Alt 4 Agregar restricción Se aplica una restricción al usuario con el comentari…" at bounding box center [203, 69] width 103 height 57
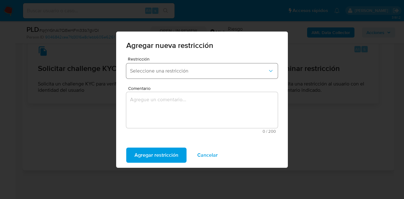
click at [205, 69] on span "Seleccione una restricción" at bounding box center [199, 71] width 138 height 6
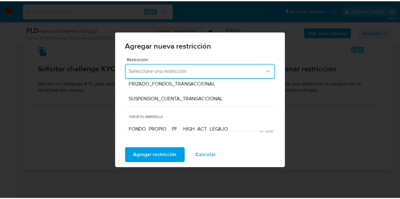
scroll to position [78, 0]
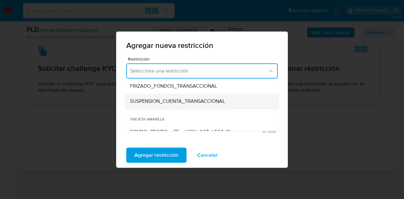
click at [194, 100] on span "SUSPENSION_CUENTA_TRANSACCIONAL" at bounding box center [177, 101] width 95 height 6
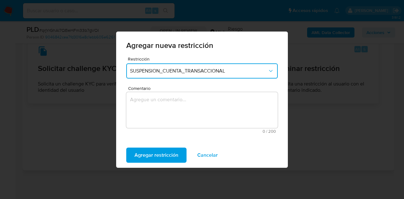
click at [179, 106] on textarea "Comentario" at bounding box center [202, 110] width 152 height 36
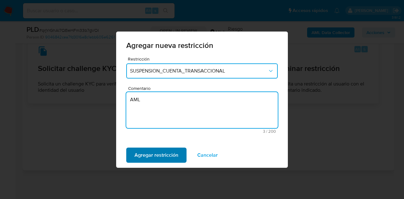
type textarea "AML"
click at [148, 154] on span "Agregar restricción" at bounding box center [157, 155] width 44 height 14
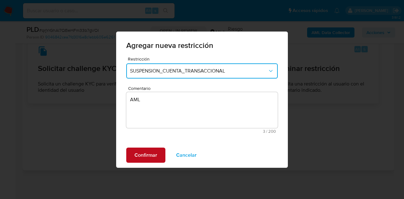
click at [142, 154] on span "Confirmar" at bounding box center [146, 155] width 23 height 14
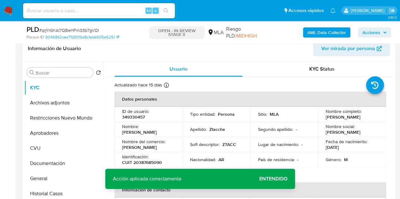
scroll to position [101, 0]
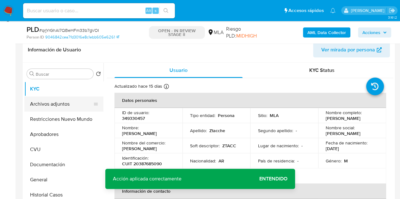
click at [48, 105] on button "Archivos adjuntos" at bounding box center [61, 104] width 74 height 15
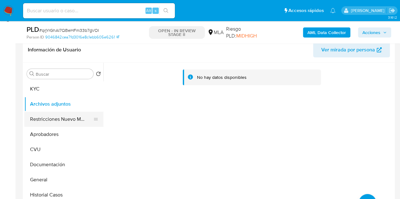
click at [51, 117] on button "Restricciones Nuevo Mundo" at bounding box center [61, 119] width 74 height 15
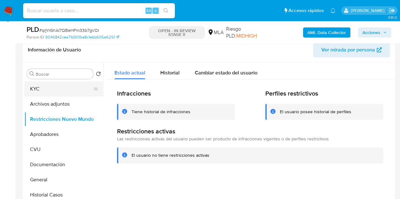
click at [49, 88] on button "KYC" at bounding box center [61, 89] width 74 height 15
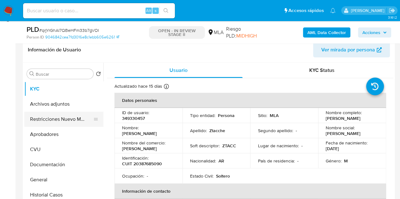
click at [59, 119] on button "Restricciones Nuevo Mundo" at bounding box center [61, 119] width 74 height 15
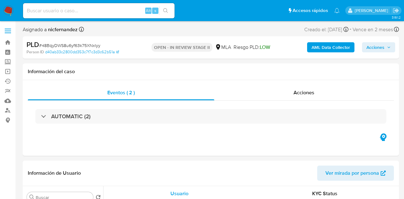
select select "10"
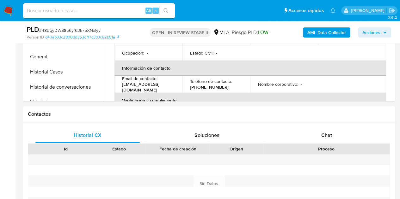
scroll to position [294, 0]
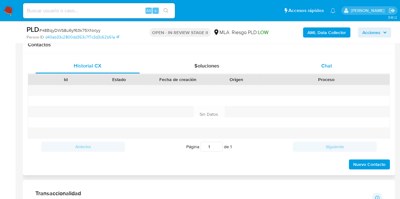
click at [336, 70] on div "Chat" at bounding box center [326, 65] width 104 height 15
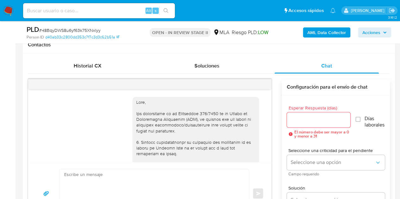
scroll to position [472, 0]
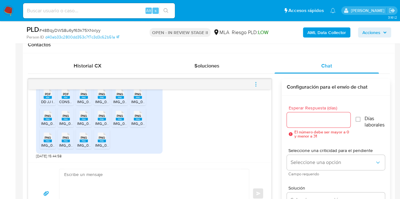
click at [203, 187] on textarea at bounding box center [152, 193] width 177 height 49
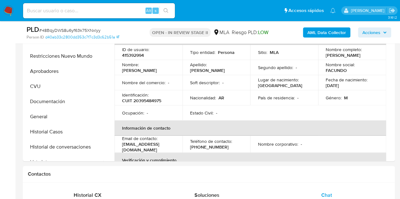
scroll to position [162, 0]
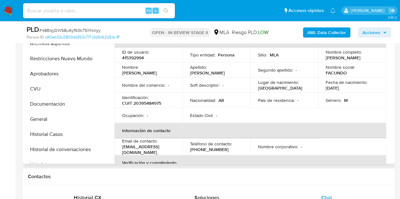
click at [151, 84] on p "Nombre del comercio :" at bounding box center [143, 85] width 43 height 6
click at [145, 71] on p "[PERSON_NAME]" at bounding box center [139, 73] width 35 height 6
click at [142, 70] on p "[PERSON_NAME]" at bounding box center [139, 73] width 35 height 6
click at [142, 70] on p "Facundo Elias" at bounding box center [139, 73] width 35 height 6
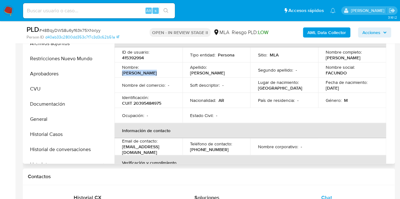
drag, startPoint x: 140, startPoint y: 70, endPoint x: 178, endPoint y: 84, distance: 40.6
click at [179, 71] on td "Nombre : Facundo Elias" at bounding box center [148, 70] width 68 height 15
copy p "Facundo Elias"
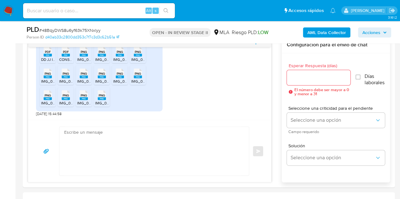
scroll to position [357, 0]
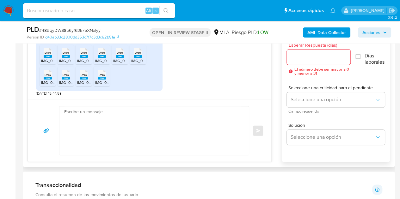
click at [184, 123] on textarea at bounding box center [152, 130] width 177 height 49
paste textarea "Hola Facundo Elías, Muchas gracias por tu respuesta y por la documentación envi…"
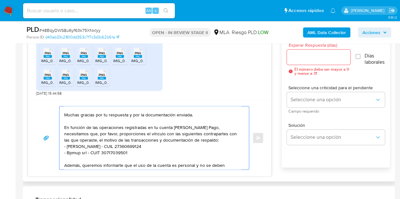
scroll to position [0, 0]
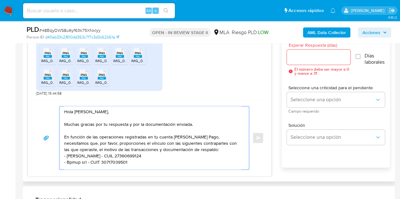
type textarea "Hola Facundo Elías, Muchas gracias por tu respuesta y por la documentación envi…"
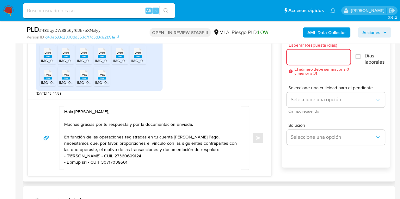
click at [311, 58] on input "Esperar Respuesta (días)" at bounding box center [319, 57] width 64 height 8
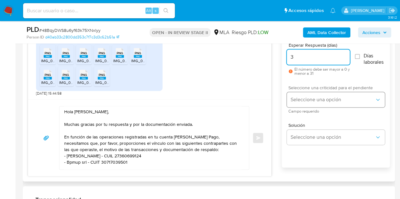
type input "3"
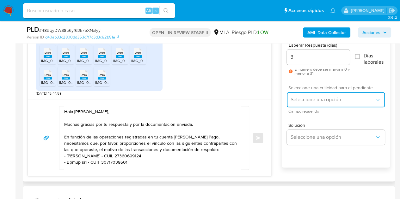
click at [300, 100] on span "Seleccione una opción" at bounding box center [332, 100] width 84 height 6
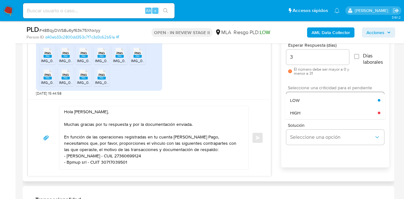
click at [299, 112] on span "HIGH" at bounding box center [295, 113] width 10 height 6
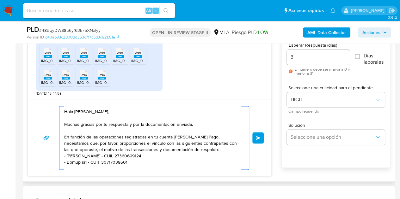
scroll to position [68, 0]
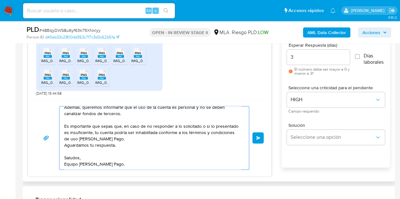
click at [255, 138] on button "Enviar" at bounding box center [257, 137] width 11 height 11
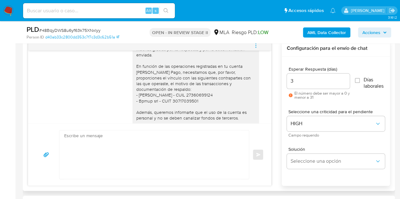
scroll to position [546, 0]
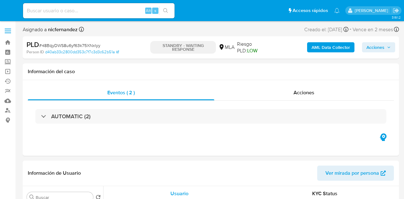
select select "10"
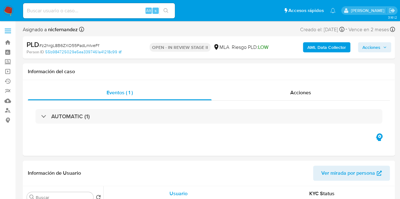
select select "10"
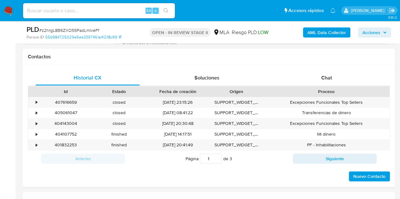
scroll to position [287, 0]
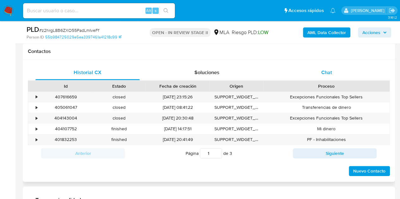
click at [339, 71] on div "Chat" at bounding box center [326, 72] width 104 height 15
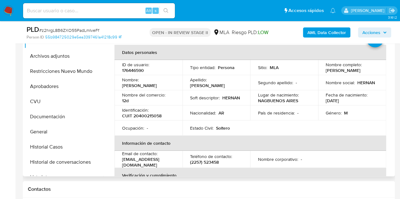
scroll to position [131, 0]
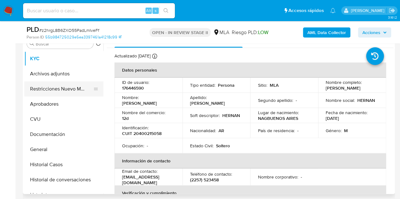
click at [47, 89] on button "Restricciones Nuevo Mundo" at bounding box center [61, 89] width 74 height 15
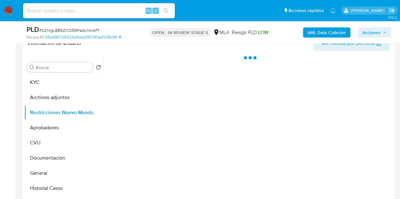
scroll to position [119, 0]
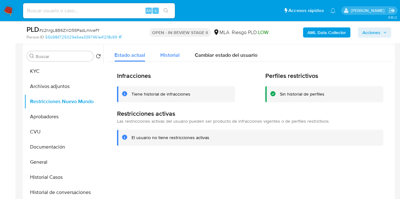
click at [168, 57] on span "Historial" at bounding box center [169, 54] width 19 height 7
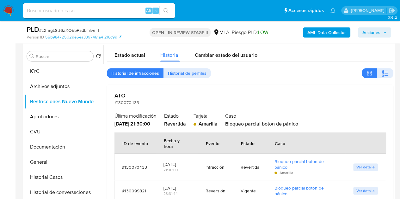
scroll to position [82, 0]
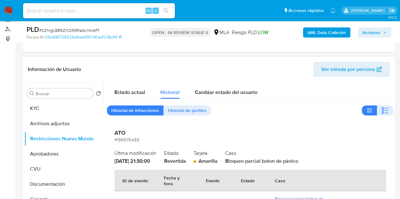
click at [357, 68] on span "Ver mirada por persona" at bounding box center [348, 69] width 54 height 15
click at [47, 109] on button "KYC" at bounding box center [61, 108] width 74 height 15
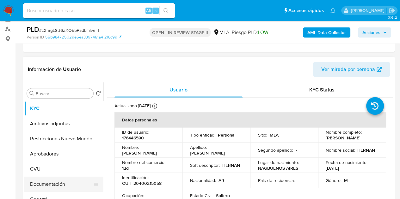
click at [48, 183] on button "Documentación" at bounding box center [61, 184] width 74 height 15
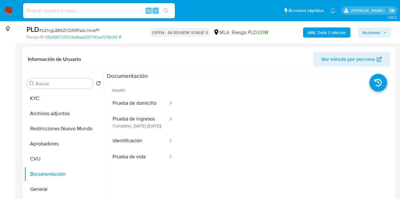
scroll to position [94, 0]
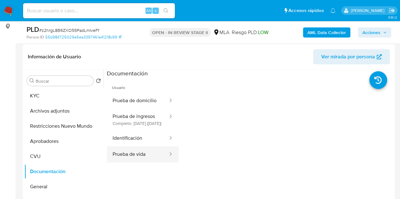
click at [142, 160] on button "Prueba de vida" at bounding box center [138, 155] width 62 height 16
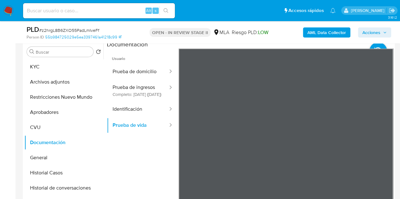
scroll to position [146, 0]
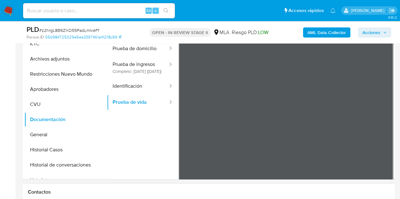
click at [132, 90] on button "Identificación" at bounding box center [138, 86] width 62 height 16
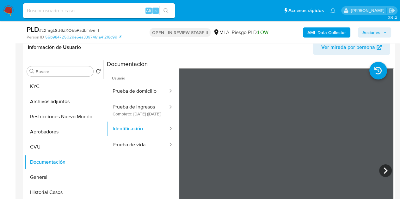
scroll to position [106, 0]
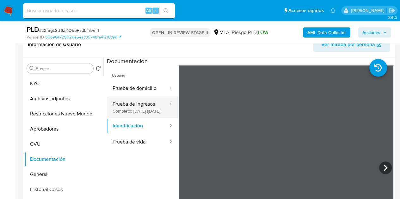
click at [135, 106] on button "Prueba de ingresos Completo: 17/11/2023 (hace 2 años)" at bounding box center [138, 107] width 62 height 21
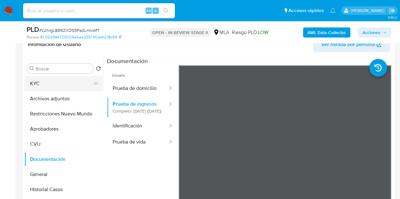
click at [50, 86] on button "KYC" at bounding box center [61, 83] width 74 height 15
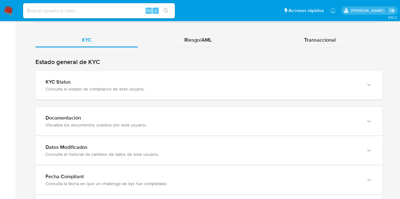
scroll to position [700, 0]
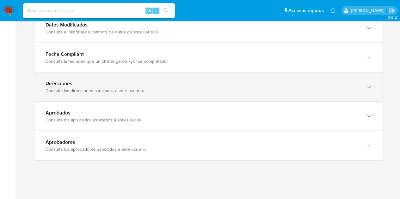
click at [184, 94] on div "Direcciones Consulta las direcciones asociadas a este usuario." at bounding box center [208, 87] width 347 height 29
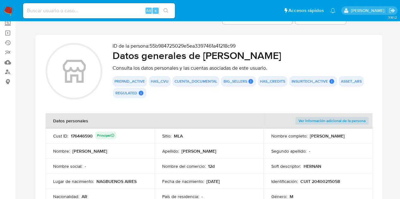
scroll to position [29, 0]
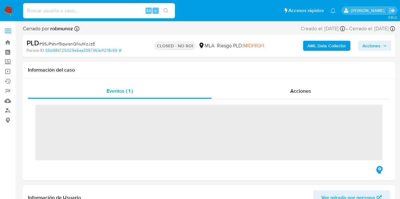
click at [74, 9] on input at bounding box center [99, 11] width 152 height 8
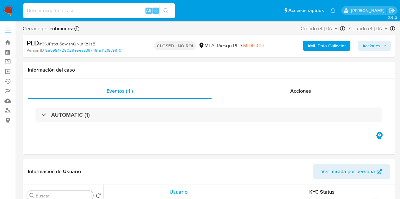
paste input "V6VEA0bTTQYx60rl7Wk75Wu5"
type input "V6VEA0bTTQYx60rl7Wk75Wu5"
select select "10"
type input "V6VEA0bTTQYx60rl7Wk75Wu5"
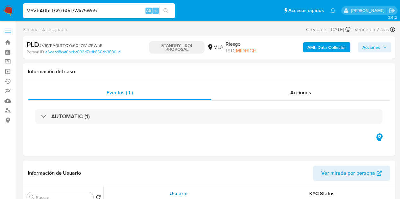
select select "10"
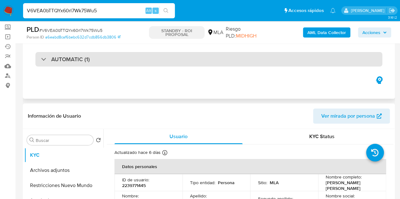
scroll to position [36, 0]
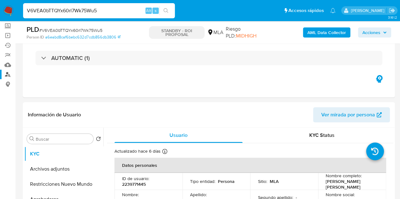
click at [9, 74] on link "Buscador de personas" at bounding box center [37, 75] width 75 height 10
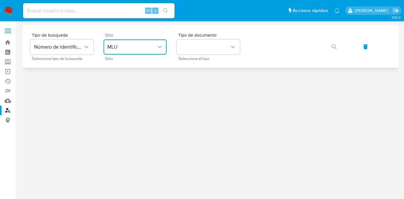
click at [144, 44] on span "MLU" at bounding box center [131, 47] width 49 height 6
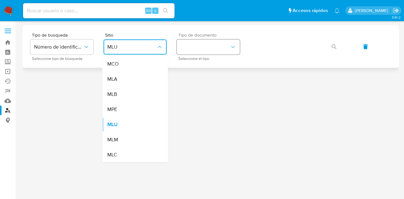
drag, startPoint x: 138, startPoint y: 78, endPoint x: 191, endPoint y: 52, distance: 59.2
click at [143, 76] on div "MLA" at bounding box center [133, 79] width 52 height 15
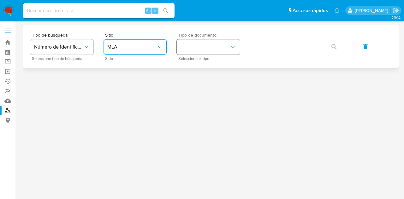
click at [196, 46] on button "identificationType" at bounding box center [208, 46] width 63 height 15
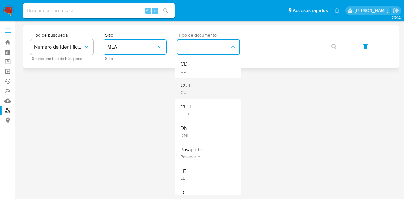
click at [206, 89] on div "CUIL CUIL" at bounding box center [207, 88] width 52 height 21
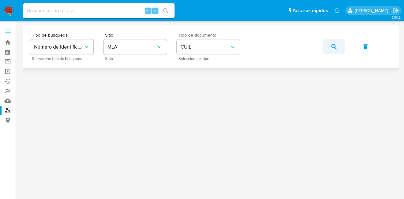
click at [332, 43] on span "button" at bounding box center [334, 47] width 5 height 14
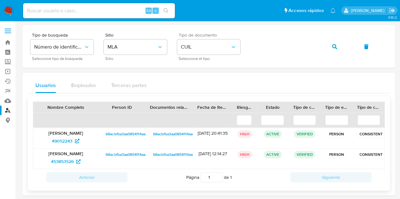
click at [118, 154] on span "68acbfba3aa0854f14aad80ec350ba36" at bounding box center [138, 155] width 65 height 8
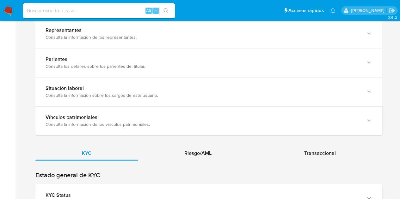
scroll to position [556, 0]
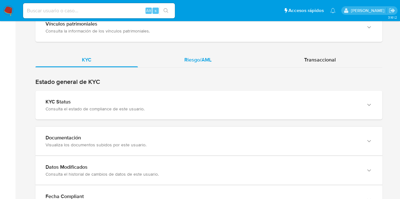
click at [203, 56] on span "Riesgo/AML" at bounding box center [197, 59] width 27 height 7
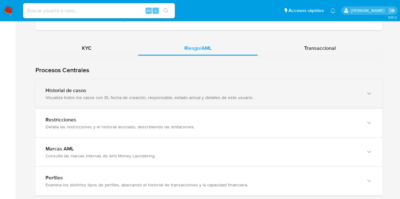
scroll to position [574, 0]
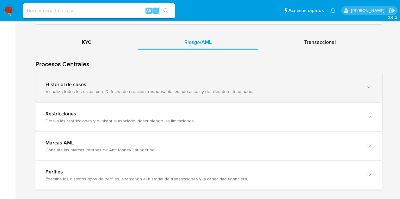
click at [124, 88] on div "Visualiza todos los casos con ID, fecha de creación, responsable, estado actual…" at bounding box center [202, 91] width 314 height 6
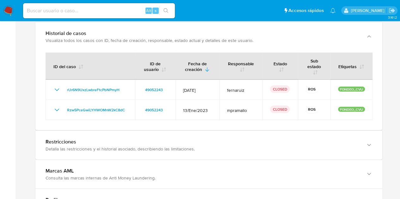
scroll to position [639, 0]
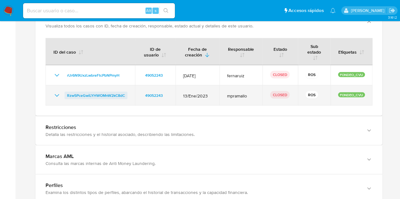
click at [108, 96] on span "Rzw5PceGwiLYHWOMnW2kC8dC" at bounding box center [96, 96] width 58 height 8
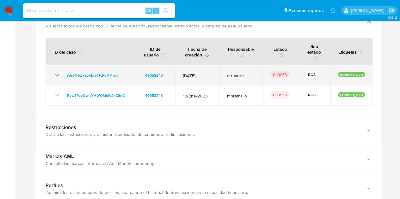
drag, startPoint x: 56, startPoint y: 93, endPoint x: 75, endPoint y: 82, distance: 21.6
click at [56, 93] on icon "Mostrar/Ocultar" at bounding box center [57, 96] width 8 height 8
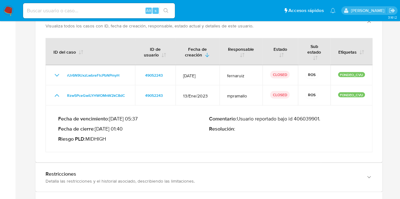
click at [305, 118] on p "Comentario : Usuario reportado bajo id 406039901." at bounding box center [284, 119] width 151 height 6
click at [305, 117] on p "Comentario : Usuario reportado bajo id 406039901." at bounding box center [284, 119] width 151 height 6
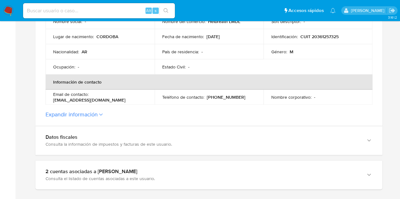
scroll to position [104, 0]
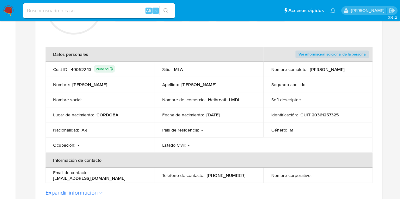
click at [215, 134] on td "País de residencia : -" at bounding box center [208, 130] width 109 height 15
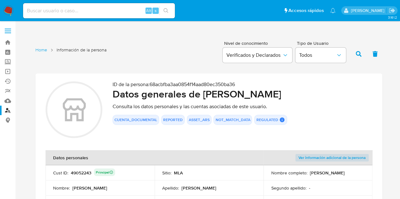
click at [7, 109] on link "Buscador de personas" at bounding box center [37, 111] width 75 height 10
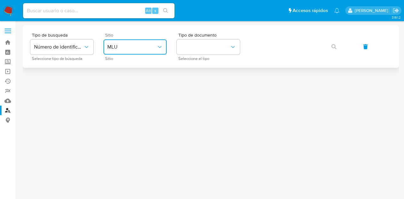
click at [131, 47] on span "MLU" at bounding box center [131, 47] width 49 height 6
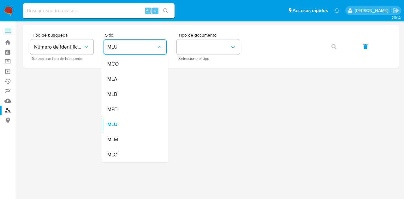
click at [132, 76] on div "MLA" at bounding box center [133, 79] width 52 height 15
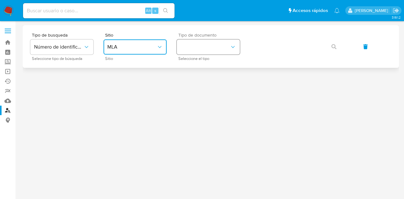
drag, startPoint x: 209, startPoint y: 45, endPoint x: 209, endPoint y: 51, distance: 6.0
click at [209, 46] on button "identificationType" at bounding box center [208, 46] width 63 height 15
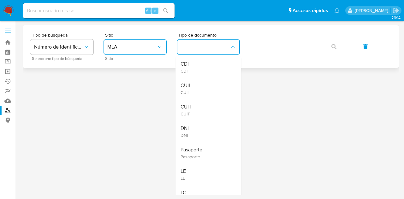
drag, startPoint x: 209, startPoint y: 51, endPoint x: 254, endPoint y: 55, distance: 45.0
click at [209, 83] on div "CUIL CUIL" at bounding box center [207, 88] width 52 height 21
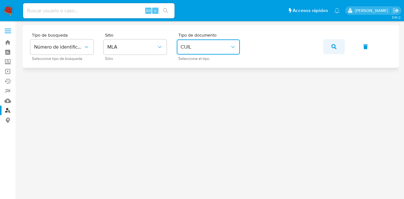
click at [341, 47] on button "button" at bounding box center [334, 46] width 21 height 15
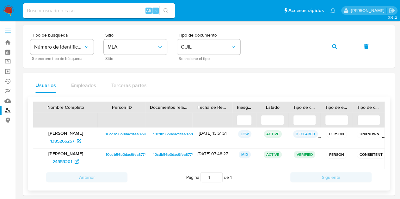
click at [126, 134] on span "10cdb56b0dac9fea8774841268301534" at bounding box center [139, 134] width 66 height 8
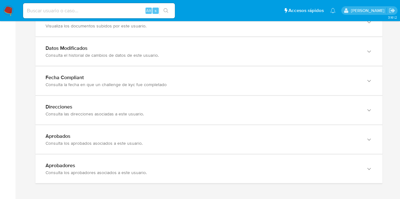
scroll to position [699, 0]
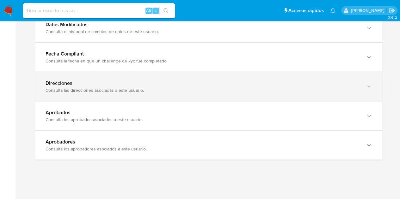
click at [181, 90] on div "Consulta las direcciones asociadas a este usuario." at bounding box center [202, 91] width 314 height 6
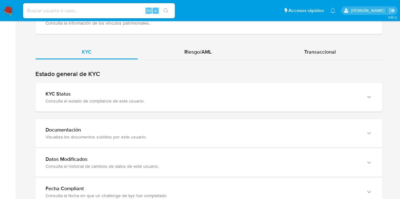
scroll to position [542, 0]
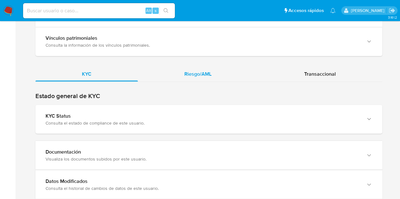
click at [212, 72] on div "Riesgo/AML" at bounding box center [198, 73] width 120 height 15
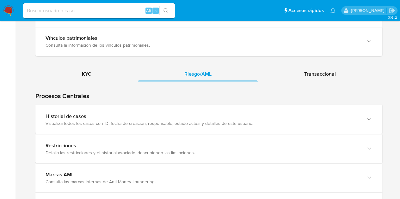
scroll to position [567, 0]
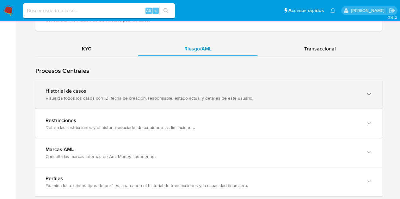
click at [181, 100] on div "Historial de casos Visualiza todos los casos con ID, fecha de creación, respons…" at bounding box center [208, 94] width 347 height 29
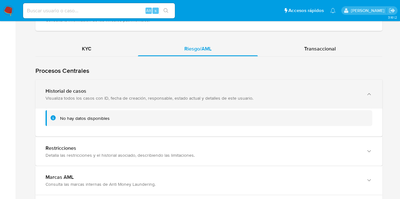
click at [181, 100] on div "Historial de casos Visualiza todos los casos con ID, fecha de creación, respons…" at bounding box center [208, 94] width 347 height 29
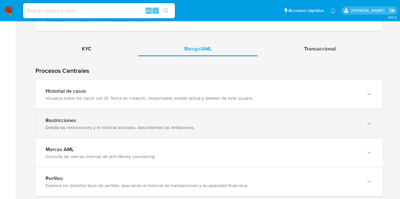
click at [177, 124] on div "Detalla las restricciones y el historial asociado, describiendo las limitacione…" at bounding box center [202, 127] width 314 height 6
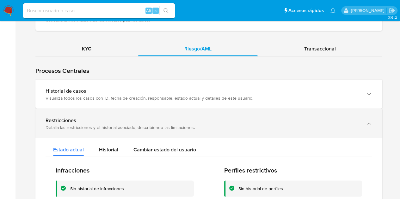
click at [177, 124] on div "Detalla las restricciones y el historial asociado, describiendo las limitacione…" at bounding box center [202, 127] width 314 height 6
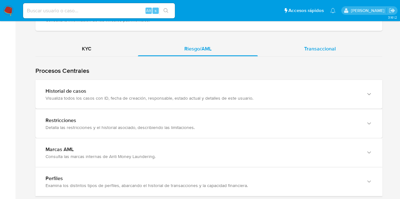
click at [313, 47] on span "Transaccional" at bounding box center [320, 48] width 32 height 7
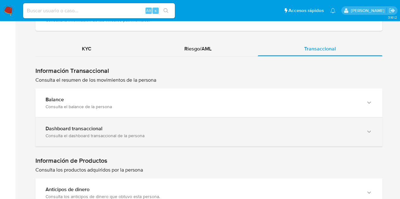
click at [187, 130] on div "Dashboard transaccional Consulta el dashboard transaccional de la persona" at bounding box center [202, 131] width 314 height 13
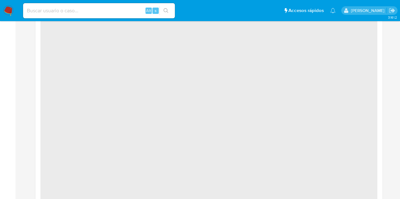
scroll to position [650, 0]
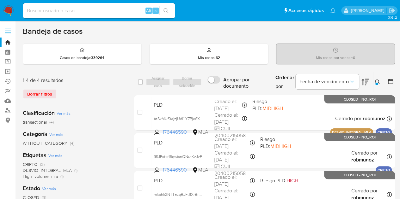
click at [113, 98] on div "Borrar filtros" at bounding box center [73, 94] width 101 height 10
click at [375, 80] on icon at bounding box center [377, 82] width 5 height 5
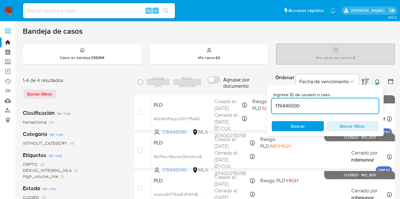
drag, startPoint x: 331, startPoint y: 102, endPoint x: 210, endPoint y: 91, distance: 121.2
click at [210, 91] on div "select-all-cases-checkbox Asignar caso Borrar selección Agrupar por documento O…" at bounding box center [264, 82] width 261 height 21
type input "339724541"
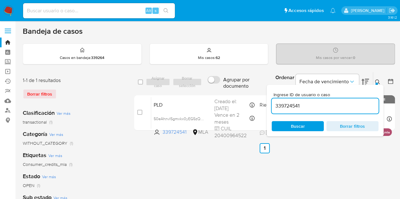
click at [375, 78] on button at bounding box center [378, 82] width 10 height 8
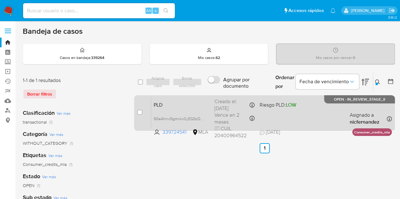
click at [174, 107] on span "PLD" at bounding box center [182, 104] width 56 height 8
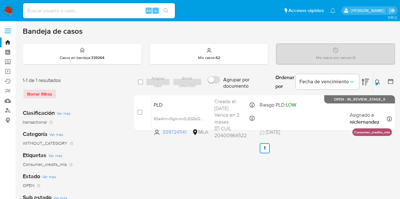
click at [379, 80] on icon at bounding box center [377, 82] width 5 height 5
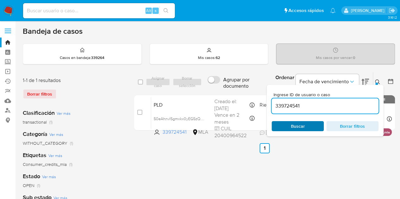
click at [302, 125] on span "Buscar" at bounding box center [298, 126] width 14 height 10
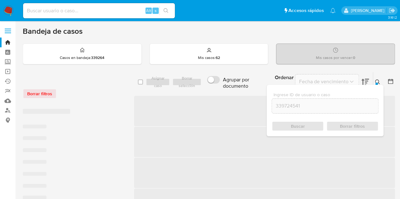
click at [378, 80] on icon at bounding box center [377, 82] width 5 height 5
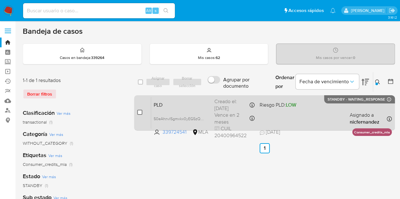
click at [138, 111] on input "checkbox" at bounding box center [139, 112] width 5 height 5
checkbox input "true"
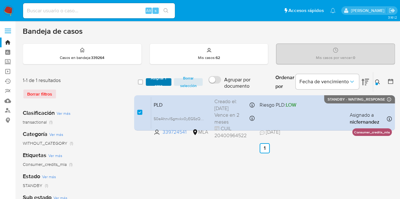
click at [154, 81] on span "Asignar 1 caso" at bounding box center [159, 82] width 20 height 6
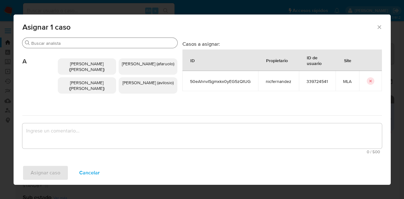
click at [69, 39] on div "Asignar 1 caso Buscar A Abril Karina Medzovich (amedzovich) Agostina Dinora Far…" at bounding box center [203, 100] width 378 height 171
click at [72, 48] on div "Buscar" at bounding box center [99, 43] width 155 height 10
click at [68, 40] on input "Buscar" at bounding box center [103, 43] width 144 height 6
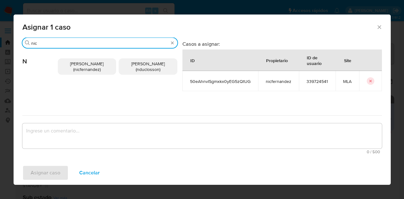
type input "nic"
click at [82, 71] on span "Nicolas Fernandez Allen (nicfernandez)" at bounding box center [86, 67] width 33 height 12
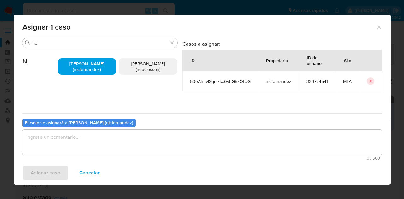
click at [84, 127] on div "El caso se asignará a Nicolas Fernandez Allen (nicfernandez)" at bounding box center [78, 123] width 113 height 9
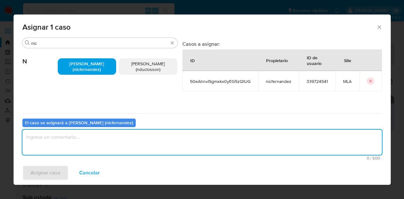
click at [87, 138] on textarea "assign-modal" at bounding box center [202, 142] width 360 height 25
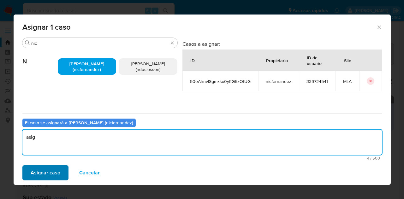
type textarea "asig"
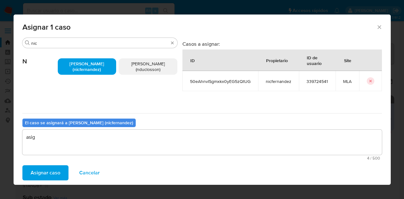
click at [51, 177] on span "Asignar caso" at bounding box center [46, 173] width 30 height 14
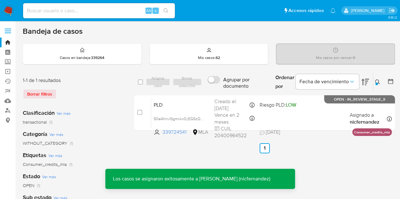
drag, startPoint x: 166, startPoint y: 162, endPoint x: 173, endPoint y: 143, distance: 20.0
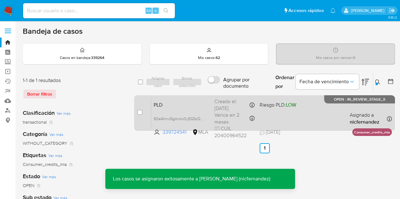
click at [184, 99] on div "PLD 50eAhnvISgmxkx0yEG5zQtUG 339724541 MLA Riesgo PLD: LOW Creado el: 12/09/202…" at bounding box center [271, 113] width 240 height 32
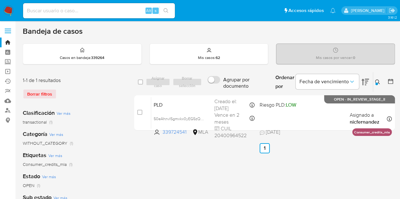
click at [372, 80] on div "Ordenar por Fecha de vencimiento" at bounding box center [321, 82] width 102 height 20
click at [378, 84] on button at bounding box center [378, 82] width 10 height 8
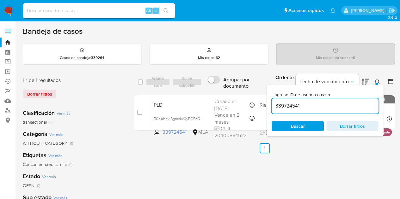
click at [305, 131] on div "Ingrese ID de usuario o caso 339724541 Buscar Borrar filtros" at bounding box center [324, 110] width 117 height 51
click at [301, 125] on span "Buscar" at bounding box center [298, 126] width 14 height 10
click at [377, 81] on icon at bounding box center [377, 82] width 5 height 5
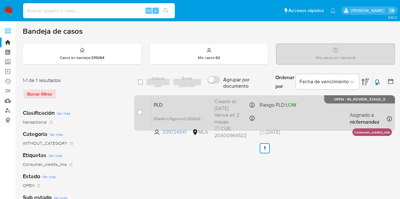
click at [178, 101] on span "PLD" at bounding box center [182, 104] width 56 height 8
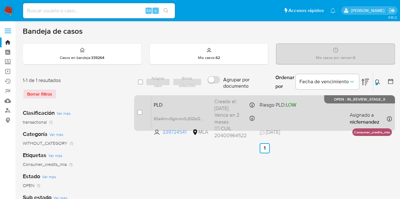
click at [170, 106] on span "PLD" at bounding box center [182, 104] width 56 height 8
click at [192, 109] on div "PLD 50eAhnvISgmxkx0yEG5zQtUG 339724541 MLA Riesgo PLD: LOW Creado el: 12/09/202…" at bounding box center [271, 113] width 240 height 32
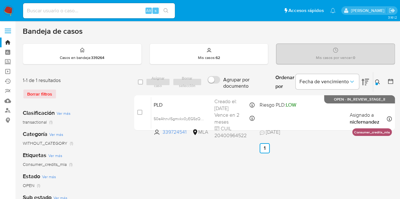
click at [377, 80] on icon at bounding box center [377, 82] width 5 height 5
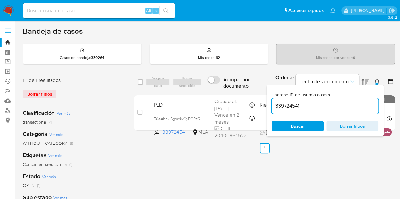
drag, startPoint x: 321, startPoint y: 100, endPoint x: 218, endPoint y: 87, distance: 103.1
click at [198, 85] on div "select-all-cases-checkbox Asignar caso Borrar selección Agrupar por documento O…" at bounding box center [264, 82] width 261 height 21
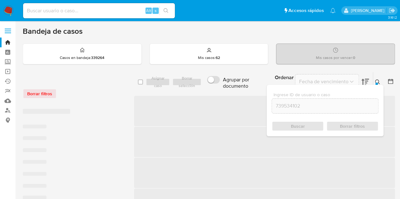
click at [377, 82] on icon at bounding box center [377, 82] width 5 height 5
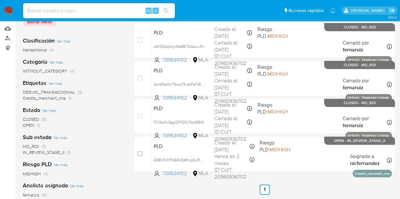
scroll to position [100, 0]
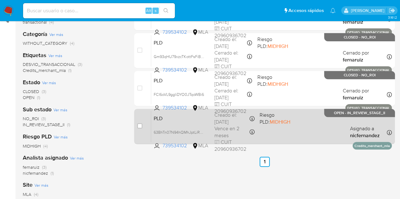
click at [247, 129] on span "Vence en 2 meses" at bounding box center [231, 132] width 34 height 14
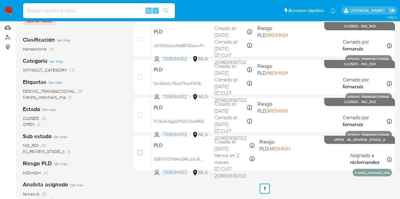
scroll to position [0, 0]
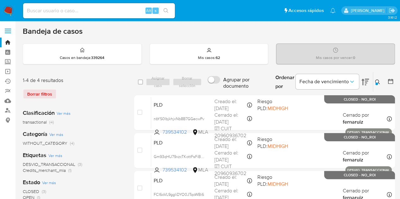
click at [375, 84] on div at bounding box center [376, 84] width 3 height 3
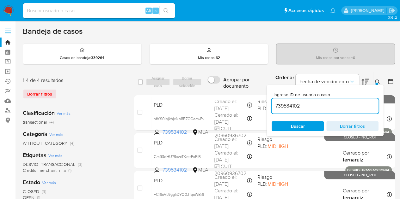
drag, startPoint x: 305, startPoint y: 108, endPoint x: 210, endPoint y: 91, distance: 96.6
click at [213, 91] on div "select-all-cases-checkbox Asignar caso Borrar selección Agrupar por documento O…" at bounding box center [264, 82] width 261 height 21
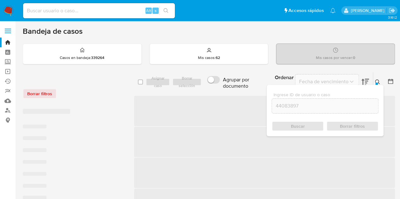
click at [378, 80] on icon at bounding box center [377, 82] width 5 height 5
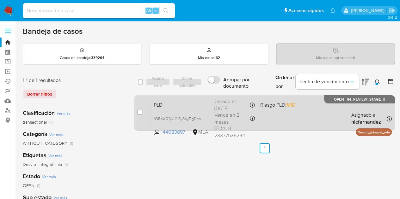
click at [183, 104] on span "PLD" at bounding box center [182, 104] width 56 height 8
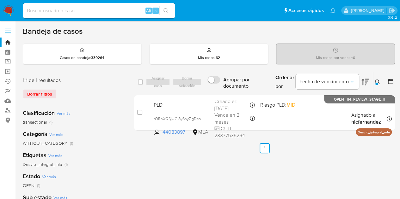
click at [379, 80] on icon at bounding box center [377, 82] width 5 height 5
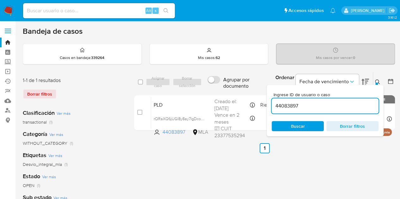
click at [299, 120] on div "Ingrese ID de usuario o caso 44083897 Buscar Borrar filtros" at bounding box center [324, 110] width 117 height 51
click at [301, 122] on span "Buscar" at bounding box center [298, 126] width 14 height 10
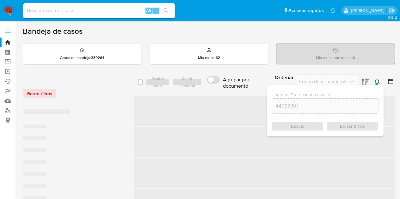
click at [378, 80] on icon at bounding box center [377, 82] width 5 height 5
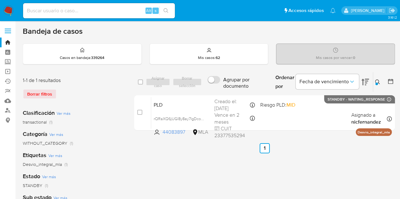
drag, startPoint x: 201, startPoint y: 154, endPoint x: 232, endPoint y: 150, distance: 31.6
click at [377, 78] on button at bounding box center [378, 82] width 10 height 8
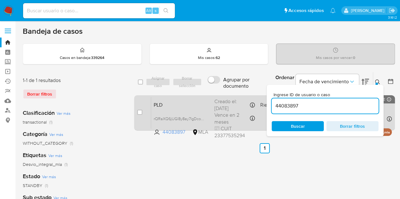
drag, startPoint x: 300, startPoint y: 106, endPoint x: 257, endPoint y: 100, distance: 43.8
click at [257, 100] on div "select-all-cases-checkbox Asignar caso Borrar selección Agrupar por documento O…" at bounding box center [264, 102] width 261 height 61
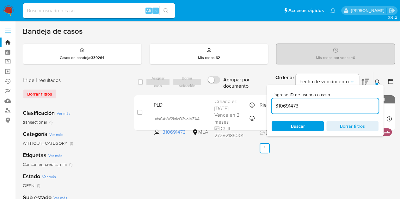
click at [379, 80] on icon at bounding box center [377, 82] width 5 height 5
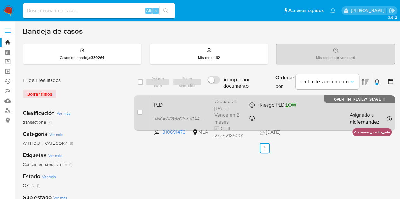
click at [187, 101] on span "PLD" at bounding box center [182, 104] width 56 height 8
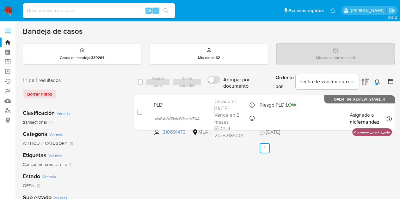
click at [378, 82] on icon at bounding box center [377, 82] width 5 height 5
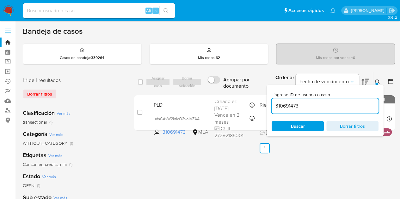
drag, startPoint x: 322, startPoint y: 102, endPoint x: 203, endPoint y: 89, distance: 120.2
click at [203, 88] on div "select-all-cases-checkbox Asignar caso Borrar selección Agrupar por documento O…" at bounding box center [264, 82] width 261 height 21
type input "760532766"
click at [376, 80] on icon at bounding box center [377, 82] width 5 height 5
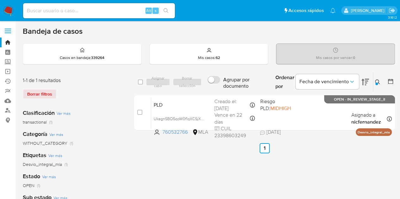
scroll to position [8, 0]
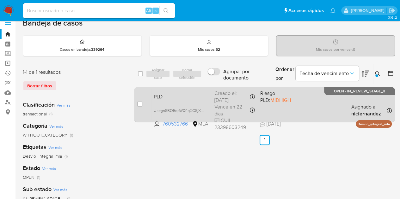
click at [167, 97] on span "PLD" at bounding box center [182, 96] width 56 height 8
click at [202, 110] on span "UkegnSBO5qoW0f1qXCSjXmhw" at bounding box center [181, 110] width 55 height 7
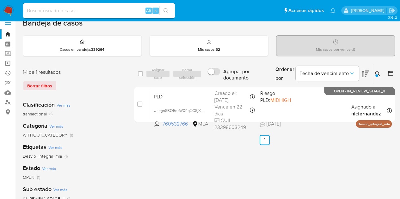
click at [377, 73] on icon at bounding box center [377, 73] width 5 height 5
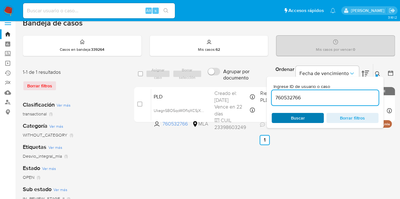
click at [307, 118] on span "Buscar" at bounding box center [297, 118] width 43 height 9
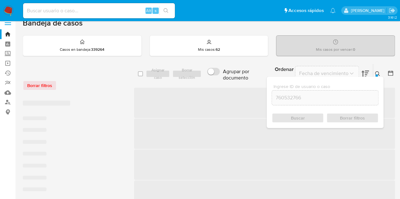
click at [376, 73] on icon at bounding box center [377, 73] width 5 height 5
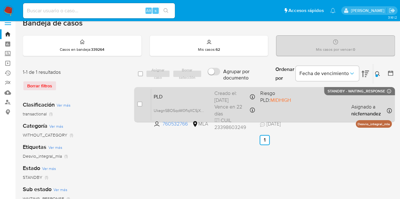
drag, startPoint x: 139, startPoint y: 103, endPoint x: 143, endPoint y: 90, distance: 13.5
click at [139, 103] on input "checkbox" at bounding box center [139, 104] width 5 height 5
checkbox input "true"
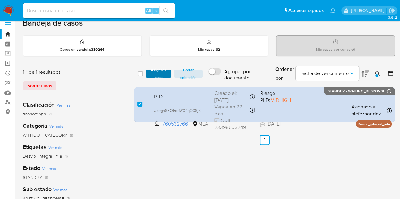
click at [159, 71] on span "Asignar 1 caso" at bounding box center [159, 74] width 20 height 6
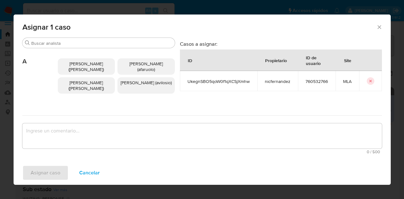
click at [71, 43] on input "Buscar" at bounding box center [101, 43] width 141 height 6
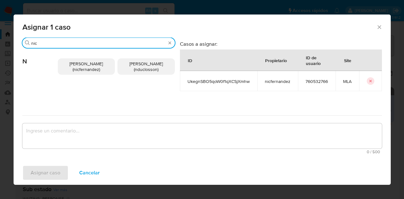
type input "nic"
click at [78, 55] on div "Nicolas Fernandez Allen (nicfernandez) Nicolas Martin Duclosson (nduclosson)" at bounding box center [116, 66] width 117 height 37
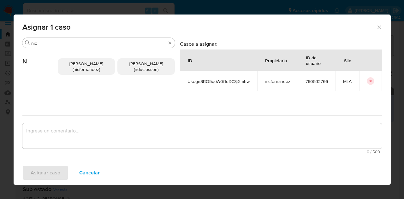
click at [80, 63] on span "Nicolas Fernandez Allen (nicfernandez)" at bounding box center [86, 67] width 33 height 12
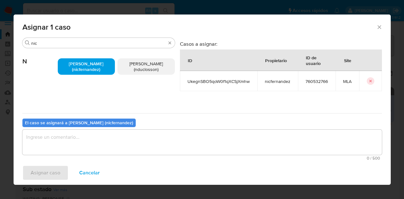
click at [97, 148] on textarea "assign-modal" at bounding box center [202, 142] width 360 height 25
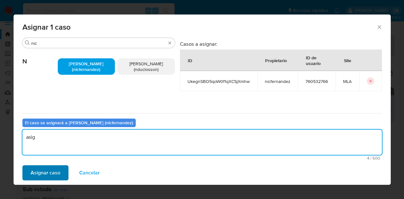
type textarea "asig"
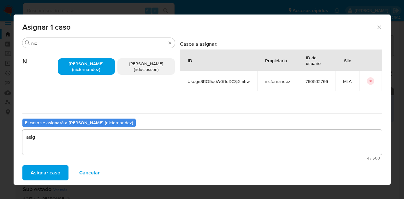
click at [50, 174] on span "Asignar caso" at bounding box center [46, 173] width 30 height 14
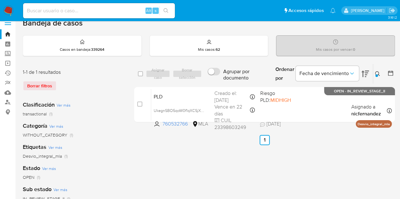
click at [376, 72] on icon at bounding box center [377, 73] width 5 height 5
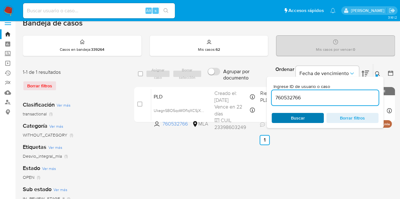
click at [307, 117] on span "Buscar" at bounding box center [297, 118] width 43 height 9
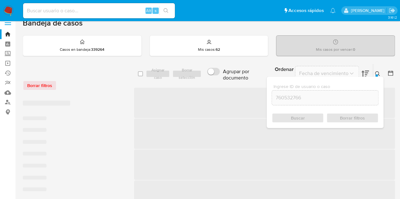
click at [379, 71] on icon at bounding box center [377, 73] width 5 height 5
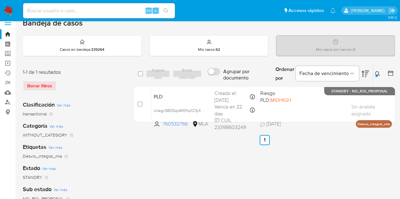
click at [380, 75] on button at bounding box center [378, 74] width 10 height 8
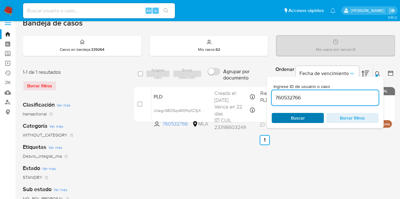
click at [301, 119] on span "Buscar" at bounding box center [298, 118] width 14 height 10
click at [378, 72] on icon at bounding box center [377, 73] width 5 height 5
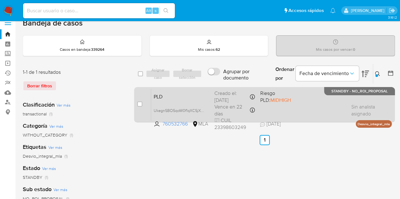
click at [183, 100] on div "PLD UkegnSBO5qoW0f1qXCSjXmhw 760532766 MLA Riesgo PLD: MIDHIGH Creado el: 12/08…" at bounding box center [271, 105] width 240 height 32
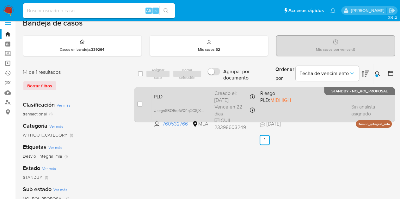
click at [179, 94] on span "PLD" at bounding box center [182, 96] width 56 height 8
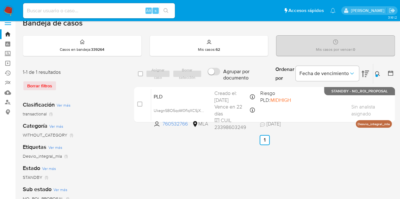
click at [377, 73] on icon at bounding box center [377, 73] width 5 height 5
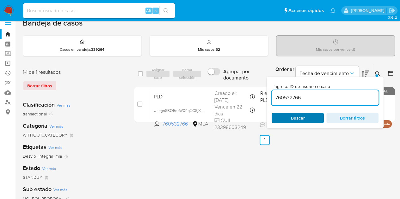
click at [311, 117] on span "Buscar" at bounding box center [297, 118] width 43 height 9
click at [379, 72] on icon at bounding box center [377, 73] width 5 height 5
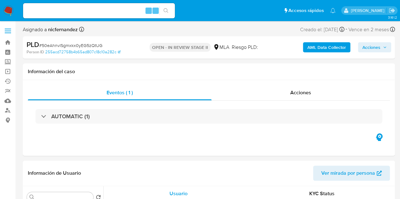
select select "10"
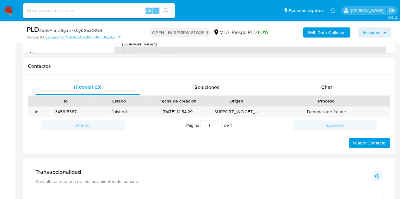
scroll to position [280, 0]
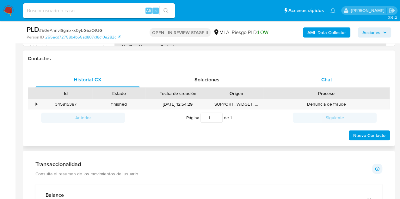
click at [322, 82] on span "Chat" at bounding box center [326, 79] width 11 height 7
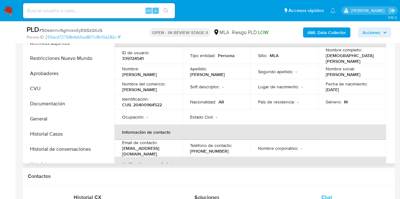
scroll to position [160, 0]
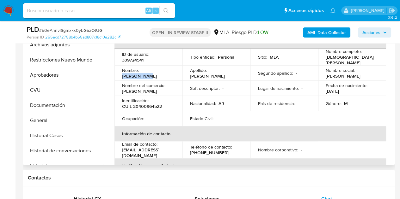
drag, startPoint x: 142, startPoint y: 72, endPoint x: 169, endPoint y: 75, distance: 27.0
click at [169, 75] on td "Nombre : [PERSON_NAME]" at bounding box center [148, 73] width 68 height 15
copy p "[PERSON_NAME]"
click at [142, 100] on p "Identificación :" at bounding box center [135, 101] width 27 height 6
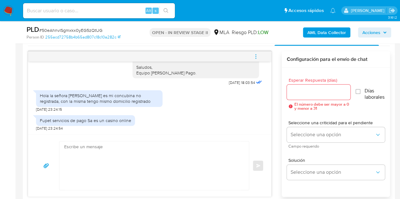
scroll to position [355, 0]
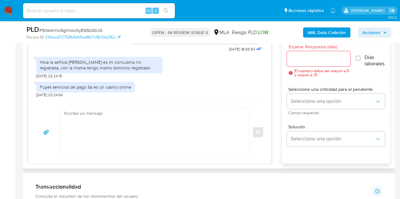
click at [164, 92] on div "Fupet servicios de pago Sa es un casino online [DATE] 23:24:54" at bounding box center [149, 88] width 227 height 19
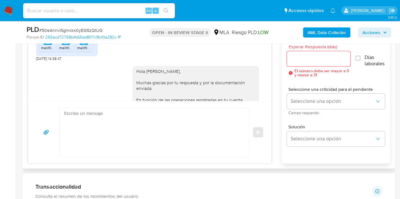
scroll to position [515, 0]
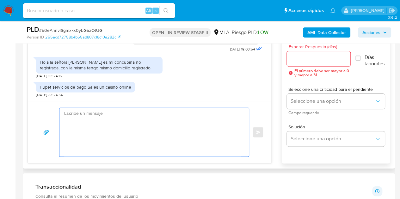
click at [137, 118] on textarea at bounding box center [152, 132] width 177 height 49
paste textarea "[PERSON_NAME], Muchas gracias por la respuesta. Analizamos tu caso y notamos qu…"
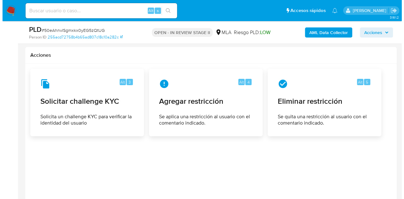
scroll to position [988, 0]
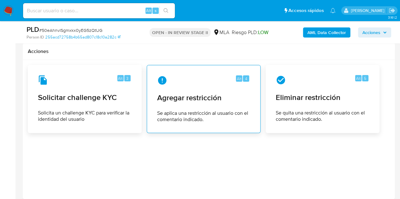
type textarea "[PERSON_NAME], Muchas gracias por la respuesta. Analizamos tu caso y notamos qu…"
click at [192, 95] on span "Agregar restricción" at bounding box center [203, 97] width 93 height 9
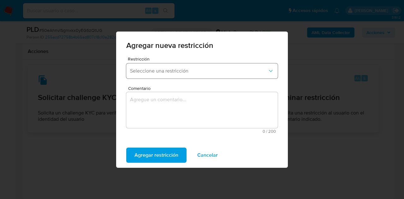
click at [184, 73] on span "Seleccione una restricción" at bounding box center [199, 71] width 138 height 6
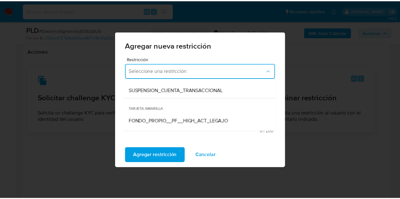
scroll to position [90, 0]
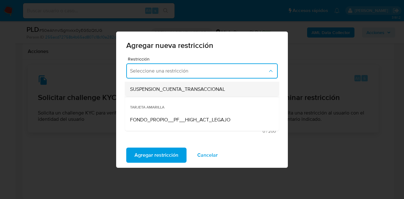
click at [203, 94] on div "SUSPENSION_CUENTA_TRANSACCIONAL" at bounding box center [200, 89] width 140 height 15
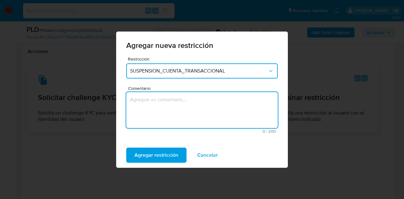
click at [184, 116] on textarea "Comentario" at bounding box center [202, 110] width 152 height 36
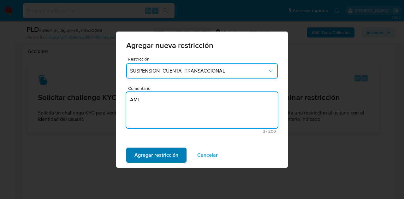
type textarea "AML"
click at [152, 157] on span "Agregar restricción" at bounding box center [157, 155] width 44 height 14
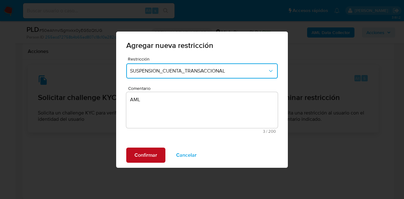
click at [147, 156] on span "Confirmar" at bounding box center [146, 155] width 23 height 14
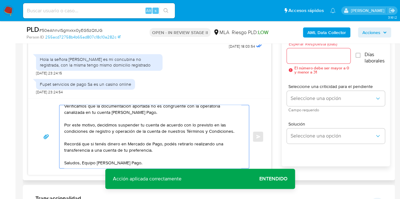
scroll to position [0, 0]
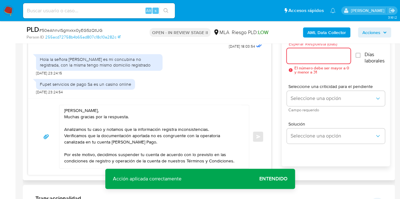
click at [301, 54] on input "Esperar Respuesta (días)" at bounding box center [319, 56] width 64 height 8
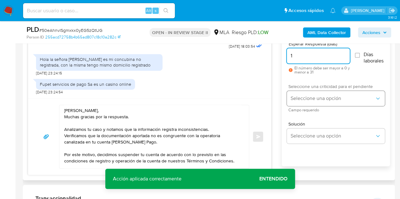
type input "1"
click at [300, 102] on button "Seleccione una opción" at bounding box center [336, 98] width 98 height 15
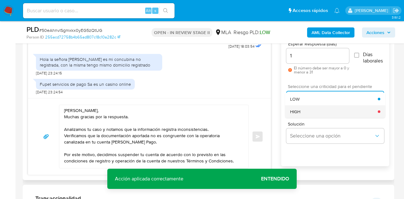
click at [302, 112] on div "HIGH" at bounding box center [334, 112] width 88 height 13
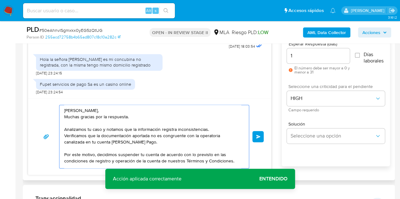
scroll to position [30, 0]
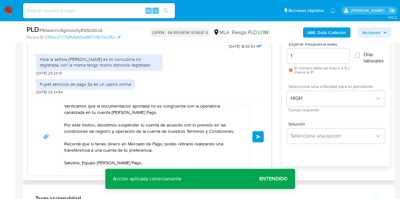
click at [261, 134] on button "Enviar" at bounding box center [257, 136] width 11 height 11
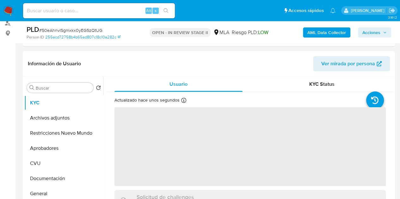
select select "10"
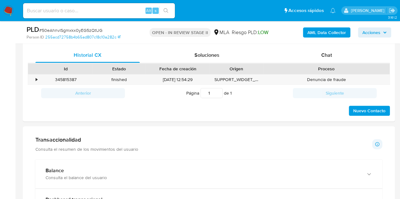
scroll to position [286, 0]
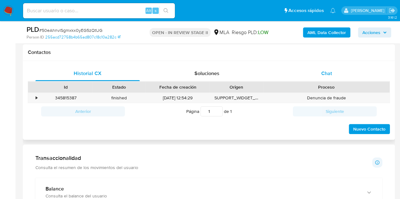
click at [334, 71] on div "Chat" at bounding box center [326, 73] width 104 height 15
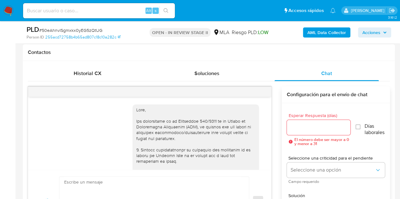
scroll to position [637, 0]
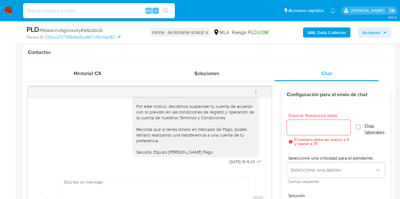
drag, startPoint x: 271, startPoint y: 159, endPoint x: 270, endPoint y: 155, distance: 3.5
click at [270, 155] on div "[DATE] 14:34:33 PDF PDF melifile7119795014465557333.pdf PDF PDF melifile5989710…" at bounding box center [150, 160] width 244 height 146
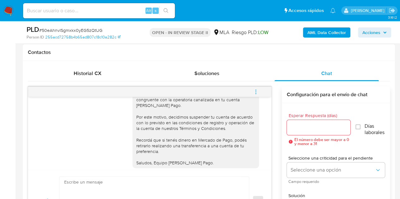
scroll to position [636, 0]
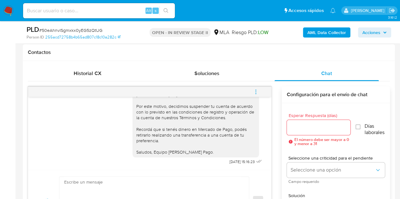
click at [255, 90] on icon "menu-action" at bounding box center [256, 92] width 6 height 6
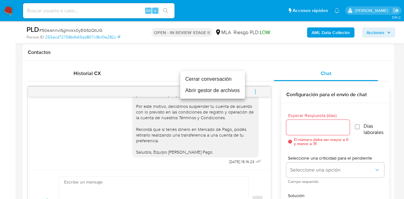
click at [218, 76] on li "Cerrar conversación" at bounding box center [212, 79] width 65 height 11
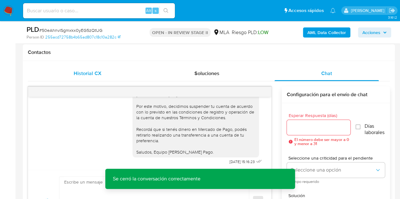
click at [112, 69] on div "Historial CX" at bounding box center [87, 73] width 104 height 15
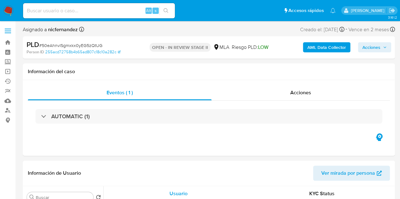
select select "10"
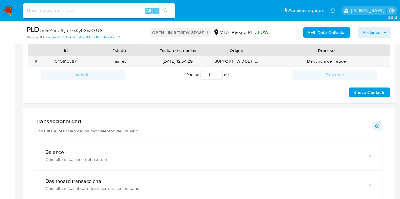
scroll to position [286, 0]
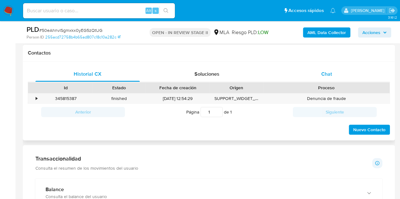
click at [329, 77] on div "Chat" at bounding box center [326, 74] width 104 height 15
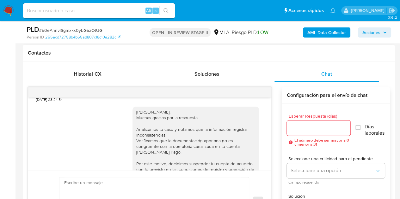
scroll to position [636, 0]
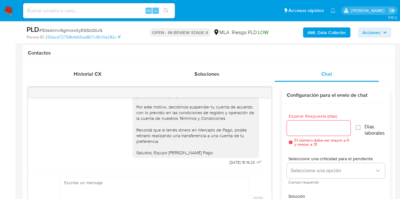
click at [140, 130] on div "[PERSON_NAME], Muchas gracias por la respuesta. Analizamos tu caso y notamos qu…" at bounding box center [195, 103] width 119 height 103
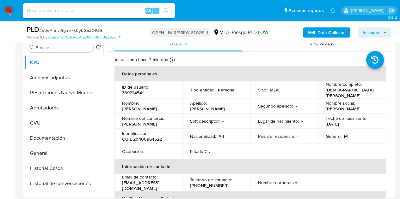
scroll to position [103, 0]
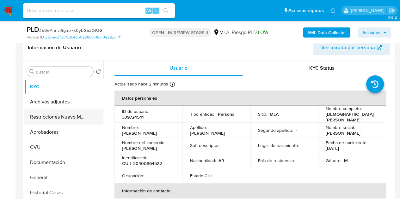
click at [56, 119] on button "Restricciones Nuevo Mundo" at bounding box center [61, 117] width 74 height 15
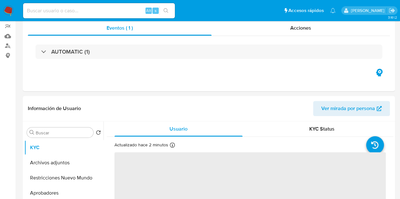
select select "10"
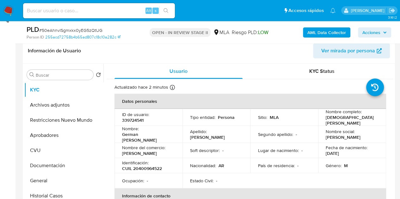
scroll to position [120, 0]
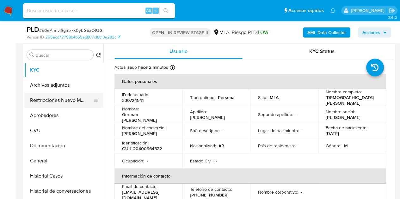
click at [54, 99] on button "Restricciones Nuevo Mundo" at bounding box center [61, 100] width 74 height 15
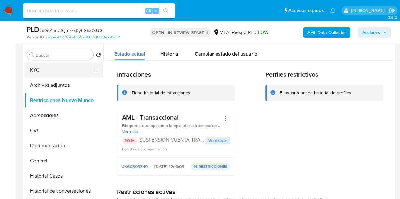
click at [42, 73] on button "KYC" at bounding box center [61, 70] width 74 height 15
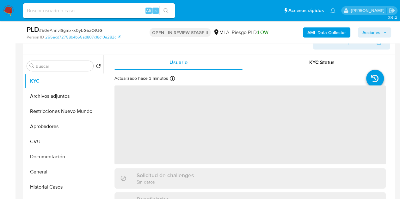
scroll to position [111, 0]
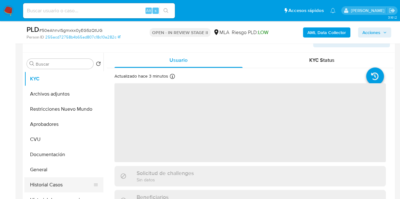
select select "10"
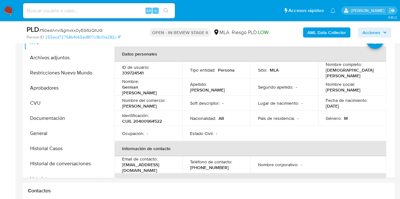
scroll to position [159, 0]
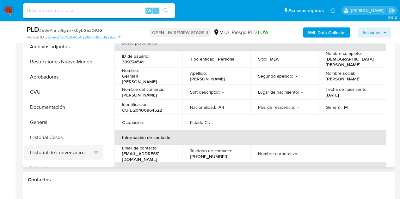
click at [61, 146] on button "Historial de conversaciones" at bounding box center [61, 152] width 74 height 15
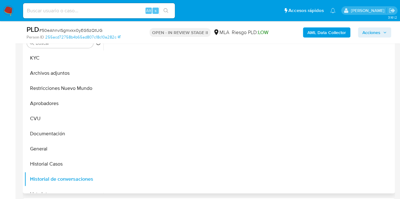
scroll to position [130, 0]
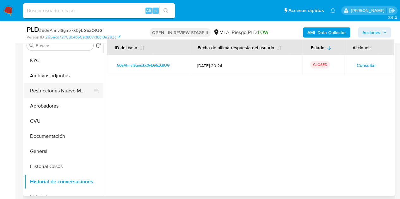
click at [40, 88] on button "Restricciones Nuevo Mundo" at bounding box center [61, 90] width 74 height 15
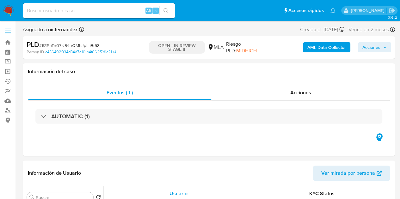
select select "10"
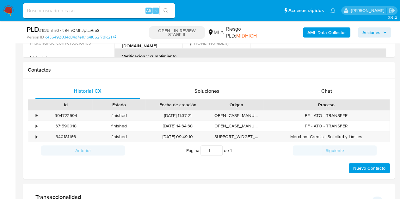
scroll to position [280, 0]
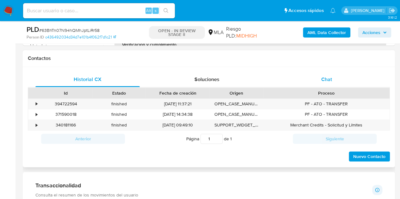
click at [328, 80] on span "Chat" at bounding box center [326, 79] width 11 height 7
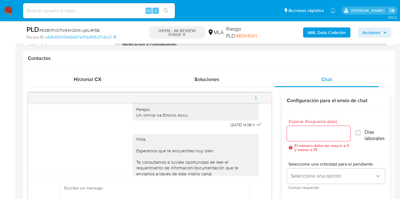
scroll to position [304, 0]
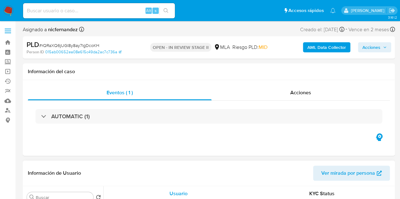
select select "10"
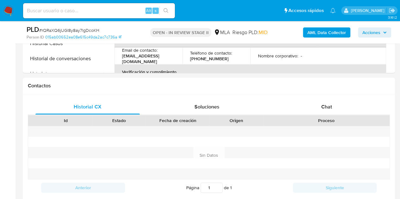
scroll to position [284, 0]
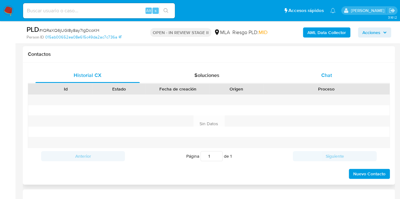
click at [336, 77] on div "Chat" at bounding box center [326, 75] width 104 height 15
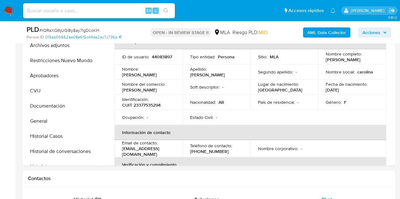
scroll to position [154, 0]
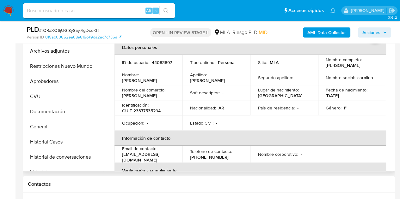
drag, startPoint x: 121, startPoint y: 82, endPoint x: 160, endPoint y: 81, distance: 39.2
click at [160, 81] on td "Nombre : Carolina Marcela" at bounding box center [148, 77] width 68 height 15
copy p "Carolina Marcela"
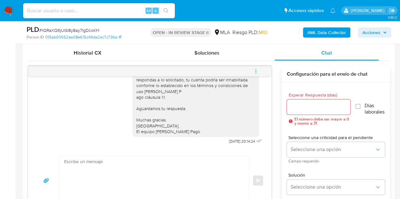
scroll to position [325, 0]
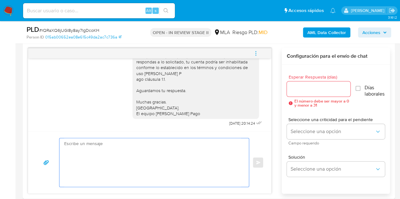
click at [178, 152] on textarea at bounding box center [152, 162] width 177 height 49
paste textarea "Hola Carolina Marcela, Esperamos que te encuentres muy bien. Necesitamos por fa…"
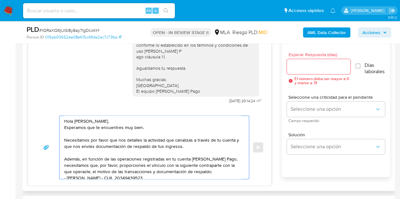
scroll to position [61, 0]
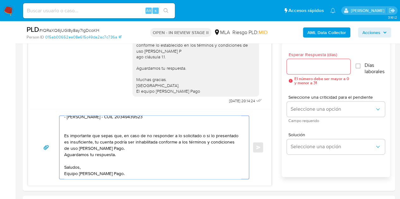
type textarea "Hola [PERSON_NAME], Esperamos que te encuentres muy bien. Necesitamos por favor…"
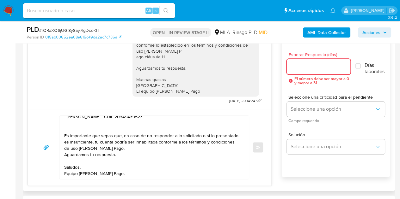
click at [311, 70] on input "Esperar Respuesta (días)" at bounding box center [319, 67] width 64 height 8
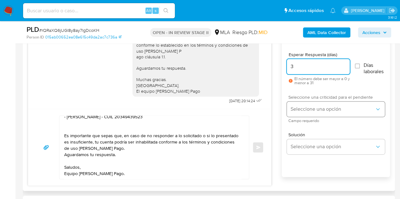
type input "3"
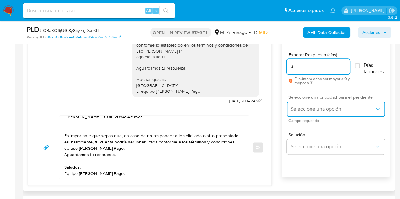
click at [297, 110] on span "Seleccione una opción" at bounding box center [332, 109] width 84 height 6
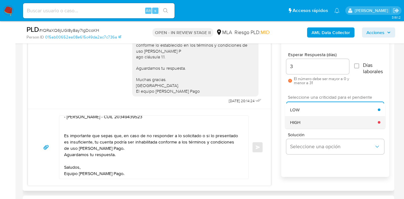
click at [304, 120] on div "HIGH" at bounding box center [334, 122] width 88 height 13
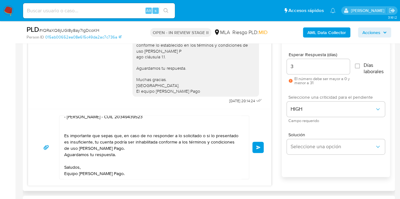
click at [269, 121] on div "Hola Carolina Marcela, Esperamos que te encuentres muy bien. Necesitamos por fa…" at bounding box center [149, 147] width 243 height 77
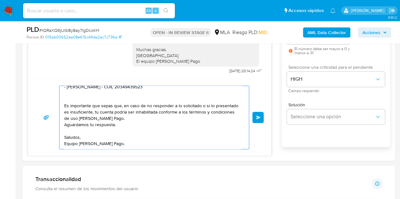
scroll to position [327, 0]
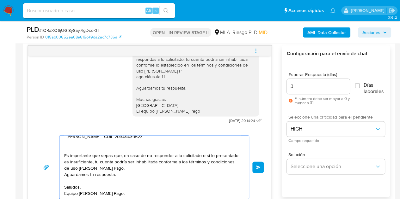
click at [258, 168] on button "Enviar" at bounding box center [257, 167] width 11 height 11
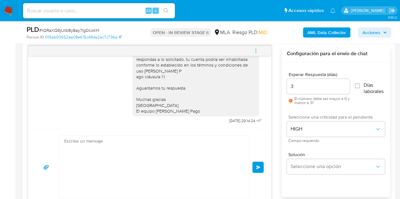
scroll to position [575, 0]
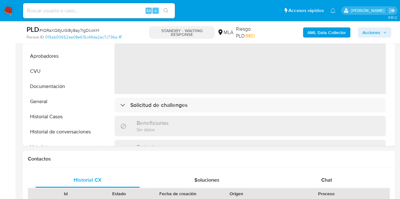
select select "10"
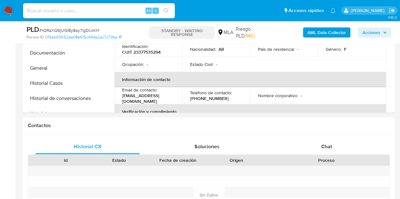
scroll to position [274, 0]
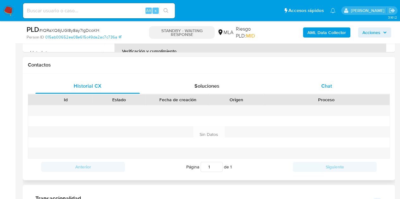
click at [326, 82] on span "Chat" at bounding box center [326, 85] width 11 height 7
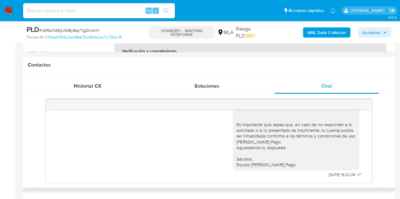
scroll to position [558, 0]
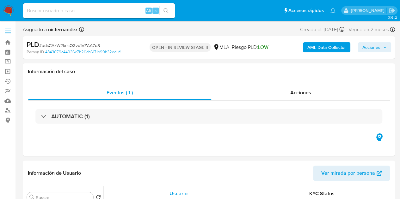
select select "10"
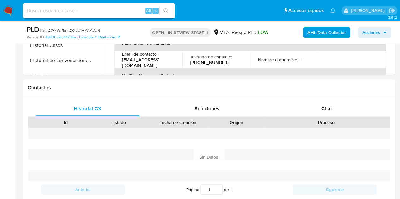
scroll to position [296, 0]
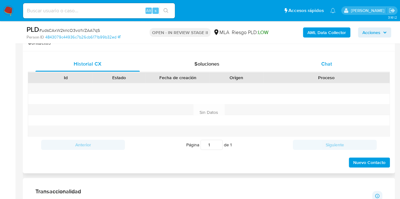
click at [339, 63] on div "Chat" at bounding box center [326, 64] width 104 height 15
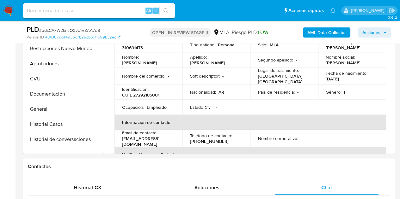
scroll to position [125, 0]
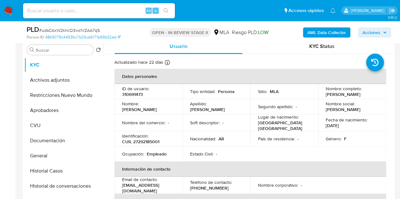
drag, startPoint x: 128, startPoint y: 114, endPoint x: 161, endPoint y: 108, distance: 33.8
click at [161, 108] on td "Nombre : [PERSON_NAME]" at bounding box center [148, 106] width 68 height 15
click at [146, 109] on p "[PERSON_NAME]" at bounding box center [139, 110] width 35 height 6
drag, startPoint x: 128, startPoint y: 112, endPoint x: 162, endPoint y: 110, distance: 33.9
click at [162, 110] on div "Nombre : [PERSON_NAME]" at bounding box center [148, 106] width 53 height 11
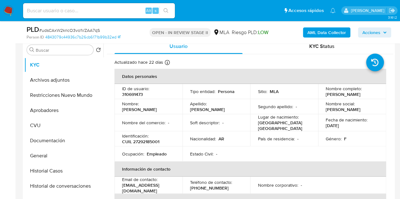
copy p "[PERSON_NAME]"
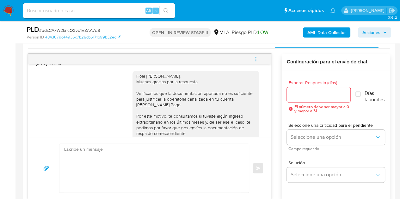
scroll to position [581, 0]
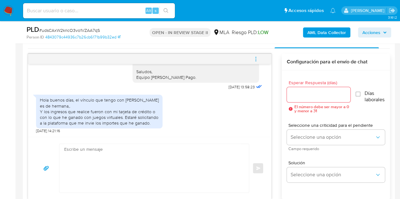
click at [125, 176] on textarea at bounding box center [152, 168] width 177 height 49
click at [155, 160] on textarea at bounding box center [152, 168] width 177 height 49
paste textarea "Hola [PERSON_NAME], Muchas gracias por tu respuesta. Confirmamos la recepción d…"
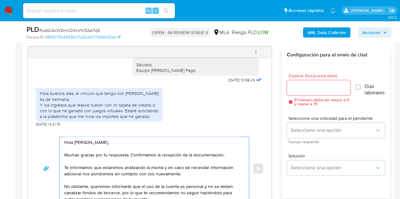
scroll to position [15, 0]
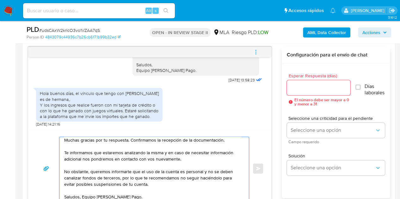
type textarea "Hola [PERSON_NAME], Muchas gracias por tu respuesta. Confirmamos la recepción d…"
click at [299, 85] on input "Esperar Respuesta (días)" at bounding box center [319, 88] width 64 height 8
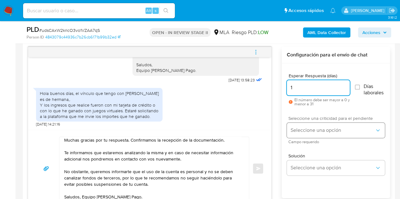
type input "1"
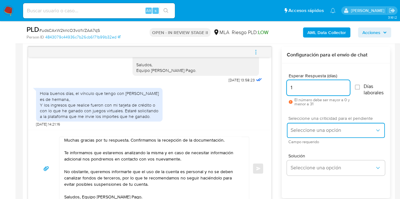
click at [304, 124] on button "Seleccione una opción" at bounding box center [336, 130] width 98 height 15
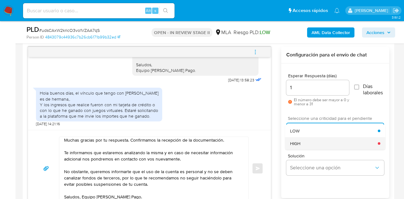
click at [303, 140] on div "HIGH" at bounding box center [334, 143] width 88 height 13
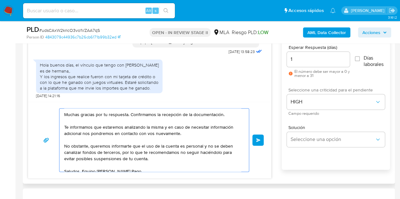
scroll to position [17, 0]
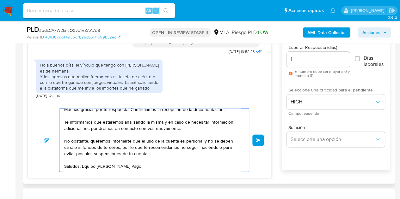
click at [260, 136] on button "Enviar" at bounding box center [257, 140] width 11 height 11
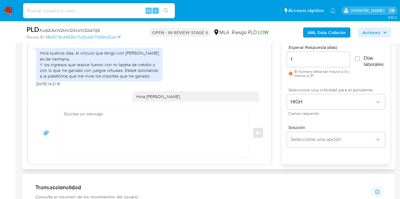
scroll to position [685, 0]
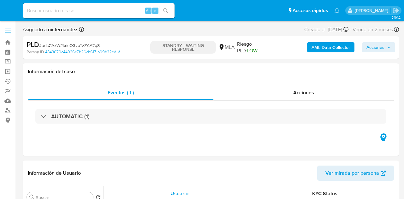
select select "10"
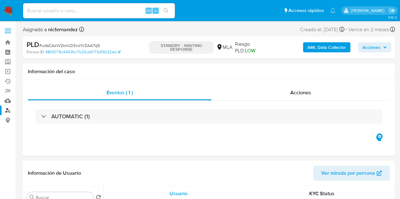
click at [7, 109] on link "Buscador de personas" at bounding box center [37, 111] width 75 height 10
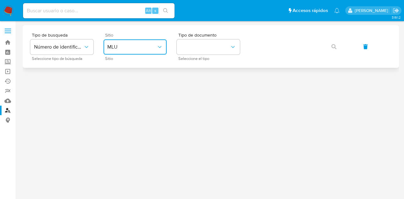
click at [150, 51] on button "MLU" at bounding box center [135, 46] width 63 height 15
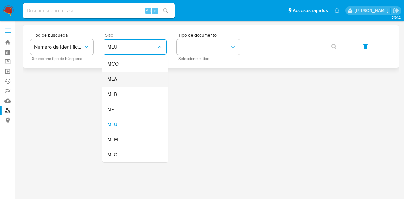
click at [143, 74] on div "MLA" at bounding box center [133, 79] width 52 height 15
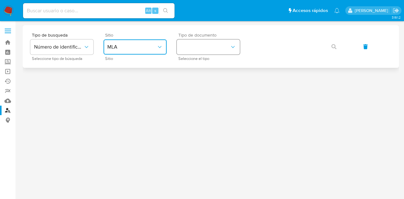
click at [203, 41] on button "identificationType" at bounding box center [208, 46] width 63 height 15
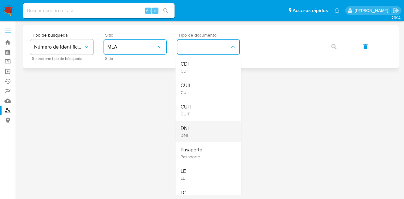
click at [198, 131] on div "DNI DNI" at bounding box center [207, 131] width 52 height 21
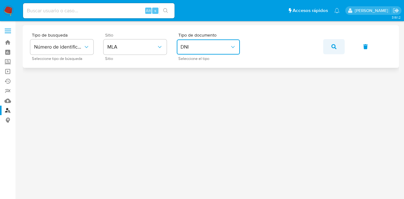
click at [330, 45] on button "button" at bounding box center [334, 46] width 21 height 15
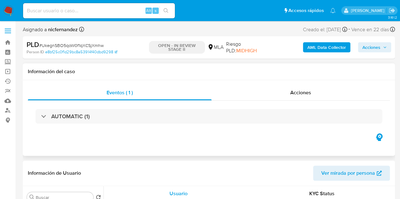
select select "10"
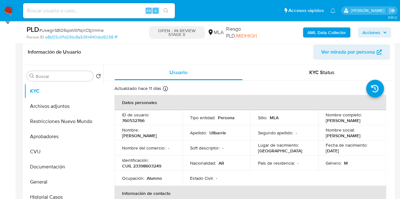
scroll to position [110, 0]
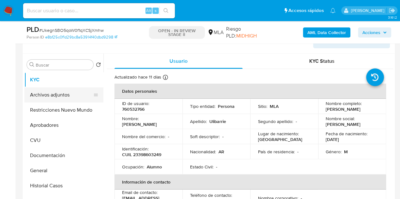
click at [43, 95] on button "Archivos adjuntos" at bounding box center [61, 95] width 74 height 15
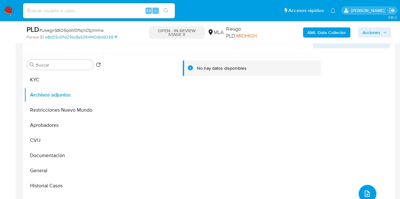
click at [315, 31] on b "AML Data Collector" at bounding box center [326, 32] width 39 height 10
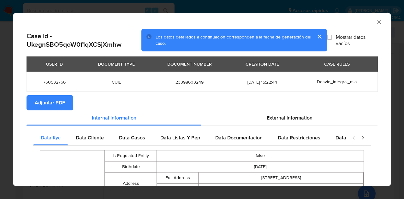
click at [59, 105] on span "Adjuntar PDF" at bounding box center [50, 103] width 30 height 14
click at [378, 22] on div "AML Data Collector" at bounding box center [202, 21] width 378 height 16
click at [376, 22] on icon "Cerrar ventana" at bounding box center [379, 22] width 6 height 6
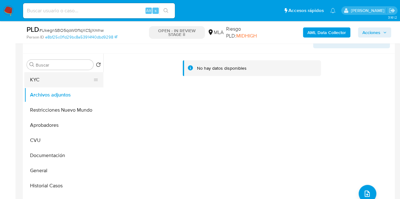
click at [51, 85] on button "KYC" at bounding box center [61, 79] width 74 height 15
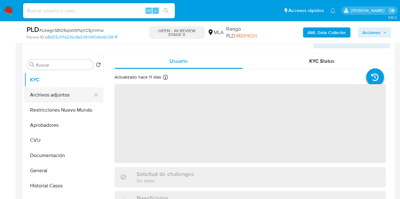
click at [53, 94] on button "Archivos adjuntos" at bounding box center [61, 95] width 74 height 15
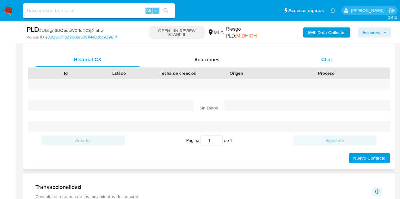
scroll to position [299, 0]
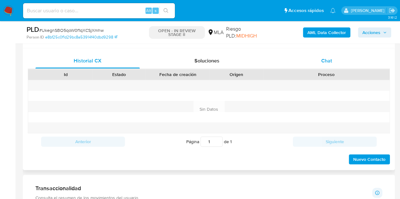
click at [332, 55] on div "Chat" at bounding box center [326, 60] width 104 height 15
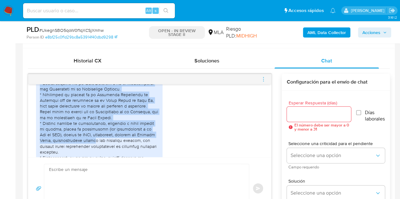
scroll to position [440, 0]
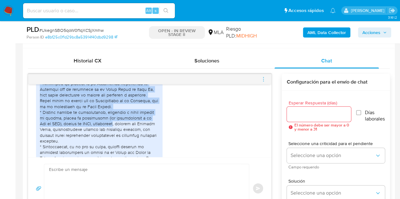
drag, startPoint x: 39, startPoint y: 88, endPoint x: 123, endPoint y: 135, distance: 95.7
click at [123, 135] on div at bounding box center [99, 101] width 119 height 166
copy div "En el último tiempo he utilizado mi cuenta de Mercado Pago para los siguientes …"
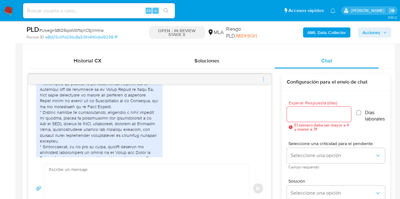
click at [234, 148] on div "20/08/2025 14:17:13" at bounding box center [149, 102] width 227 height 180
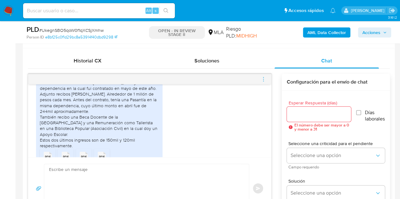
scroll to position [674, 0]
click at [145, 108] on div "Mis ingresos provienen principalmente de la Dirección Provincial de Vialidad de…" at bounding box center [99, 111] width 119 height 75
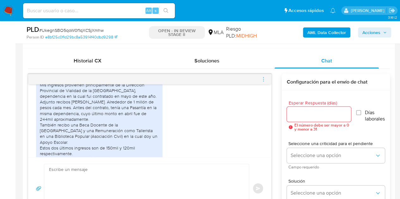
scroll to position [663, 0]
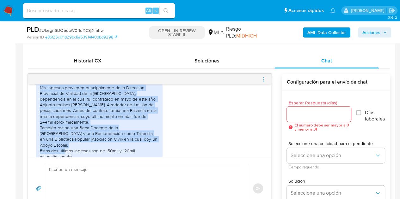
drag, startPoint x: 40, startPoint y: 94, endPoint x: 97, endPoint y: 151, distance: 80.9
click at [97, 151] on div "Mis ingresos provienen principalmente de la Dirección Provincial de Vialidad de…" at bounding box center [99, 122] width 119 height 75
copy div "Mis ingresos provienen principalmente de la Dirección Provincial de Vialidad de…"
click at [213, 108] on div "Mis ingresos provienen principalmente de la Dirección Provincial de Vialidad de…" at bounding box center [149, 134] width 227 height 110
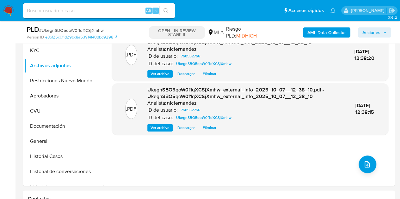
scroll to position [106, 0]
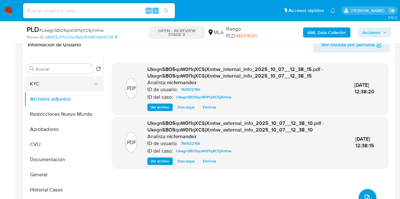
click at [53, 85] on button "KYC" at bounding box center [61, 83] width 74 height 15
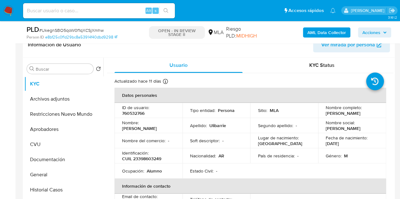
click at [150, 126] on p "[PERSON_NAME]" at bounding box center [139, 129] width 35 height 6
copy p "[PERSON_NAME]"
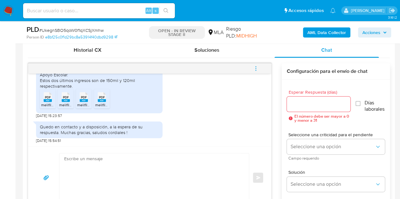
click at [186, 165] on textarea at bounding box center [152, 178] width 177 height 49
paste textarea "Hola Francisco, ¡Muchas gracias por tu respuesta! Confirmamos la recepción de l…"
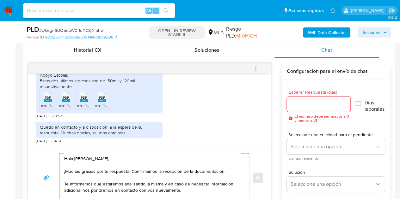
scroll to position [316, 0]
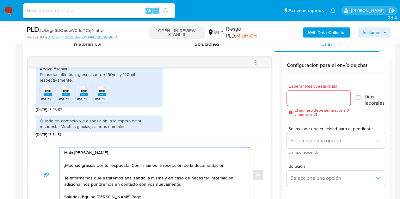
type textarea "Hola Francisco, ¡Muchas gracias por tu respuesta! Confirmamos la recepción de l…"
click at [299, 96] on input "Esperar Respuesta (días)" at bounding box center [319, 98] width 64 height 8
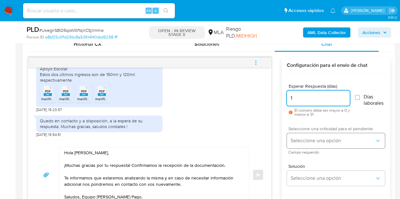
type input "1"
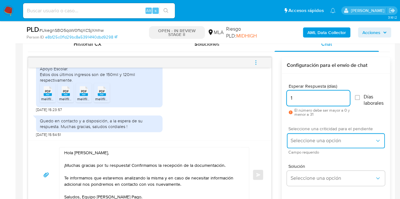
click at [303, 139] on span "Seleccione una opción" at bounding box center [332, 141] width 84 height 6
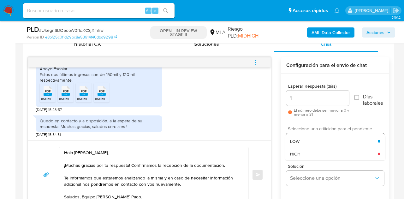
click at [303, 139] on div "LOW" at bounding box center [334, 141] width 88 height 13
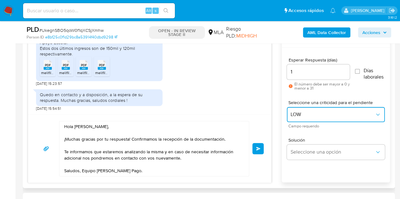
scroll to position [729, 0]
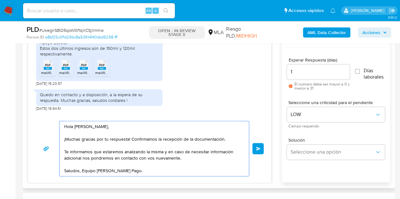
click at [131, 127] on textarea "Hola Francisco, ¡Muchas gracias por tu respuesta! Confirmamos la recepción de l…" at bounding box center [152, 148] width 177 height 55
click at [258, 151] on button "Enviar" at bounding box center [257, 148] width 11 height 11
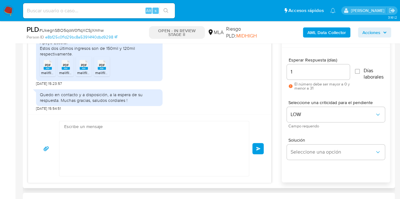
scroll to position [805, 0]
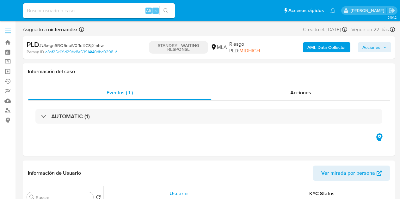
select select "10"
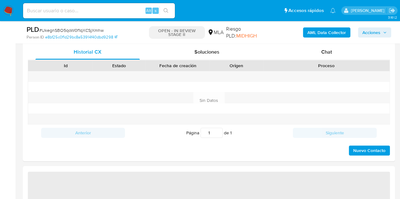
select select "10"
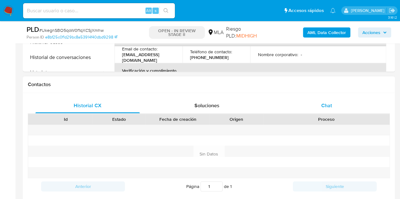
click at [329, 98] on div "Chat" at bounding box center [326, 105] width 104 height 15
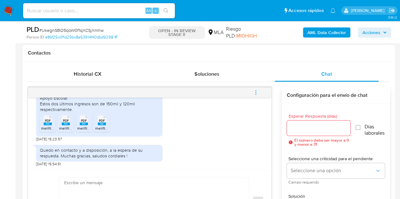
scroll to position [805, 0]
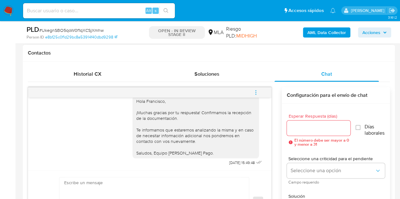
click at [260, 91] on button "menu-action" at bounding box center [255, 92] width 21 height 15
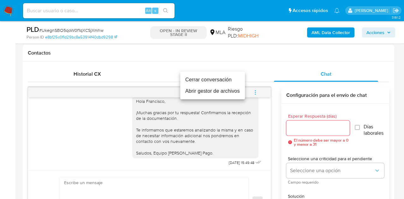
click at [235, 80] on li "Cerrar conversación" at bounding box center [212, 79] width 65 height 11
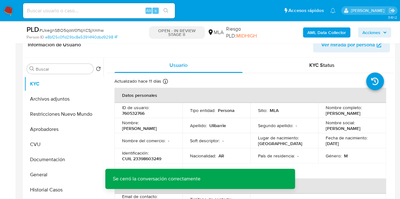
scroll to position [107, 0]
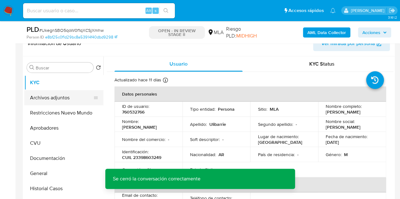
drag, startPoint x: 55, startPoint y: 101, endPoint x: 73, endPoint y: 97, distance: 19.2
click at [55, 101] on button "Archivos adjuntos" at bounding box center [61, 97] width 74 height 15
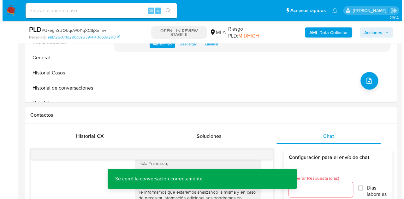
scroll to position [196, 0]
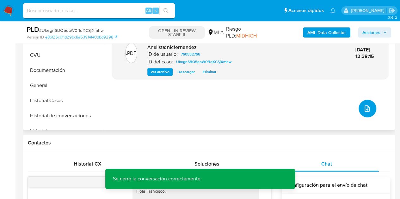
click at [369, 109] on button "upload-file" at bounding box center [367, 109] width 18 height 18
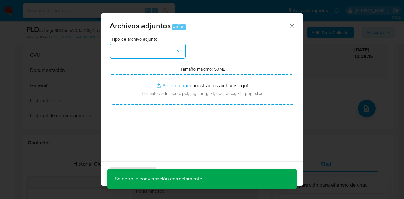
click at [174, 48] on button "button" at bounding box center [148, 51] width 76 height 15
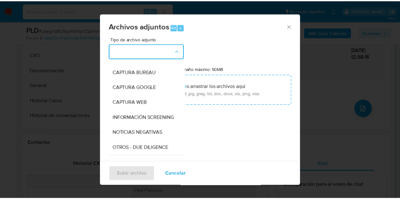
scroll to position [57, 0]
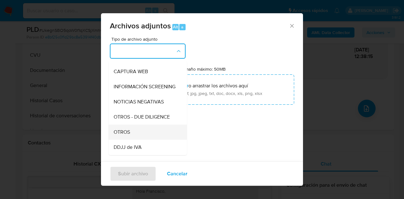
click at [136, 134] on div "OTROS" at bounding box center [146, 132] width 64 height 15
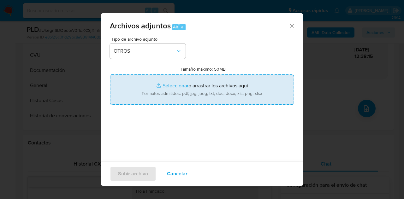
click at [163, 81] on input "Tamaño máximo: 50MB Seleccionar archivos" at bounding box center [202, 90] width 184 height 30
type input "C:\fakepath\Recibos 05 a 07 2025.pdf"
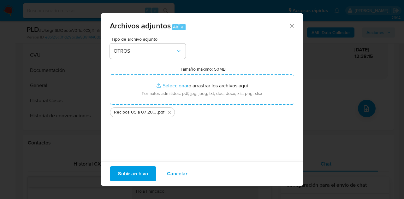
click at [128, 175] on span "Subir archivo" at bounding box center [133, 174] width 30 height 14
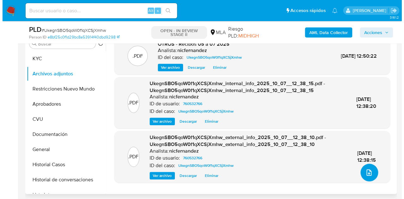
scroll to position [136, 0]
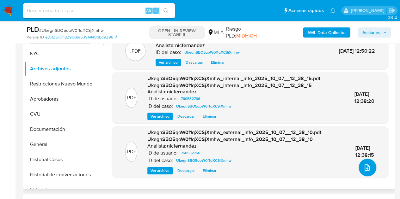
click at [359, 171] on button "upload-file" at bounding box center [367, 168] width 18 height 18
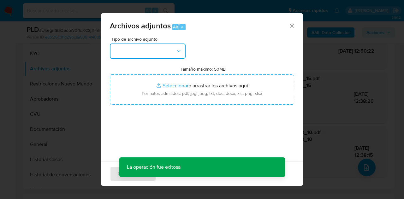
click at [175, 56] on button "button" at bounding box center [148, 51] width 76 height 15
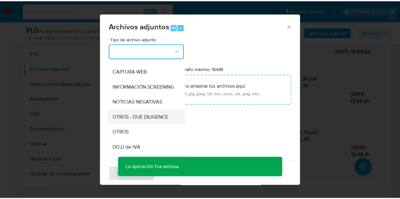
scroll to position [61, 0]
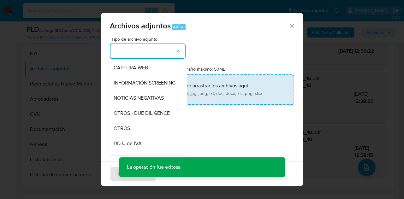
drag, startPoint x: 138, startPoint y: 137, endPoint x: 160, endPoint y: 96, distance: 46.6
click at [138, 134] on div "OTROS" at bounding box center [146, 128] width 64 height 15
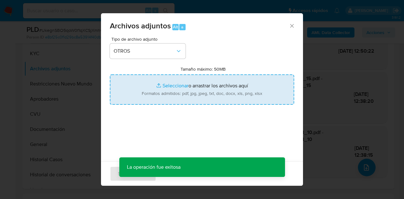
click at [164, 88] on input "Tamaño máximo: 50MB Seleccionar archivos" at bounding box center [202, 90] width 184 height 30
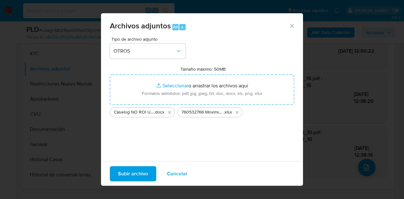
click at [124, 175] on span "Subir archivo" at bounding box center [133, 174] width 30 height 14
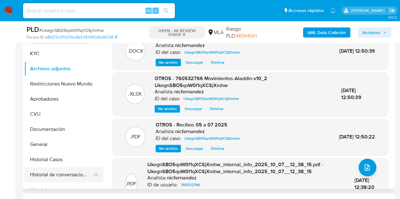
click at [53, 173] on button "Historial de conversaciones" at bounding box center [61, 174] width 74 height 15
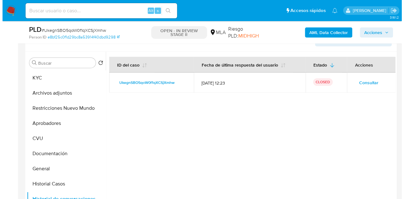
scroll to position [113, 0]
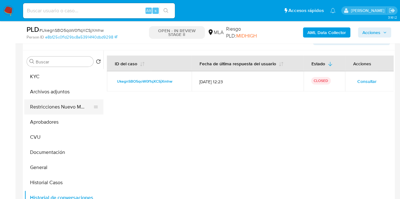
click at [42, 105] on button "Restricciones Nuevo Mundo" at bounding box center [61, 107] width 74 height 15
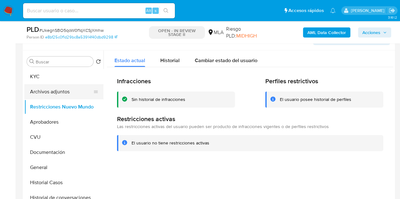
click at [47, 90] on button "Archivos adjuntos" at bounding box center [61, 91] width 74 height 15
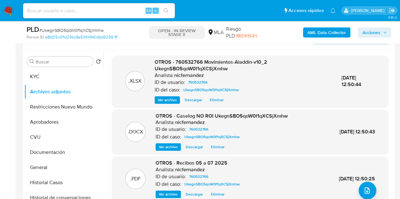
click at [171, 146] on span "Ver archivo" at bounding box center [168, 147] width 19 height 6
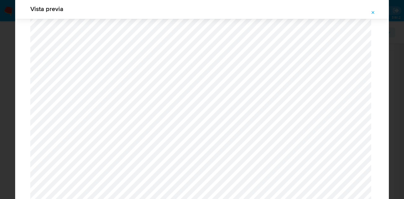
scroll to position [1137, 0]
drag, startPoint x: 373, startPoint y: 12, endPoint x: 369, endPoint y: 16, distance: 5.4
click at [372, 14] on icon "Attachment preview" at bounding box center [373, 12] width 5 height 5
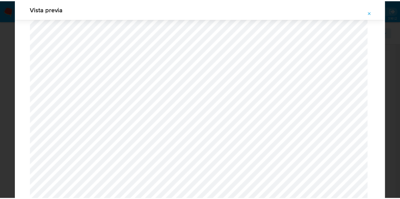
scroll to position [20, 0]
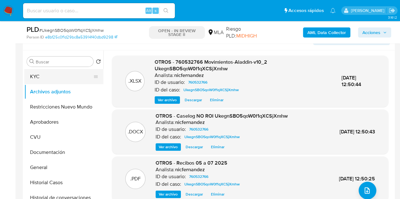
click at [39, 79] on button "KYC" at bounding box center [61, 76] width 74 height 15
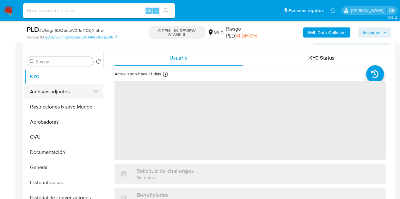
click at [49, 96] on button "Archivos adjuntos" at bounding box center [61, 91] width 74 height 15
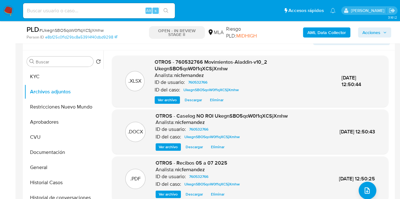
click at [161, 62] on span "OTROS - 760532766 Movimientos-Aladdin-v10_2 UkegnSBO5qoW0f1qXCSjXmhw" at bounding box center [210, 65] width 112 height 14
click at [168, 192] on span "Ver archivo" at bounding box center [168, 194] width 19 height 6
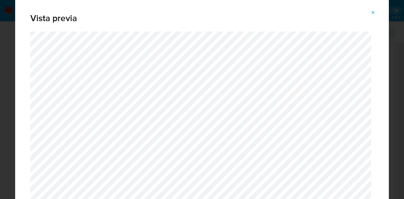
click at [372, 11] on icon "Attachment preview" at bounding box center [373, 12] width 5 height 5
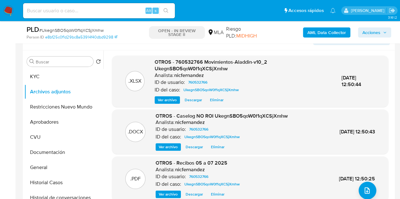
click at [381, 32] on span "Acciones" at bounding box center [374, 32] width 24 height 9
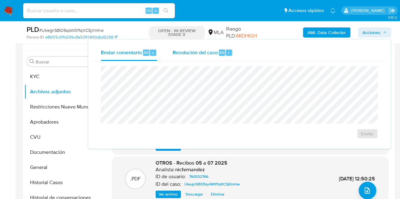
click at [176, 56] on div "Resolución del caso Alt r" at bounding box center [202, 53] width 60 height 16
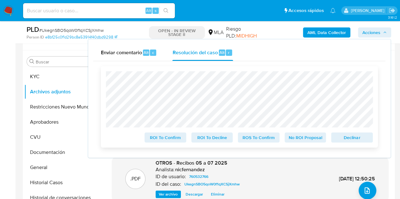
click at [304, 142] on span "No ROI Proposal" at bounding box center [305, 137] width 33 height 9
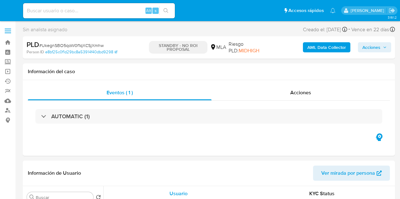
select select "10"
click at [309, 97] on div "Acciones" at bounding box center [300, 92] width 178 height 15
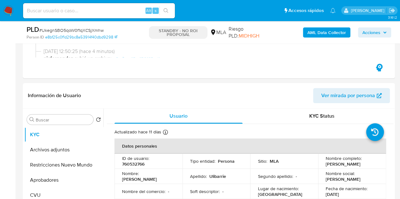
scroll to position [139, 0]
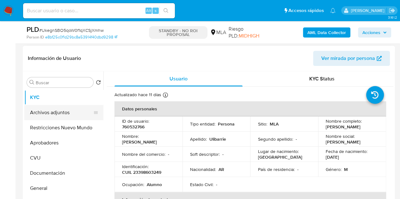
click at [33, 112] on button "Archivos adjuntos" at bounding box center [61, 112] width 74 height 15
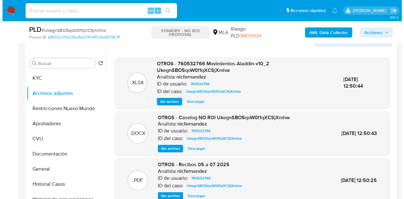
scroll to position [160, 0]
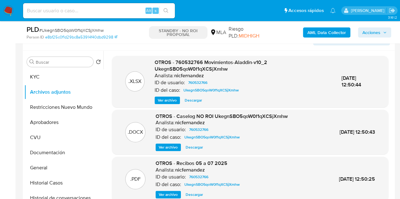
click at [168, 148] on span "Ver archivo" at bounding box center [168, 147] width 19 height 6
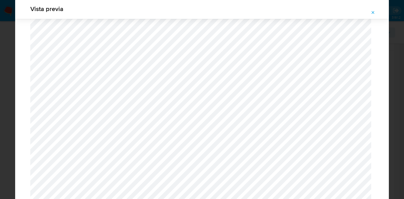
scroll to position [999, 0]
click at [376, 14] on button "Attachment preview" at bounding box center [373, 13] width 14 height 10
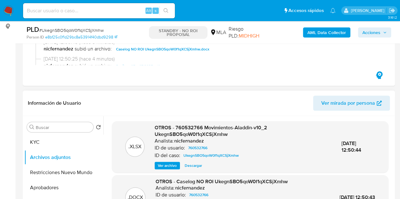
scroll to position [56, 0]
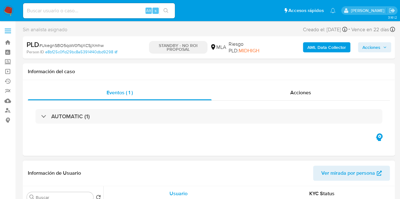
select select "10"
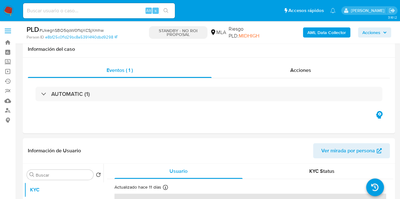
scroll to position [100, 0]
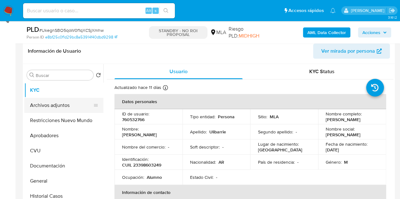
click at [57, 106] on button "Archivos adjuntos" at bounding box center [61, 105] width 74 height 15
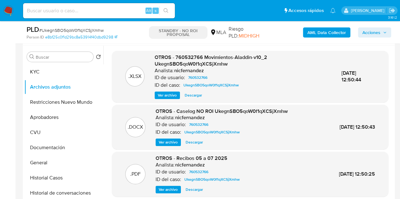
scroll to position [124, 0]
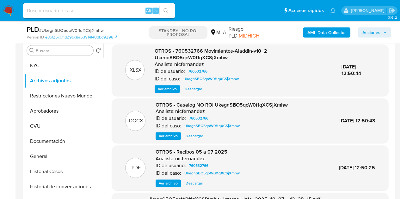
click at [157, 136] on button "Ver archivo" at bounding box center [167, 136] width 25 height 8
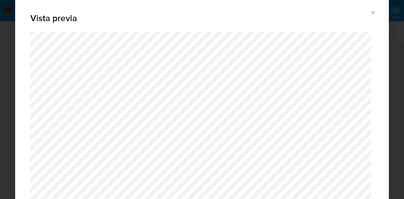
click at [373, 10] on icon "Attachment preview" at bounding box center [373, 12] width 5 height 5
